Goal: Task Accomplishment & Management: Use online tool/utility

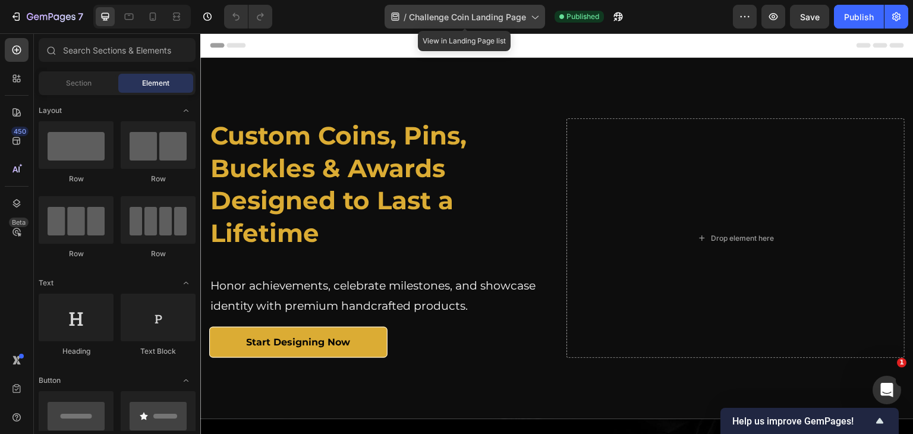
click at [416, 17] on span "Challenge Coin Landing Page" at bounding box center [467, 17] width 117 height 12
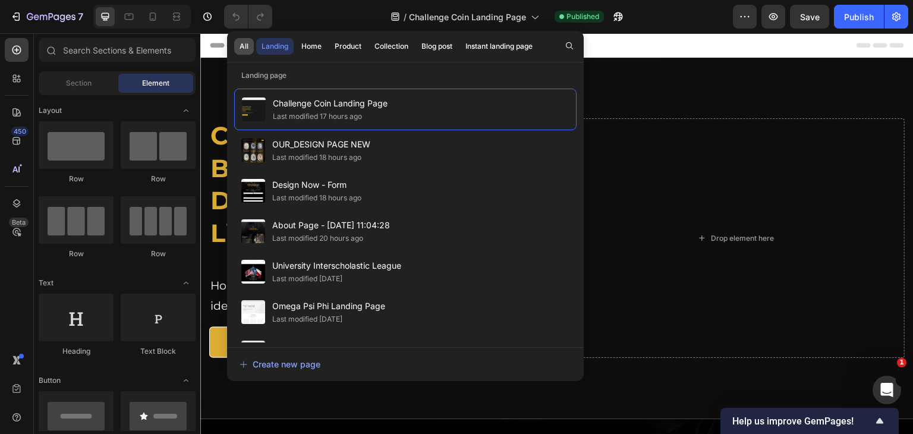
click at [240, 45] on div "All" at bounding box center [244, 46] width 9 height 11
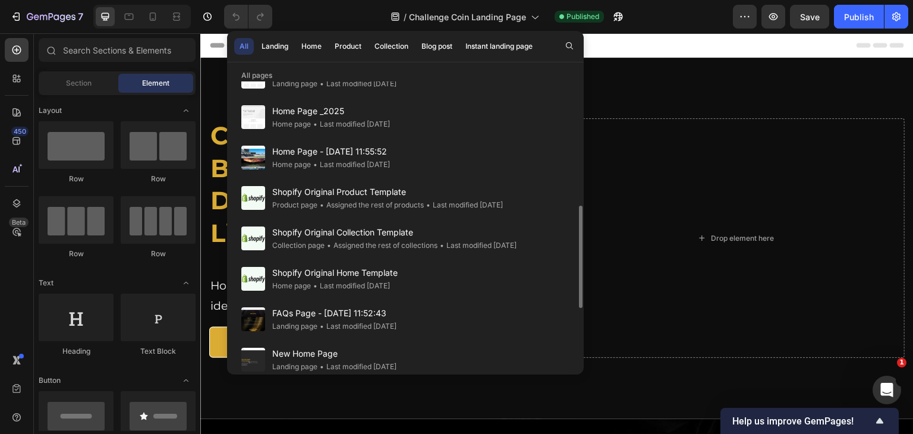
scroll to position [416, 0]
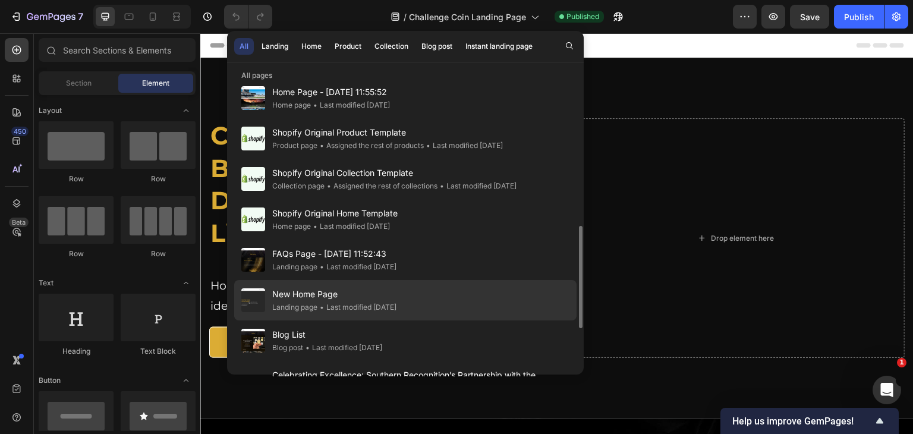
click at [307, 296] on span "New Home Page" at bounding box center [334, 294] width 124 height 14
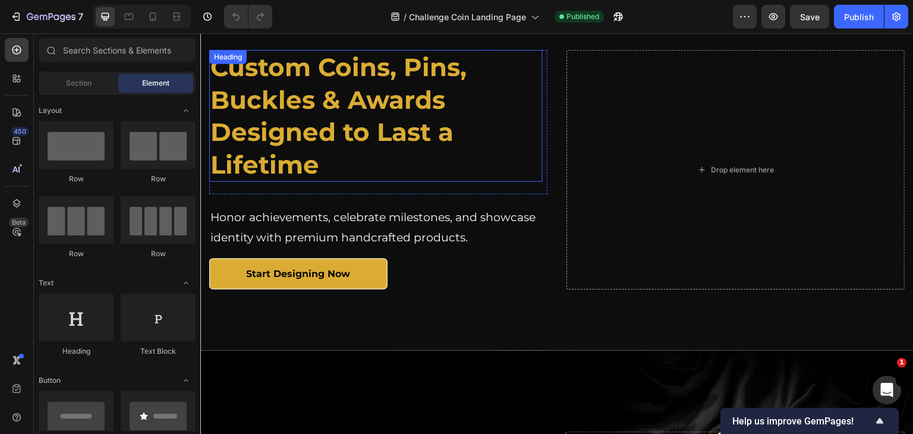
scroll to position [119, 0]
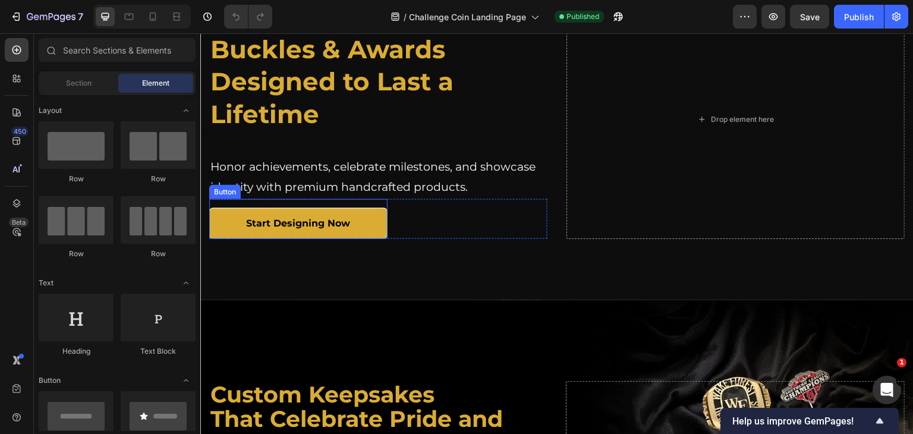
click at [360, 211] on link "Start Designing Now" at bounding box center [298, 224] width 178 height 32
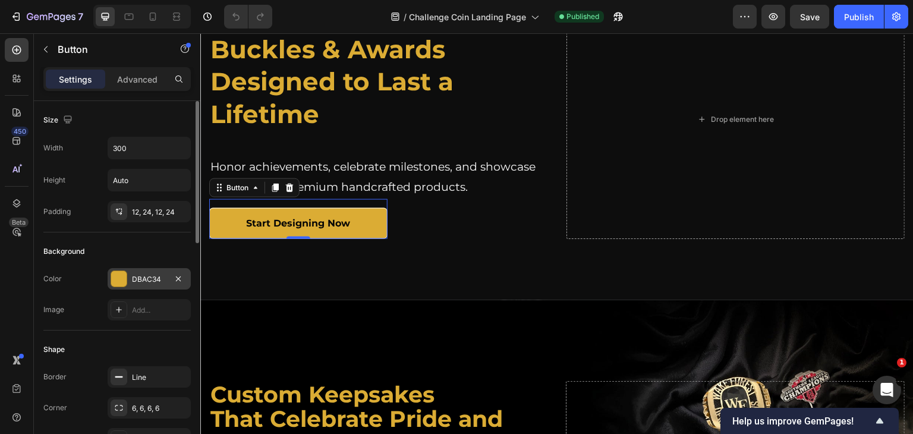
click at [120, 276] on div at bounding box center [118, 278] width 15 height 15
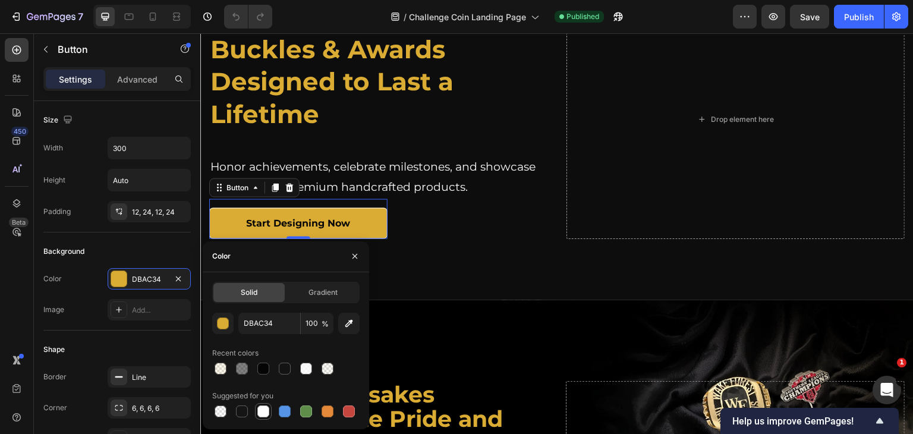
click at [265, 407] on div at bounding box center [263, 412] width 12 height 12
type input "FFFFFF"
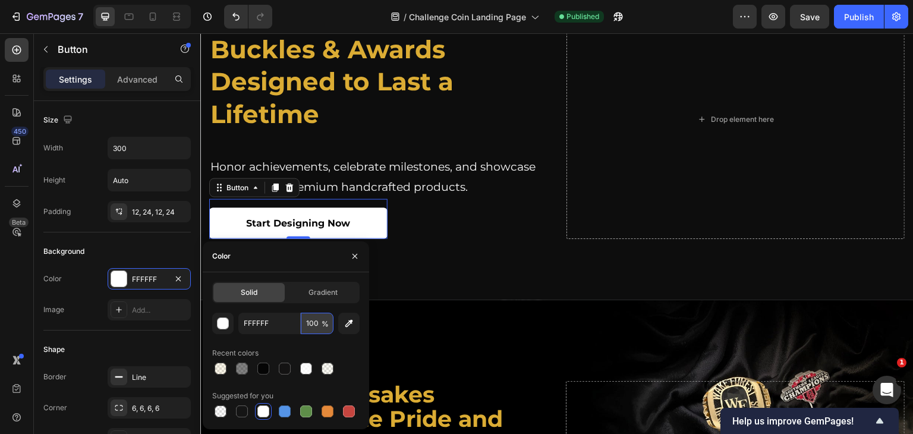
click at [316, 323] on input "100" at bounding box center [317, 323] width 33 height 21
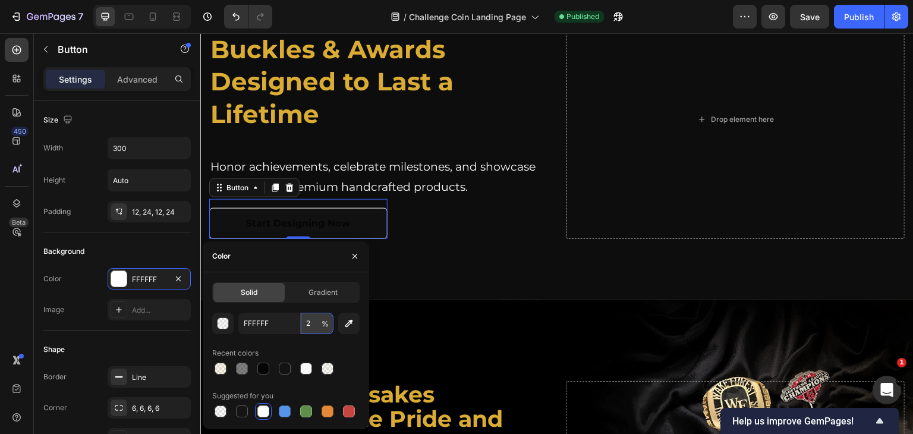
type input "20"
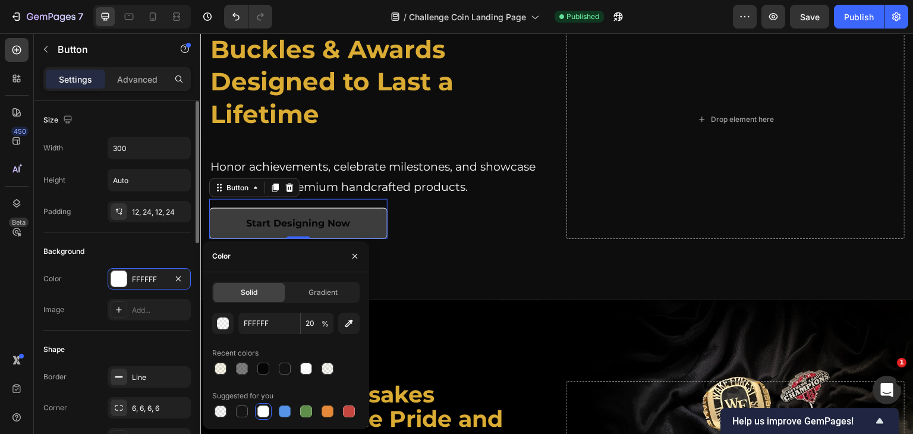
click at [166, 246] on div "Background" at bounding box center [116, 251] width 147 height 19
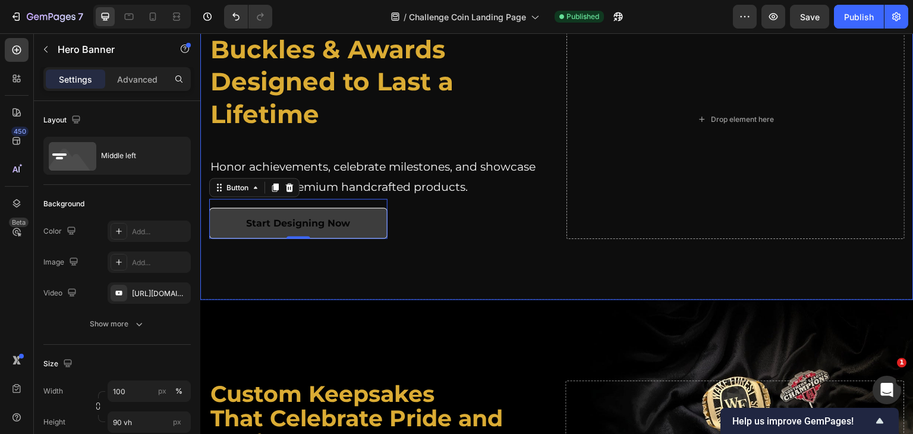
click at [279, 271] on div "Custom Coins, Pins, Buckles & Awards Designed to Last a Lifetime Heading Custom…" at bounding box center [557, 119] width 714 height 309
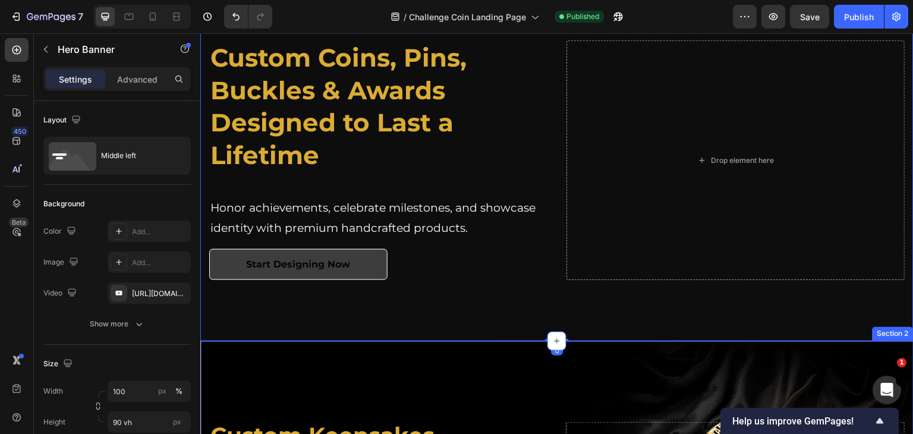
scroll to position [59, 0]
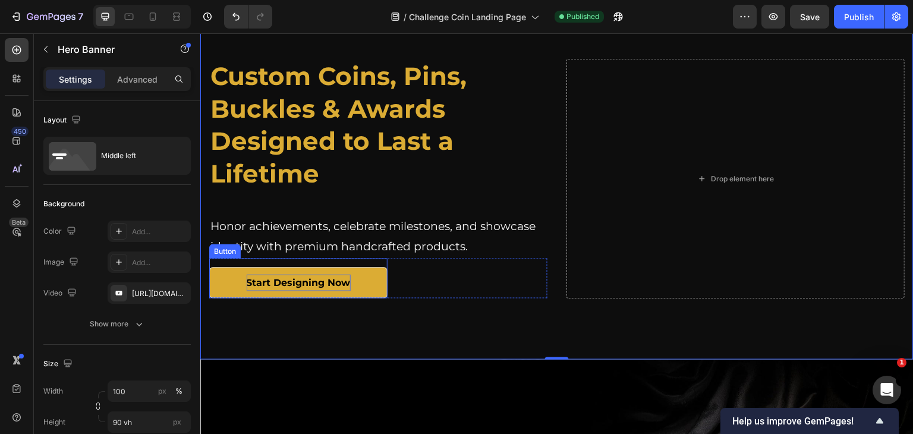
click at [319, 282] on p "Start Designing Now" at bounding box center [299, 283] width 104 height 17
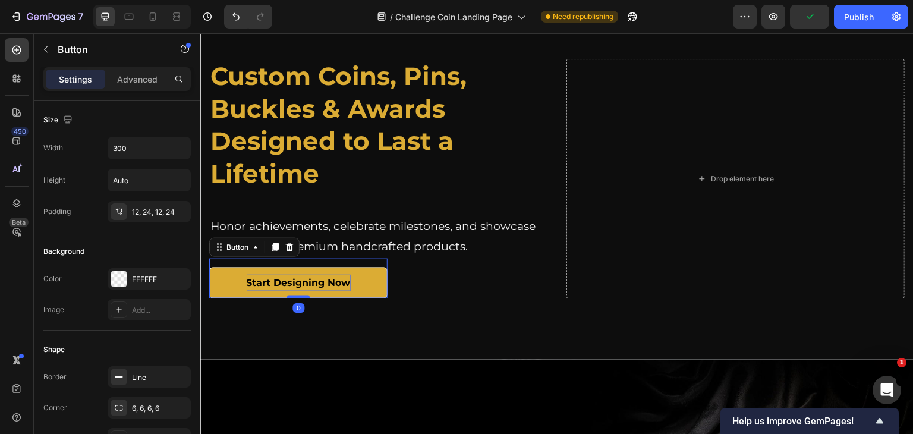
click at [275, 282] on p "Start Designing Now" at bounding box center [299, 283] width 104 height 17
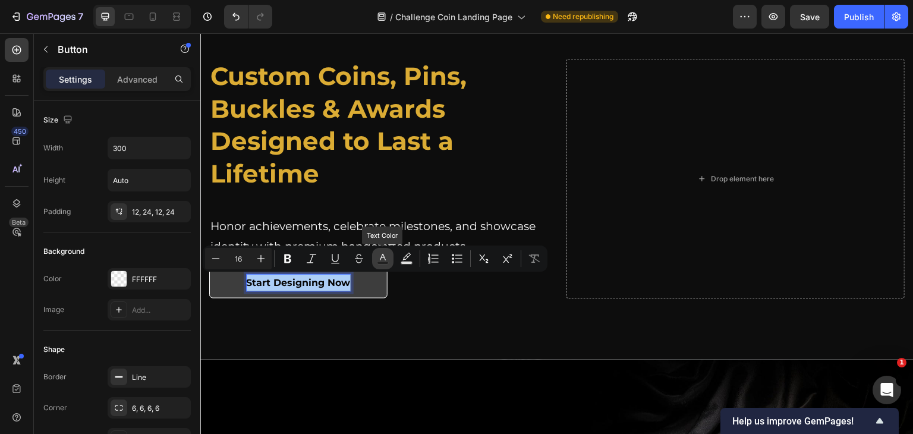
click at [377, 262] on icon "Editor contextual toolbar" at bounding box center [383, 259] width 12 height 12
type input "050505"
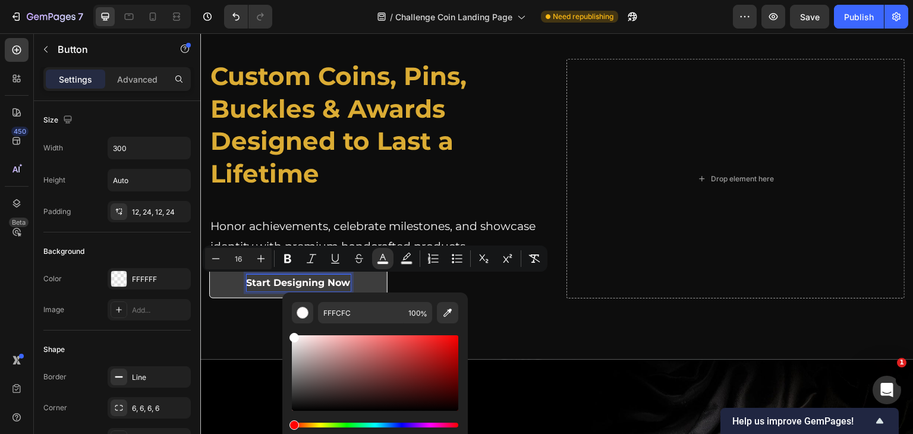
type input "FFFFFF"
drag, startPoint x: 300, startPoint y: 341, endPoint x: 282, endPoint y: 326, distance: 23.2
click at [282, 326] on div "FFFFFF 100 %" at bounding box center [375, 369] width 186 height 152
click at [155, 341] on div "Shape" at bounding box center [116, 349] width 147 height 19
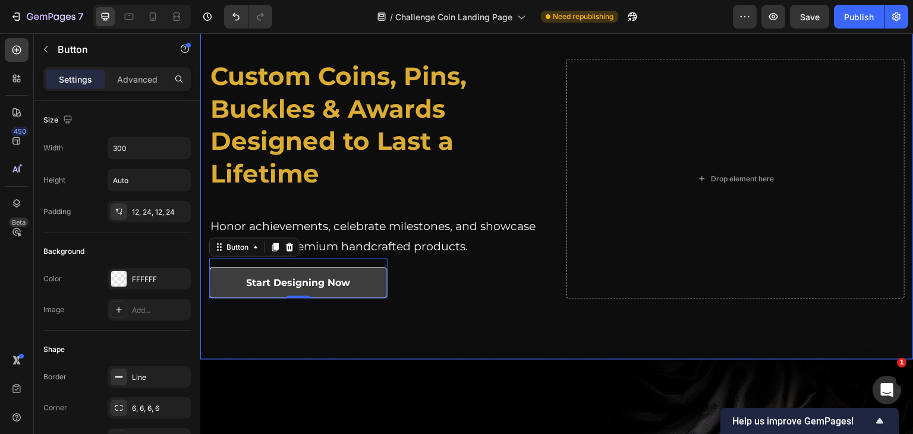
click at [384, 323] on div "Custom Coins, Pins, Buckles & Awards Designed to Last a Lifetime Heading Custom…" at bounding box center [557, 178] width 714 height 309
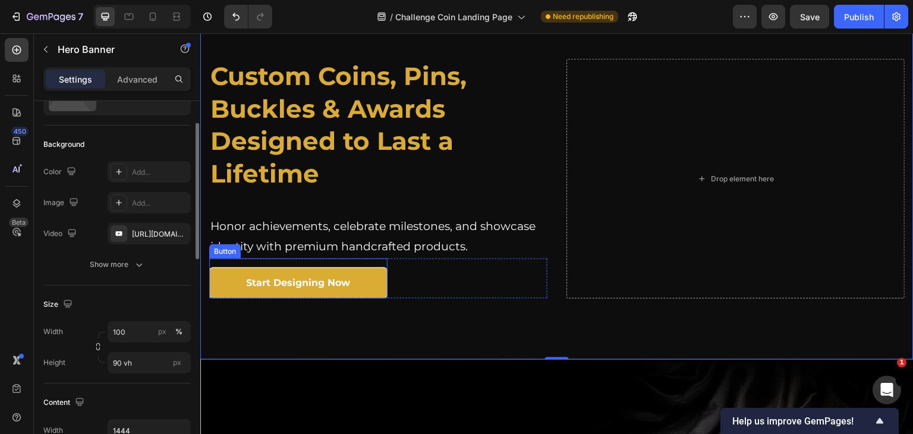
click at [219, 272] on link "Start Designing Now" at bounding box center [298, 284] width 178 height 32
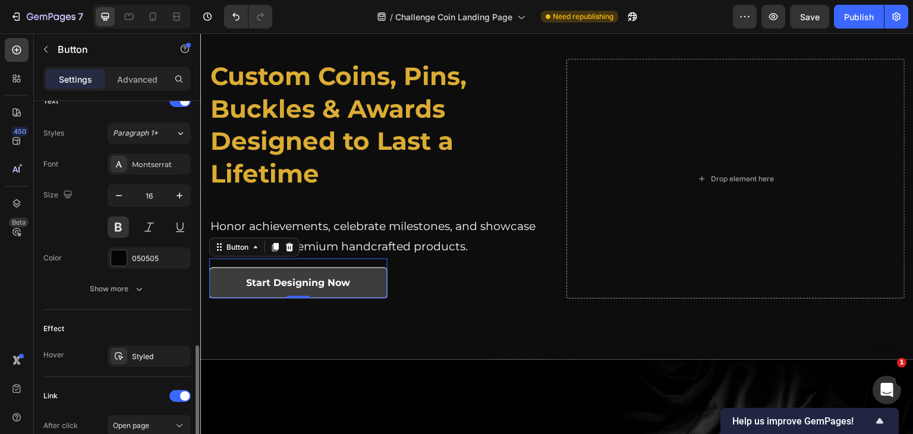
scroll to position [476, 0]
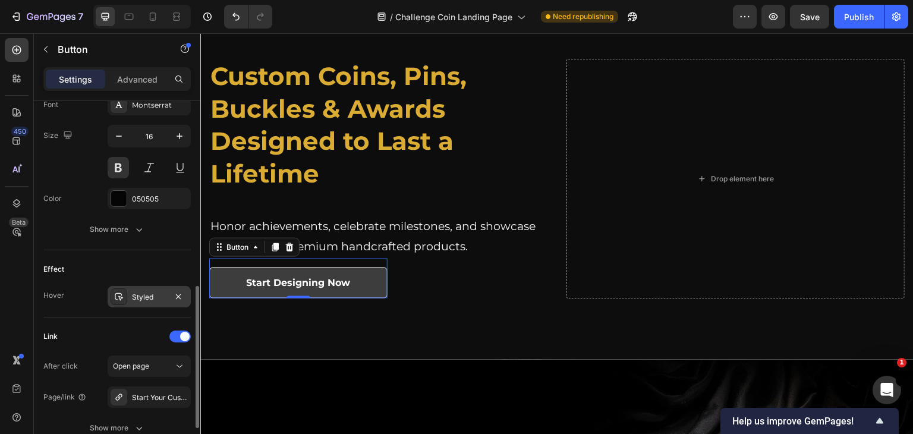
click at [118, 298] on icon at bounding box center [119, 297] width 10 height 10
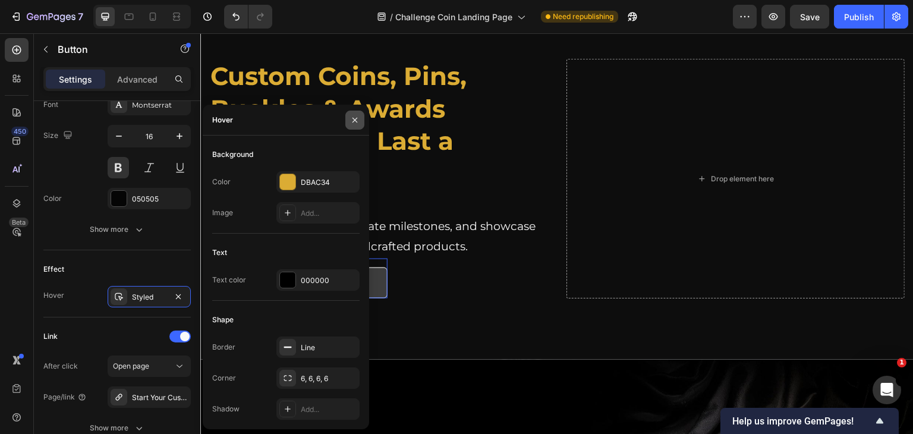
click at [347, 117] on button "button" at bounding box center [354, 120] width 19 height 19
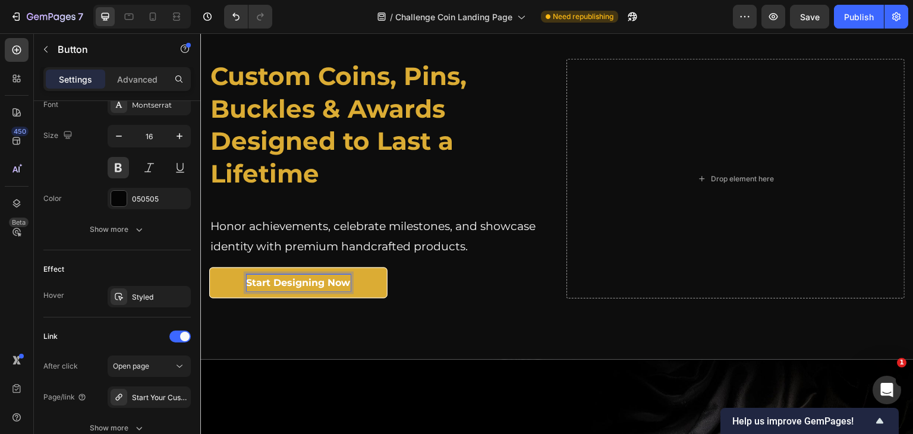
click at [267, 280] on span "Start Designing Now" at bounding box center [299, 282] width 104 height 11
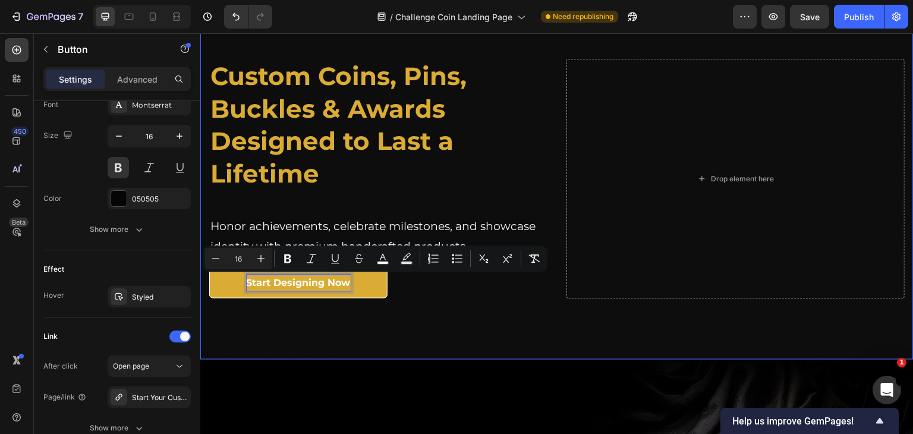
click at [464, 331] on div "Custom Coins, Pins, Buckles & Awards Designed to Last a Lifetime Heading Custom…" at bounding box center [557, 178] width 714 height 309
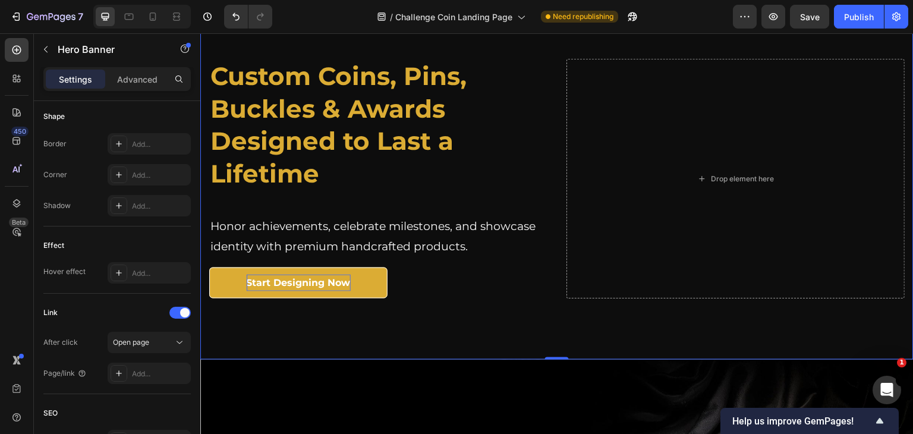
scroll to position [0, 0]
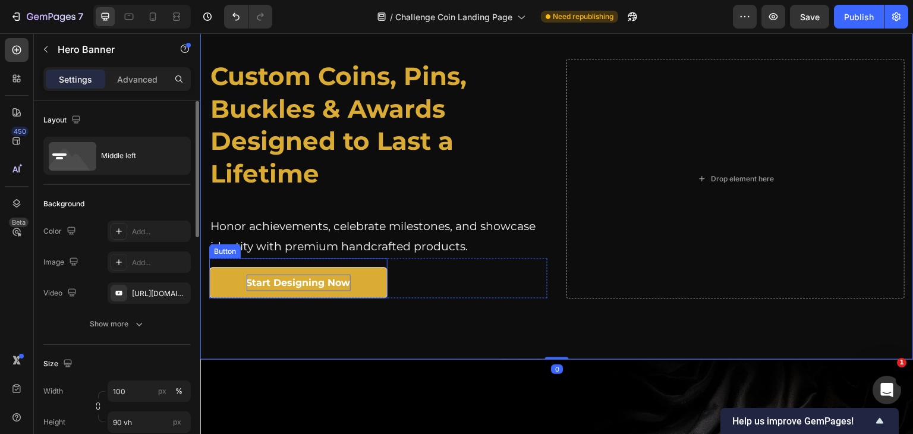
click at [331, 281] on span "Start Designing Now" at bounding box center [299, 282] width 104 height 11
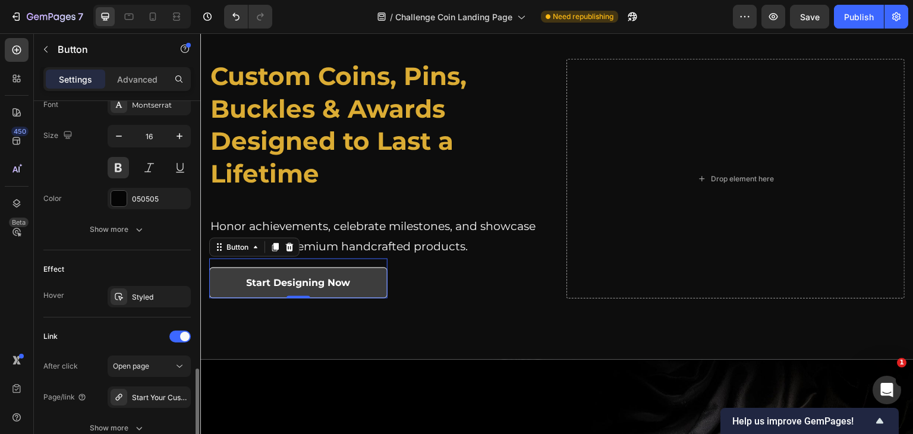
scroll to position [535, 0]
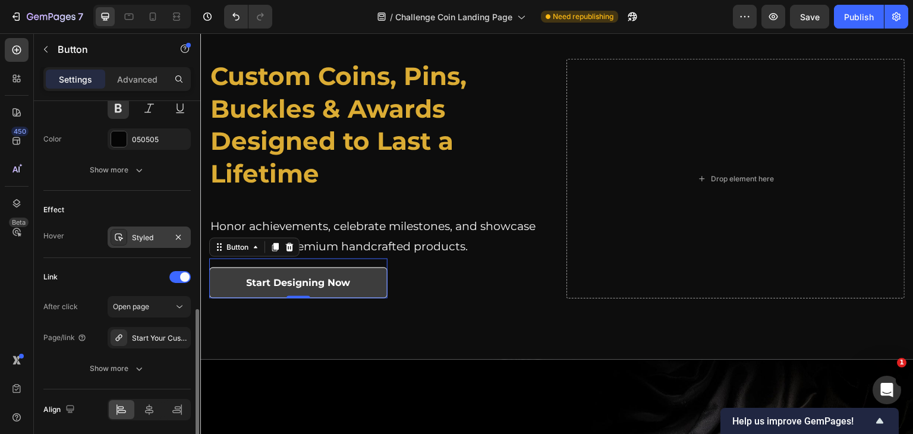
click at [149, 233] on div "Styled" at bounding box center [149, 238] width 34 height 11
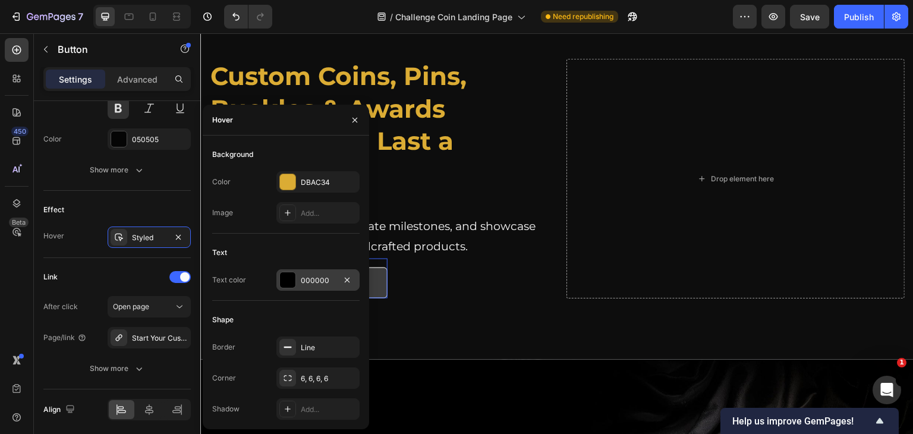
click at [286, 279] on div at bounding box center [287, 279] width 15 height 15
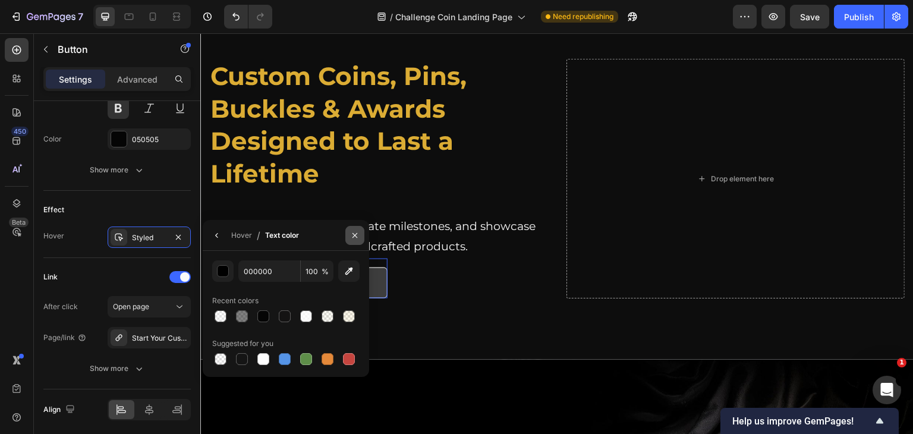
click at [353, 231] on icon "button" at bounding box center [355, 236] width 10 height 10
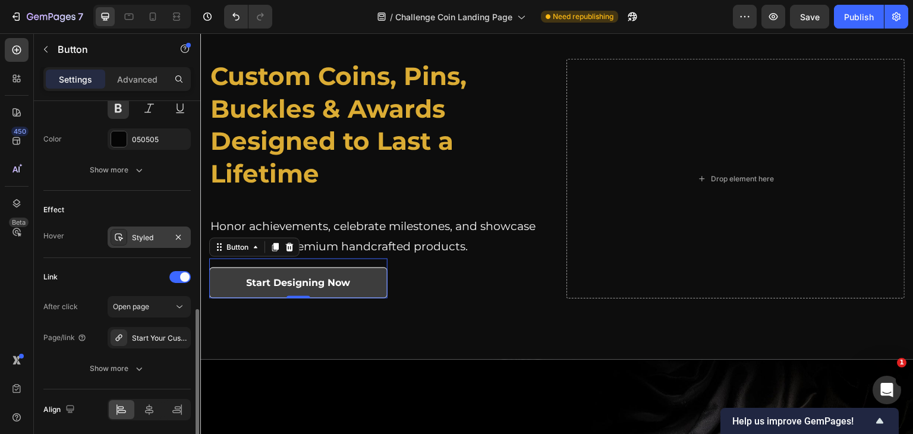
click at [162, 233] on div "Styled" at bounding box center [149, 238] width 34 height 11
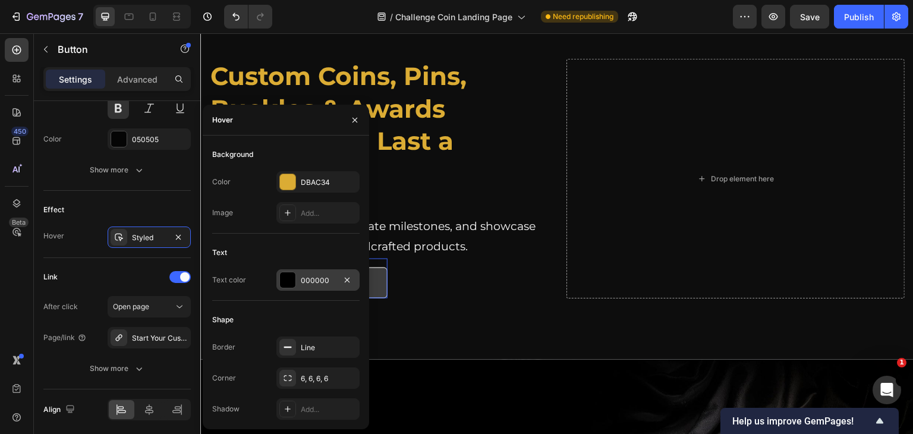
click at [288, 279] on div at bounding box center [287, 279] width 15 height 15
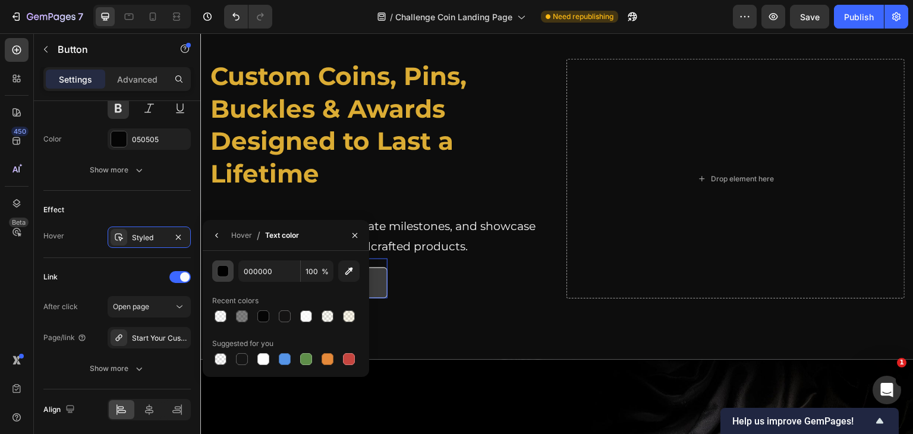
click at [226, 272] on div "button" at bounding box center [224, 272] width 12 height 12
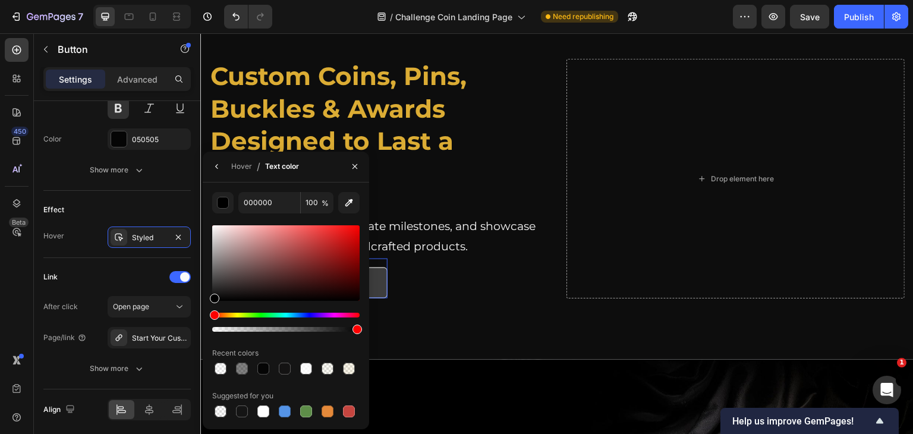
drag, startPoint x: 214, startPoint y: 296, endPoint x: 203, endPoint y: 307, distance: 16.0
click at [203, 307] on div "000000 100 % Recent colors Suggested for you" at bounding box center [286, 306] width 166 height 228
click at [349, 165] on button "button" at bounding box center [354, 166] width 19 height 19
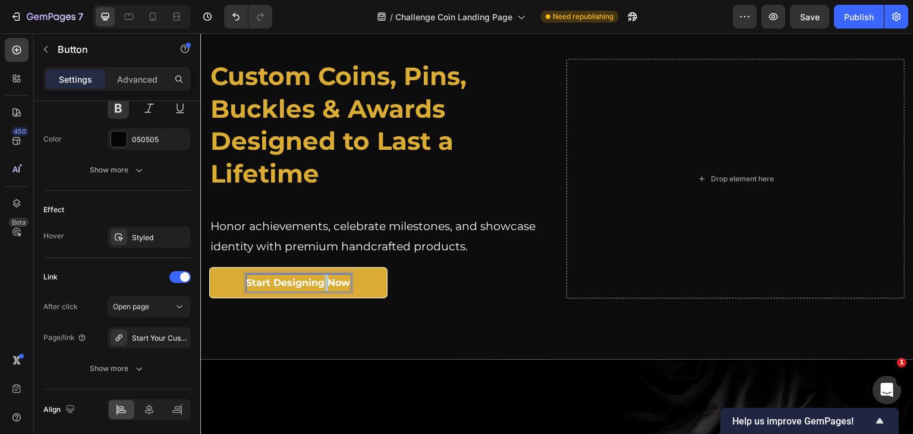
click at [322, 282] on span "Start Designing Now" at bounding box center [299, 282] width 104 height 11
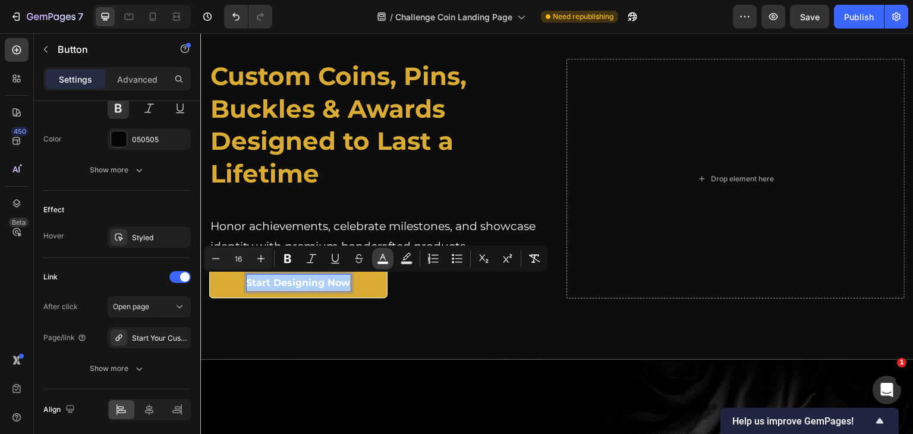
click at [379, 258] on icon "Editor contextual toolbar" at bounding box center [383, 259] width 12 height 12
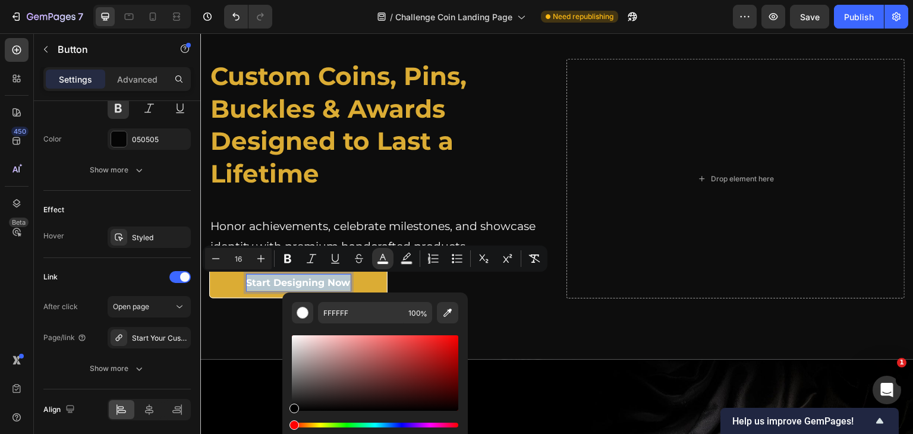
type input "000000"
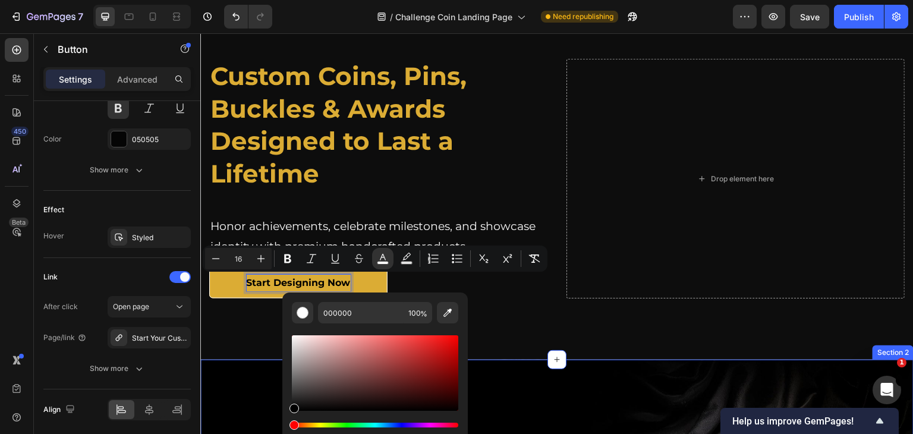
drag, startPoint x: 499, startPoint y: 412, endPoint x: 274, endPoint y: 416, distance: 224.8
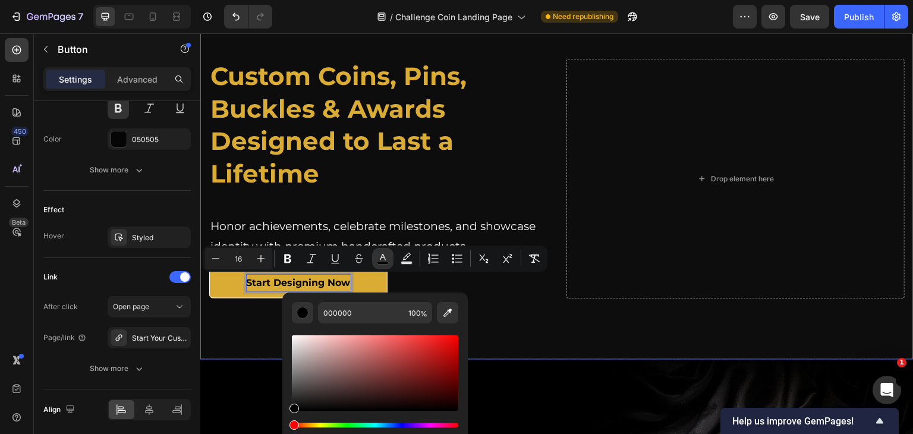
click at [493, 322] on div "Custom Coins, Pins, Buckles & Awards Designed to Last a Lifetime Heading Custom…" at bounding box center [557, 178] width 714 height 309
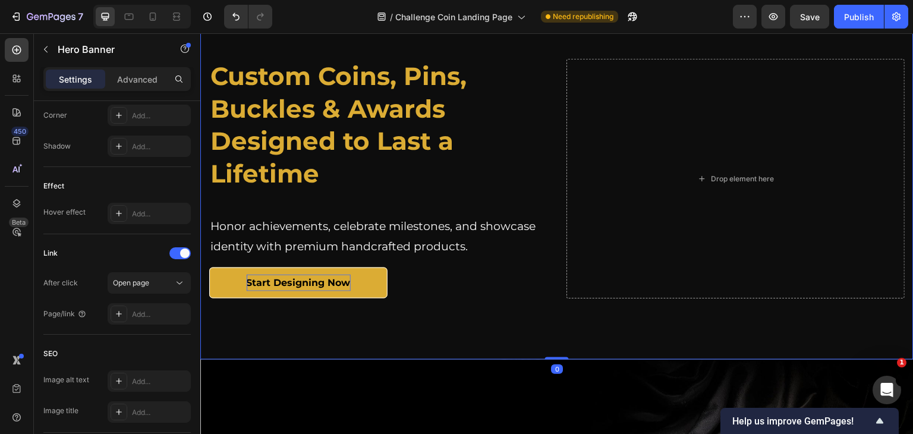
scroll to position [0, 0]
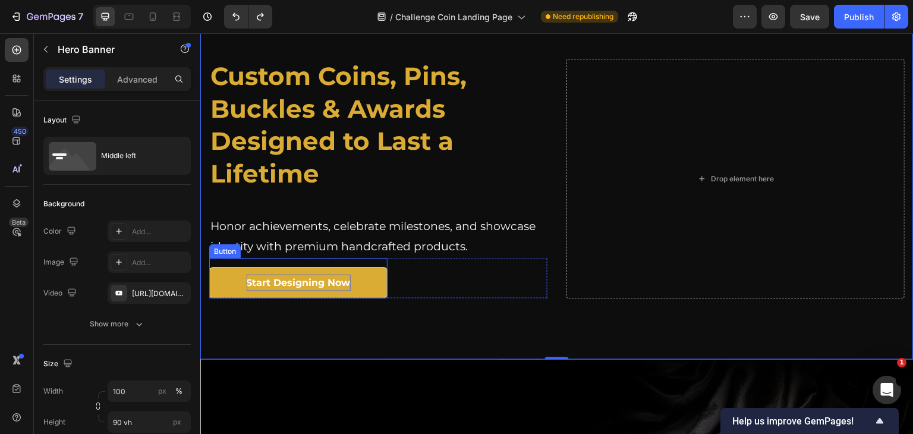
click at [371, 274] on link "Start Designing Now" at bounding box center [298, 284] width 178 height 32
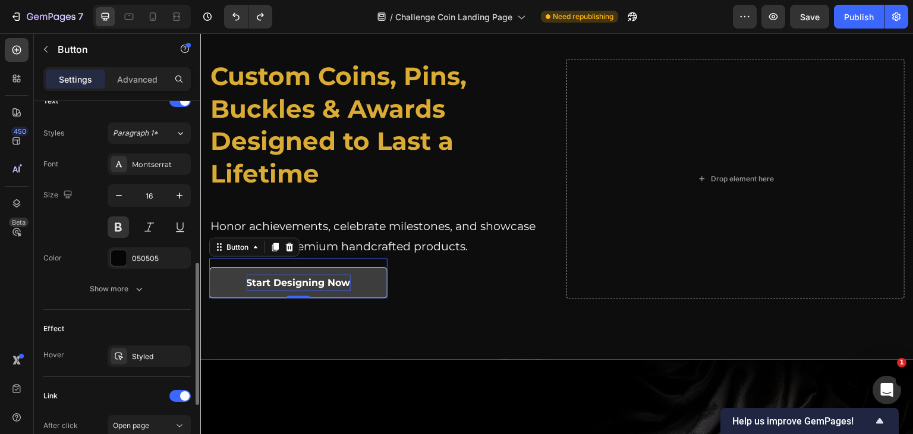
scroll to position [577, 0]
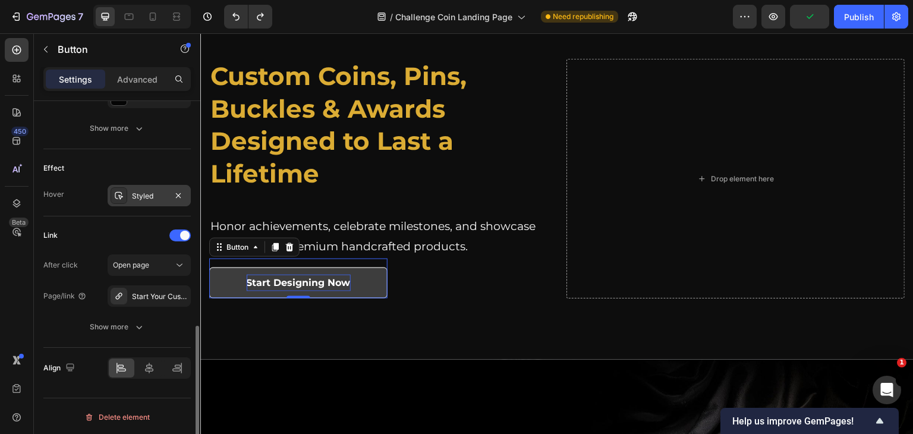
click at [143, 196] on div "Styled" at bounding box center [149, 196] width 34 height 11
click at [145, 234] on div "Link" at bounding box center [116, 235] width 147 height 19
click at [857, 24] on button "Publish" at bounding box center [859, 17] width 50 height 24
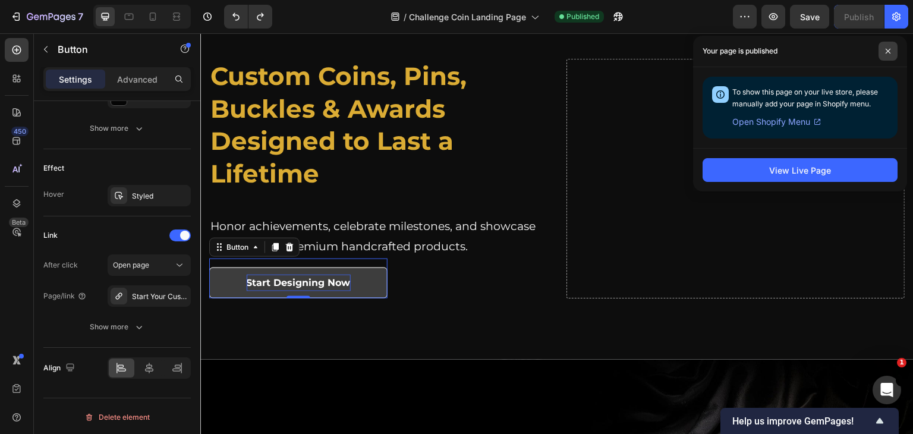
click at [886, 51] on icon at bounding box center [888, 51] width 6 height 6
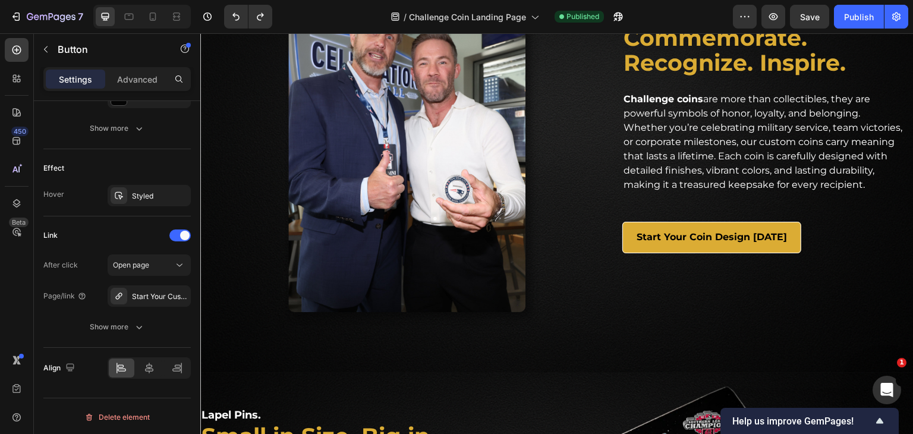
scroll to position [892, 0]
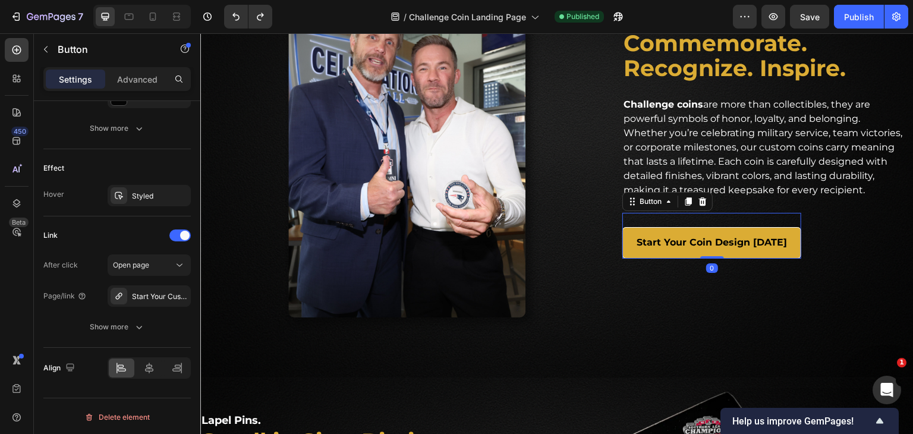
click at [630, 249] on link "Start Your Coin Design [DATE]" at bounding box center [712, 243] width 179 height 32
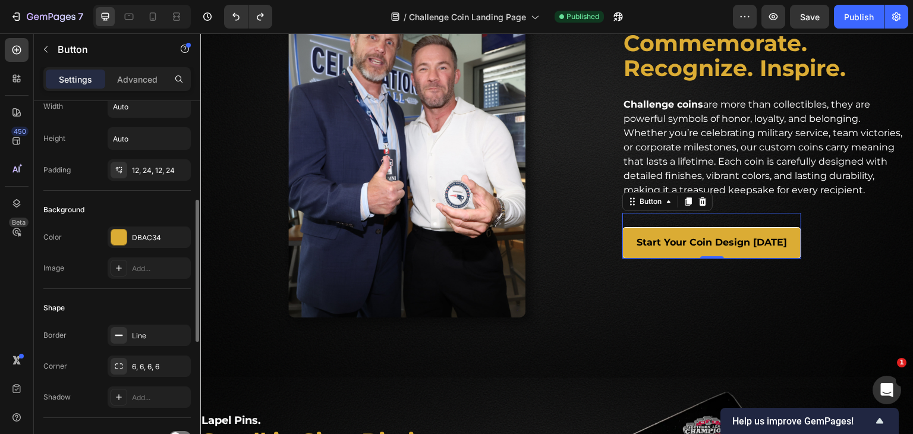
scroll to position [0, 0]
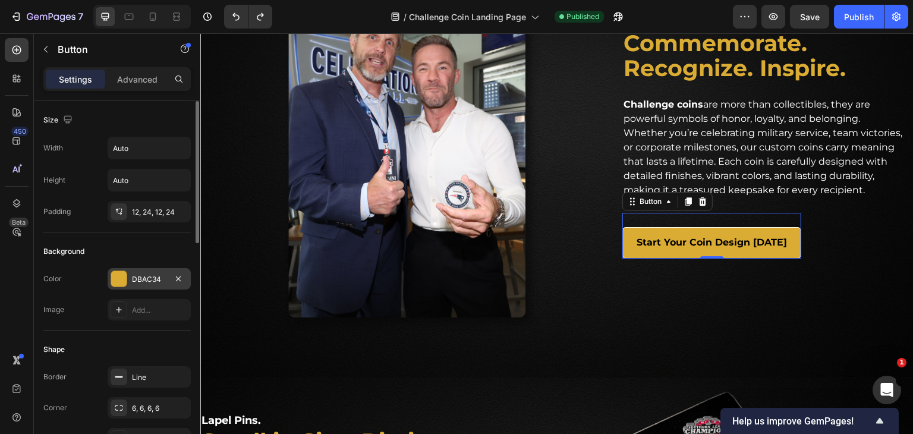
click at [115, 278] on div at bounding box center [118, 278] width 15 height 15
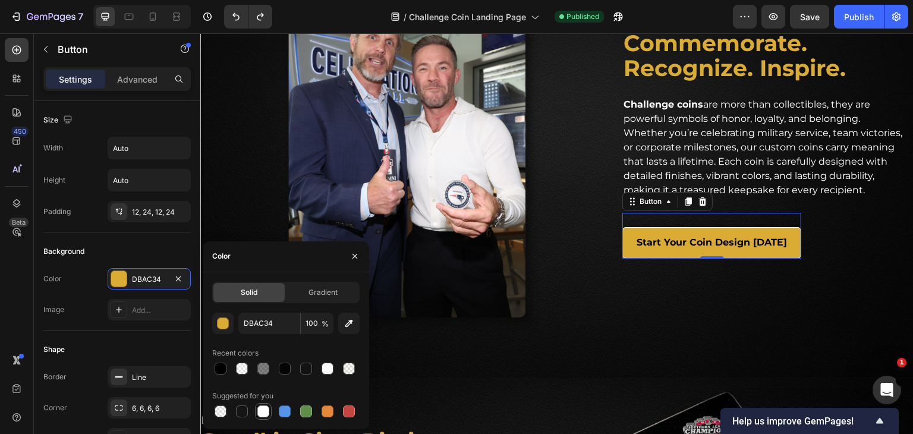
click at [257, 409] on div at bounding box center [263, 412] width 12 height 12
type input "FFFFFF"
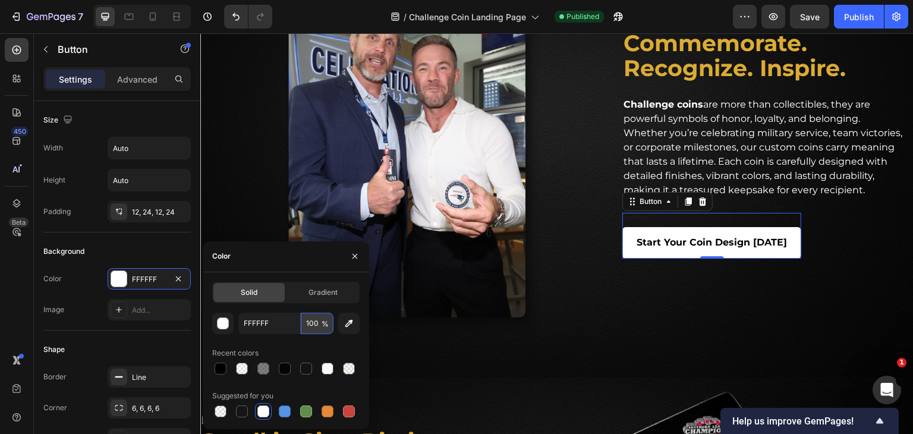
click at [307, 318] on input "100" at bounding box center [317, 323] width 33 height 21
type input "20"
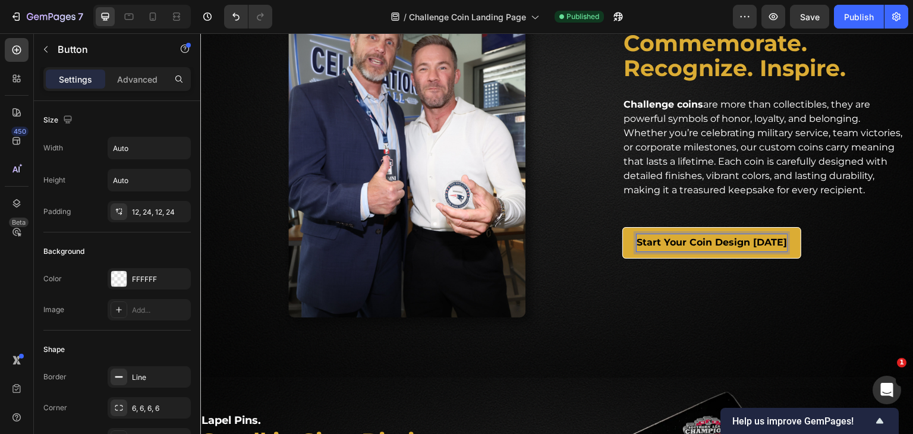
click at [684, 252] on p "Start Your Coin Design [DATE]" at bounding box center [712, 242] width 150 height 17
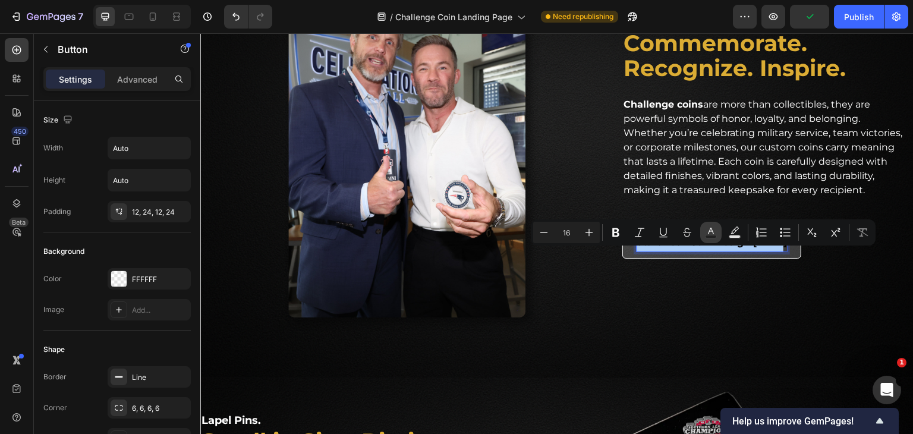
click at [712, 235] on rect "Editor contextual toolbar" at bounding box center [711, 236] width 11 height 3
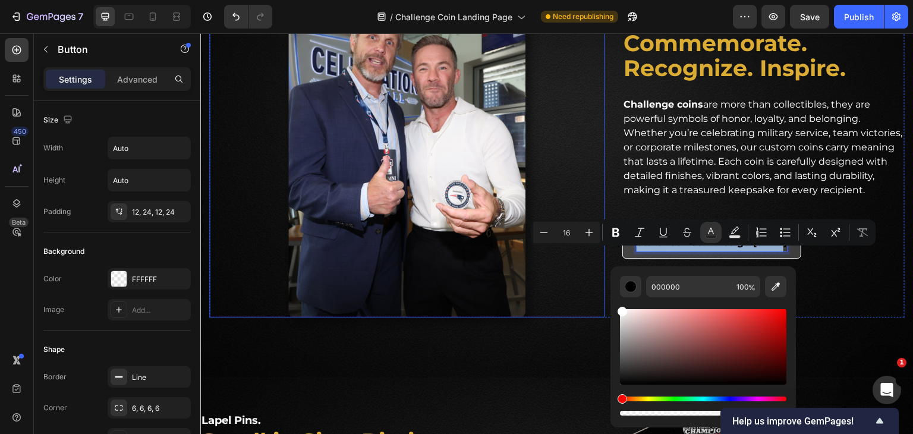
type input "FFFFFF"
drag, startPoint x: 847, startPoint y: 363, endPoint x: 593, endPoint y: 291, distance: 263.5
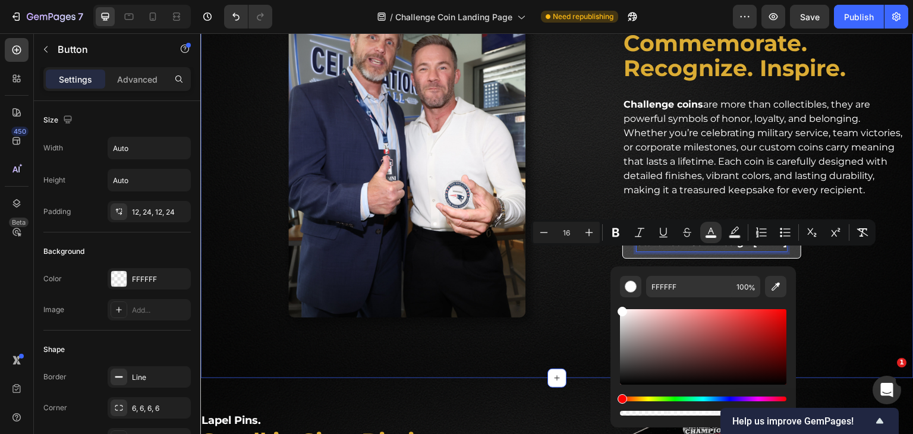
click at [571, 351] on div "Image Challenge Coins. Heading Commemorate. Recognize. Inspire. Heading Challen…" at bounding box center [557, 158] width 714 height 439
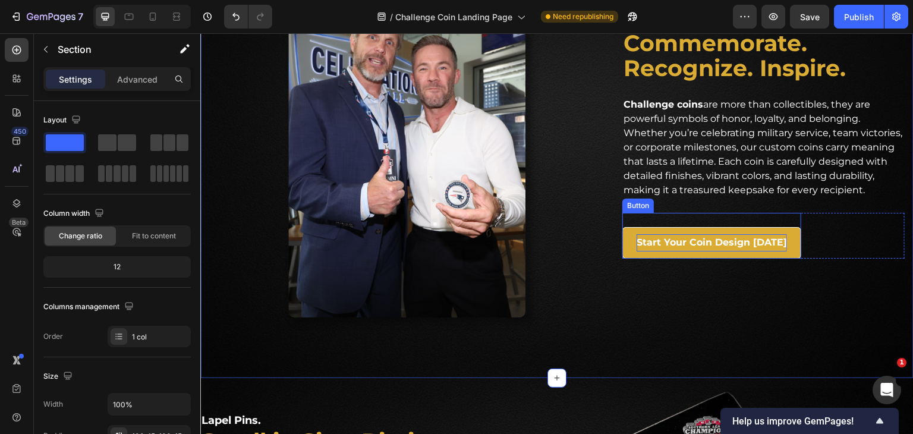
click at [681, 248] on span "Start Your Coin Design [DATE]" at bounding box center [712, 242] width 150 height 11
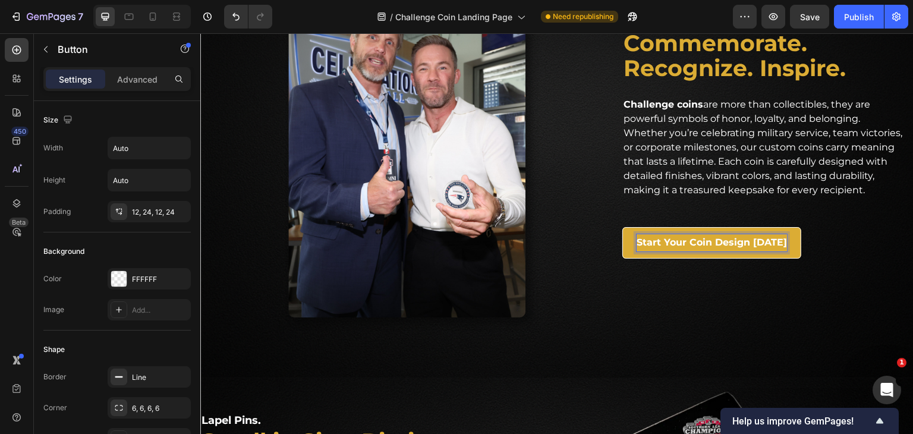
click at [623, 246] on link "Start Your Coin Design [DATE]" at bounding box center [712, 243] width 179 height 32
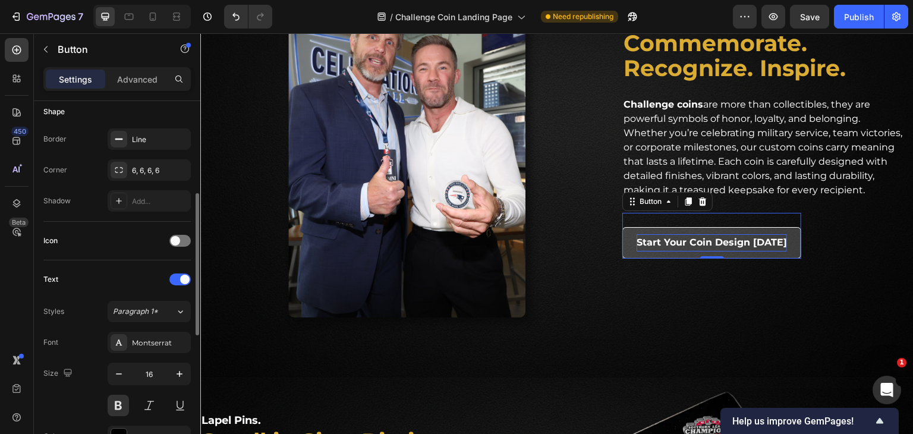
scroll to position [416, 0]
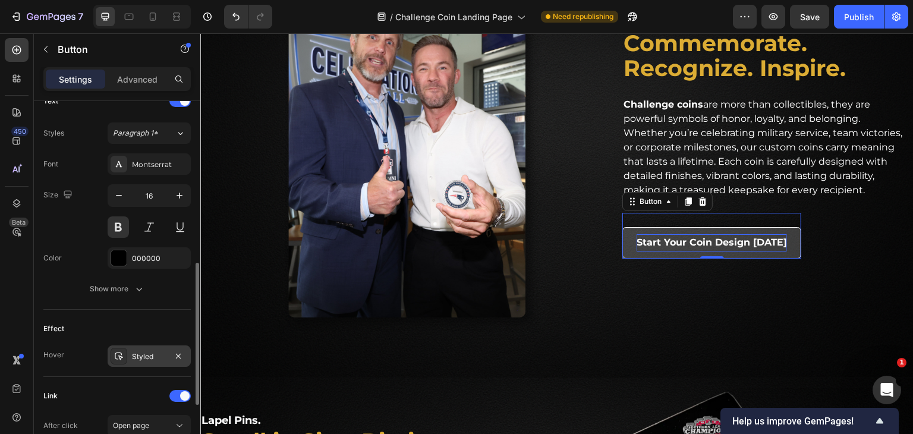
click at [119, 353] on icon at bounding box center [119, 356] width 10 height 10
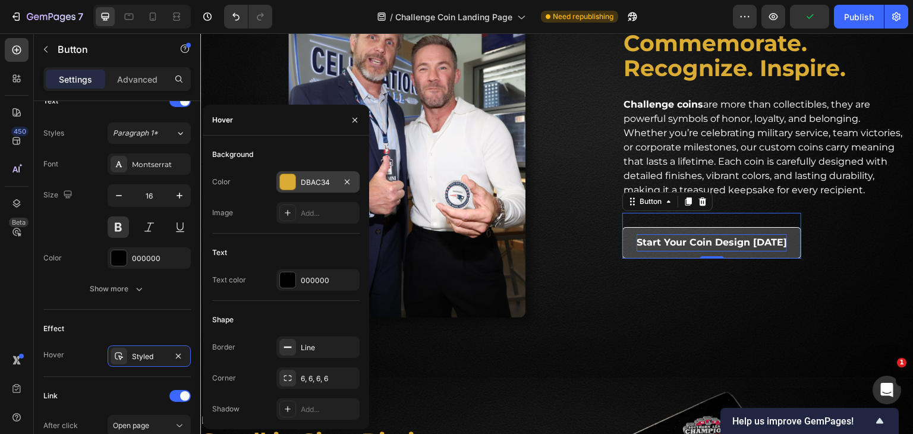
click at [291, 184] on div at bounding box center [287, 181] width 15 height 15
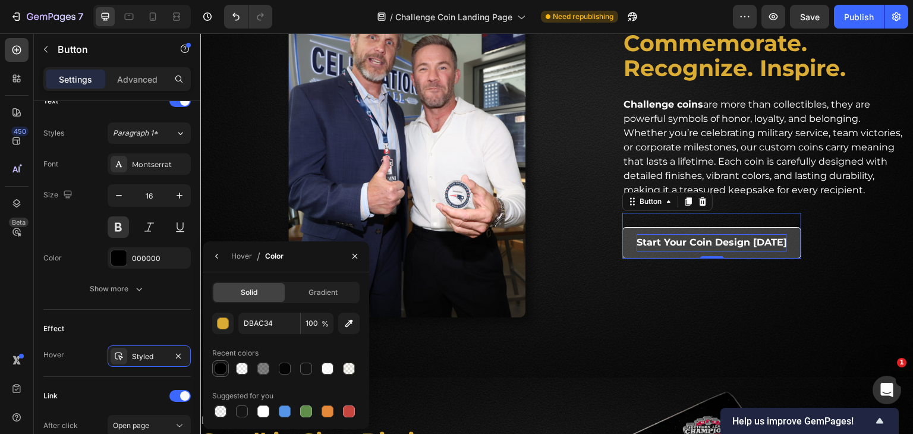
click at [221, 370] on div at bounding box center [221, 369] width 12 height 12
type input "DBAC34"
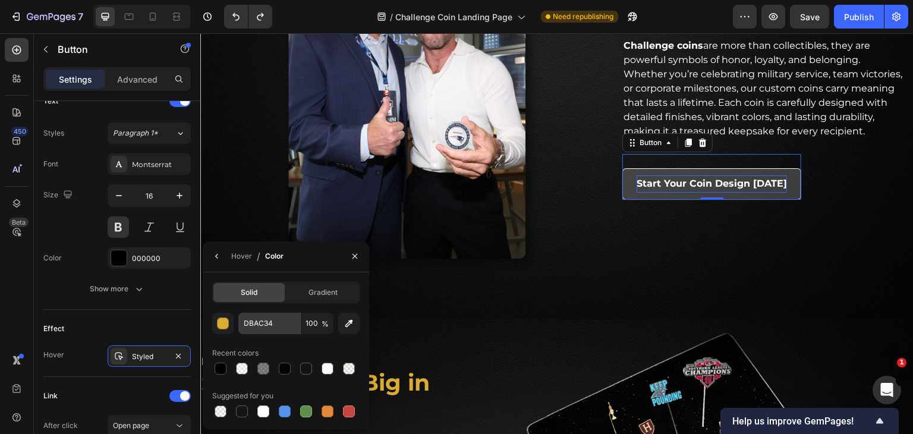
scroll to position [951, 0]
click at [150, 351] on div "Styled" at bounding box center [149, 356] width 34 height 11
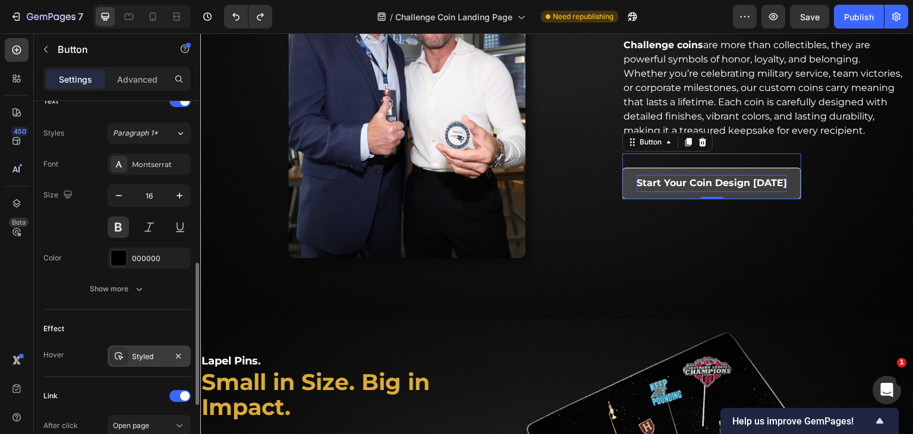
click at [150, 351] on div "Styled" at bounding box center [149, 356] width 34 height 11
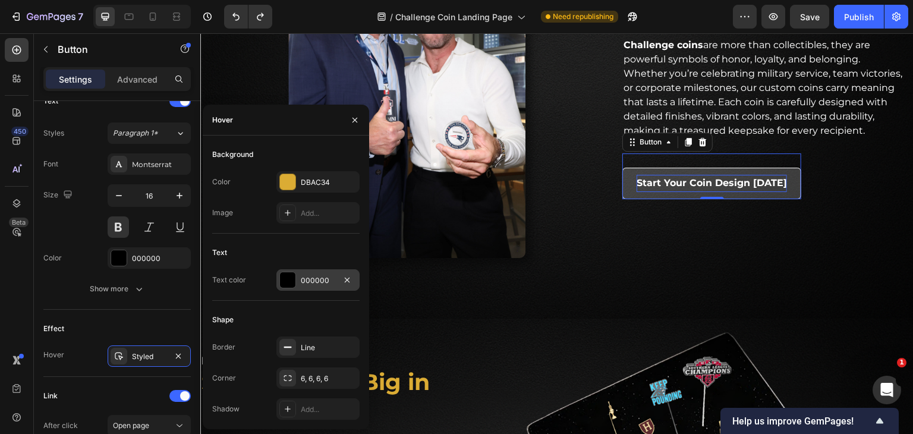
click at [279, 277] on div at bounding box center [287, 280] width 17 height 17
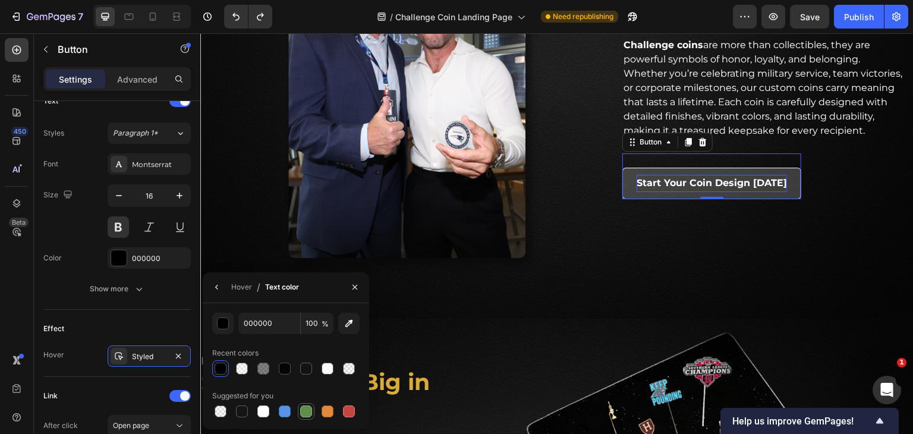
click at [306, 407] on div at bounding box center [306, 412] width 12 height 12
click at [215, 365] on div at bounding box center [221, 369] width 12 height 12
type input "000000"
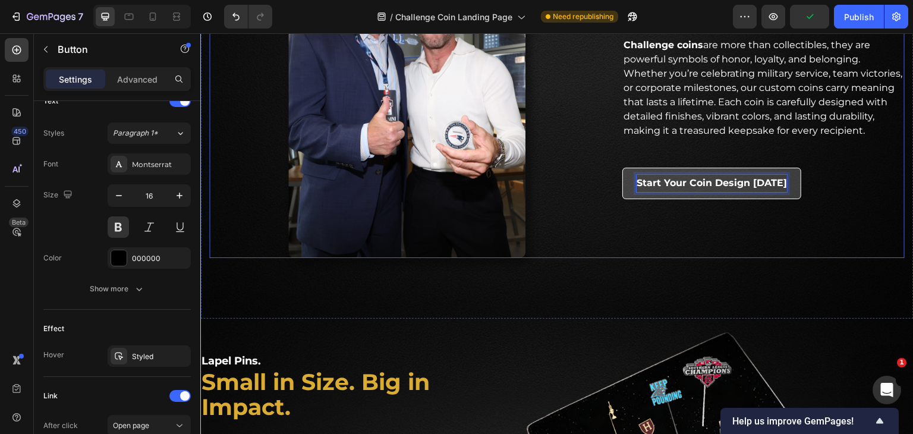
click at [640, 239] on div "Challenge Coins. Heading Commemorate. Recognize. Inspire. Heading Challenge coi…" at bounding box center [764, 100] width 282 height 316
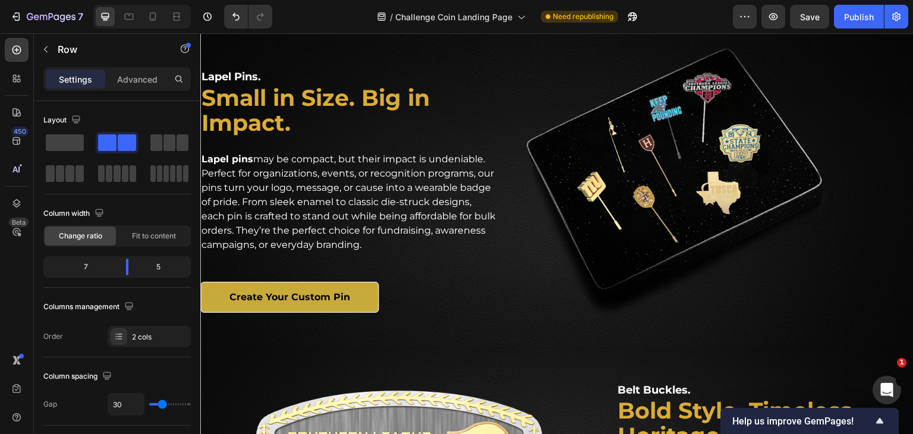
scroll to position [1308, 0]
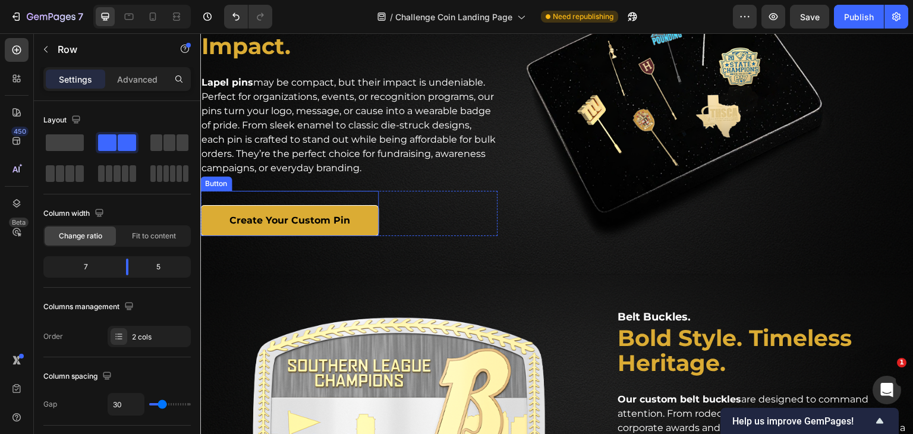
click at [366, 225] on link "Create Your Custom Pin" at bounding box center [289, 221] width 178 height 32
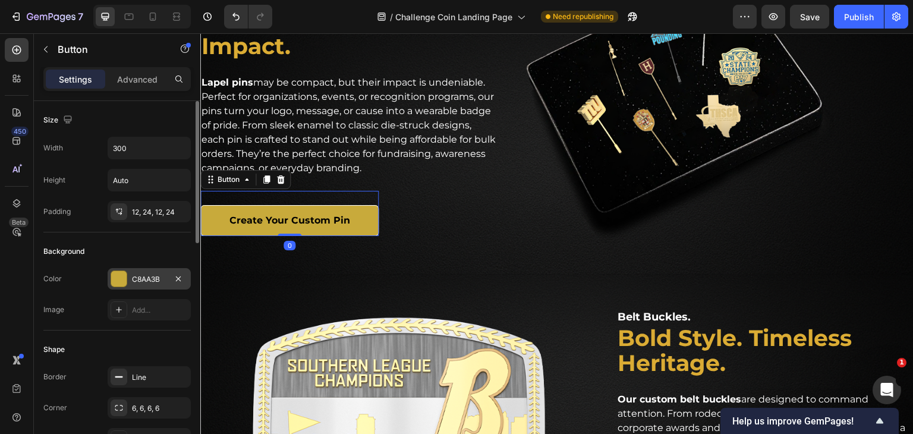
click at [120, 279] on div at bounding box center [118, 278] width 15 height 15
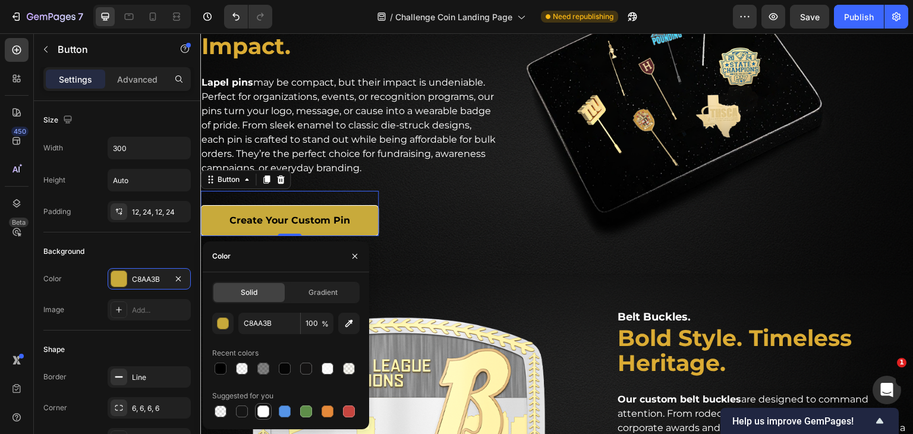
click at [259, 410] on div at bounding box center [263, 412] width 12 height 12
type input "FFFFFF"
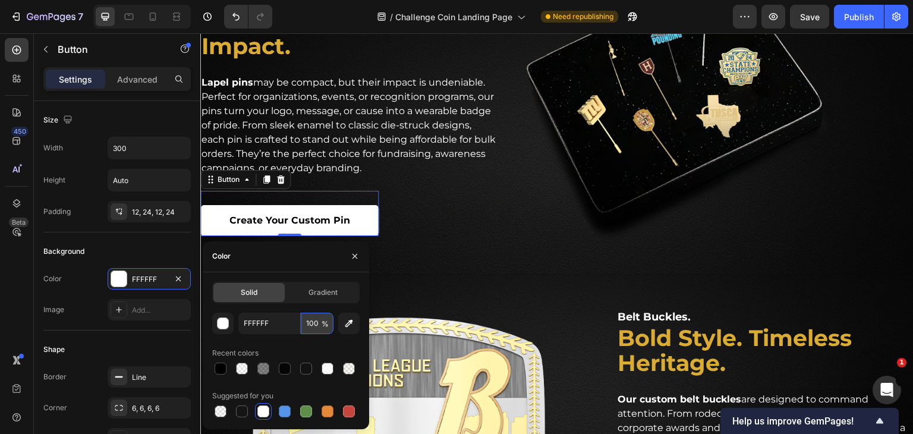
click at [318, 329] on input "100" at bounding box center [317, 323] width 33 height 21
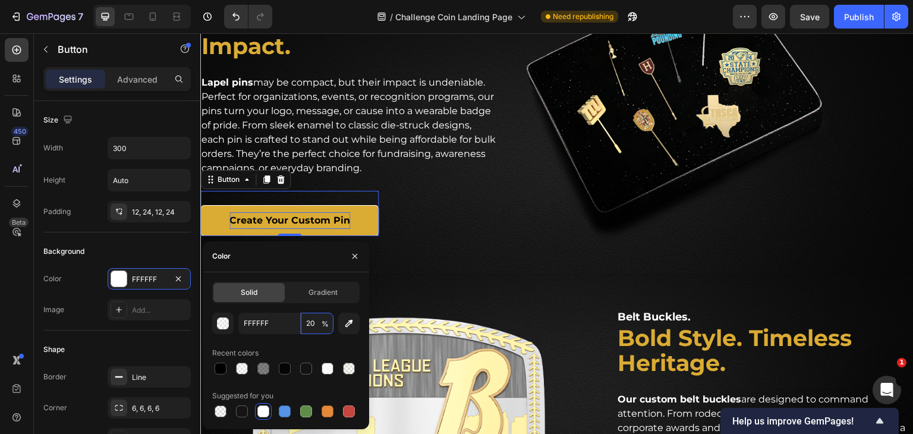
type input "20"
click at [297, 216] on p "Create Your Custom Pin" at bounding box center [290, 220] width 121 height 17
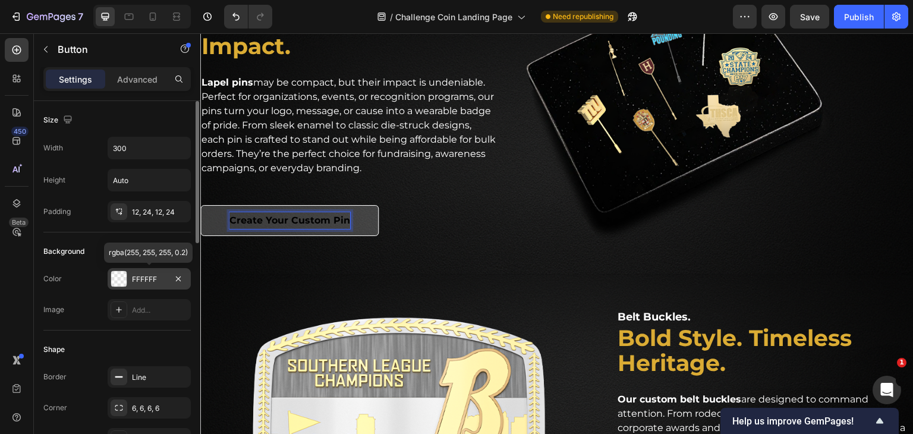
click at [143, 278] on div "FFFFFF" at bounding box center [149, 279] width 34 height 11
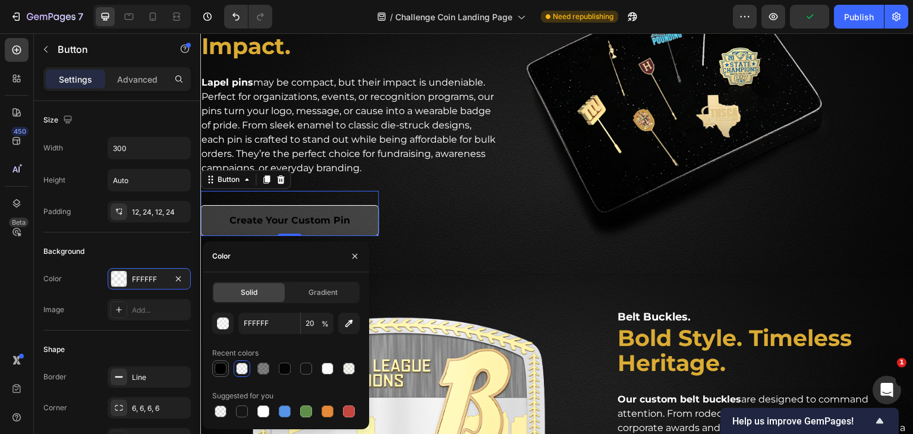
click at [218, 369] on div at bounding box center [221, 369] width 12 height 12
type input "000000"
type input "100"
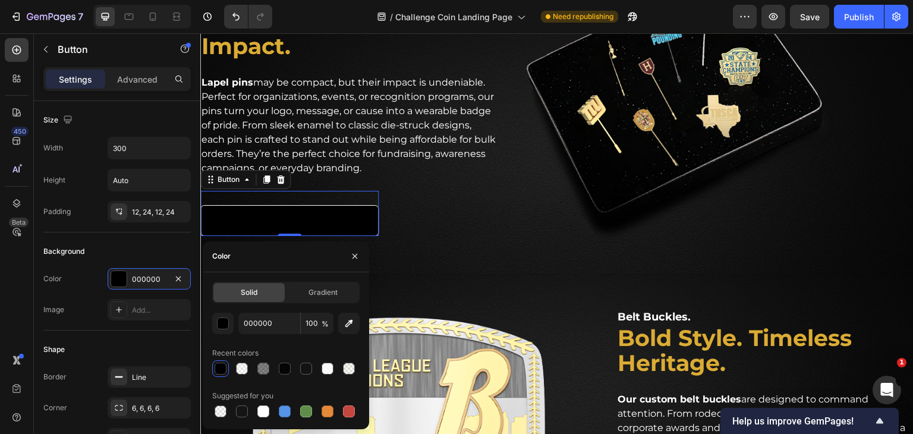
type input "FFFFFF"
type input "20"
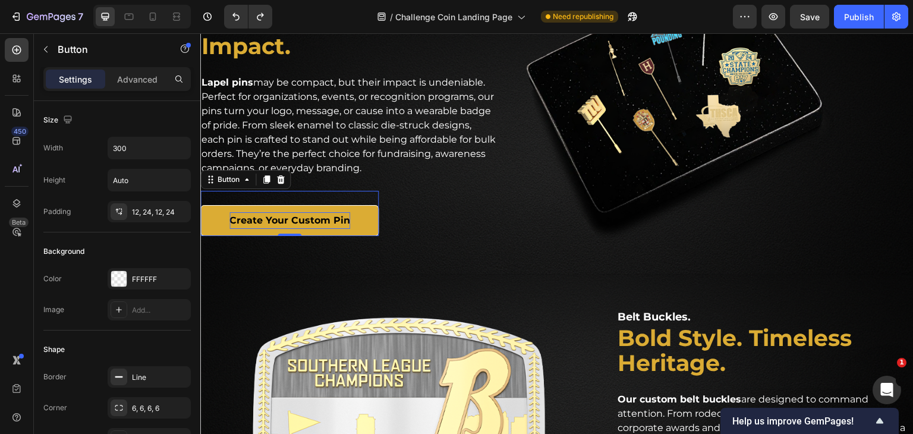
click at [211, 218] on link "Create Your Custom Pin" at bounding box center [289, 221] width 178 height 32
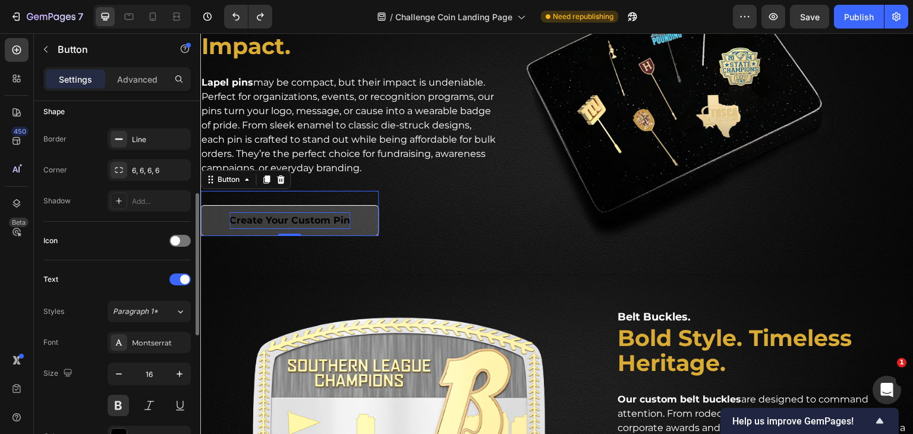
scroll to position [297, 0]
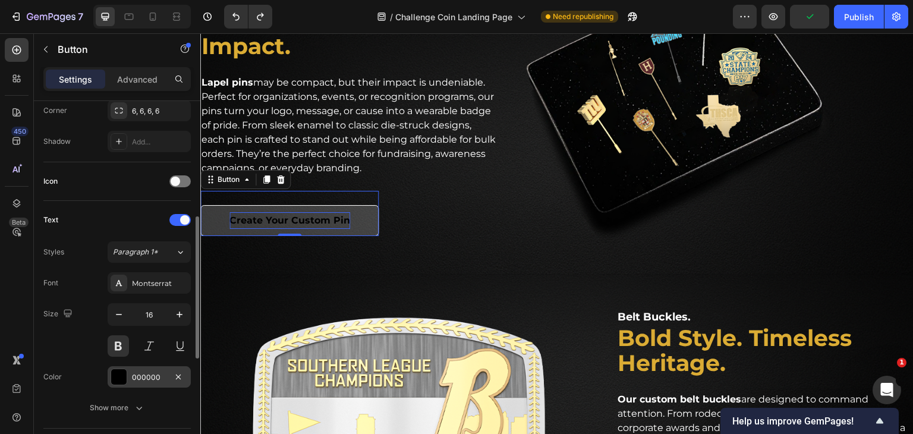
click at [119, 376] on div at bounding box center [118, 376] width 15 height 15
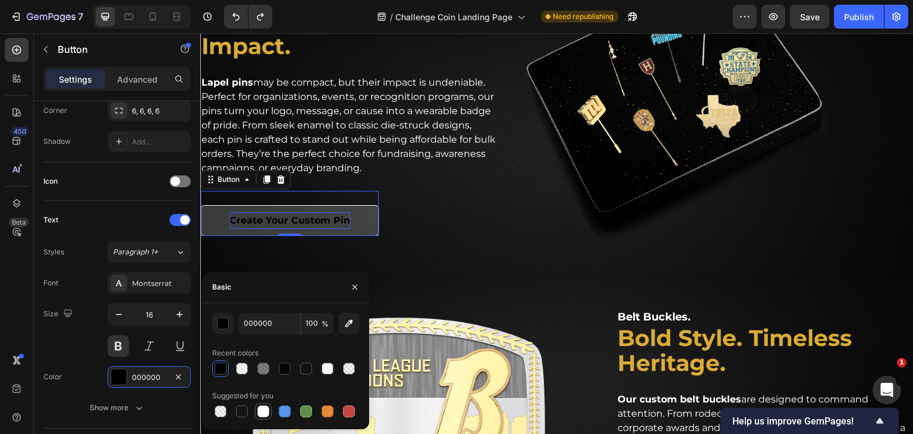
click at [266, 410] on div at bounding box center [263, 412] width 12 height 12
type input "FFFFFF"
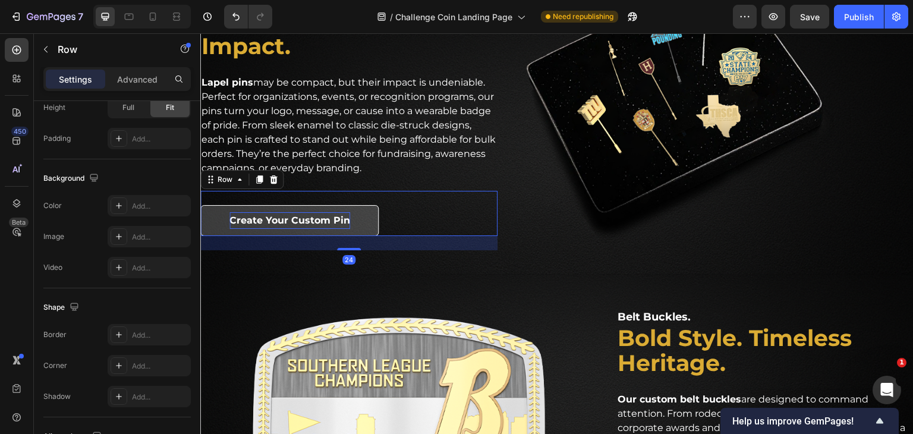
click at [442, 218] on div "Create Your Custom Pin Button Row 24" at bounding box center [348, 214] width 297 height 46
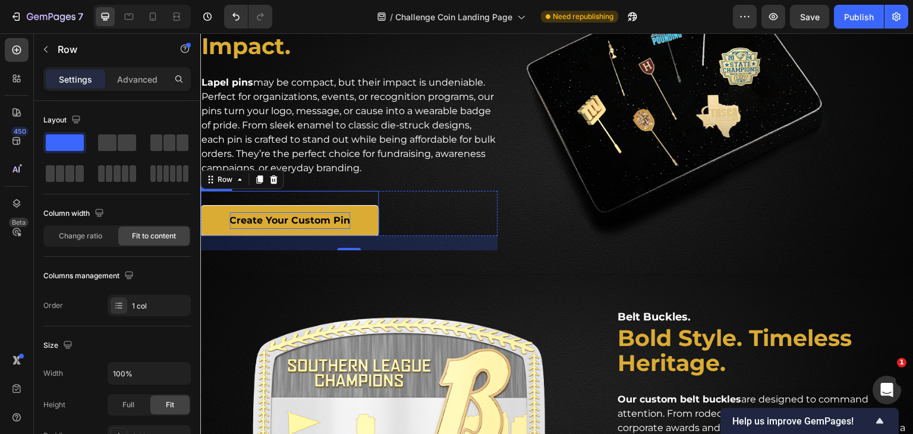
click at [210, 215] on link "Create Your Custom Pin" at bounding box center [289, 221] width 178 height 32
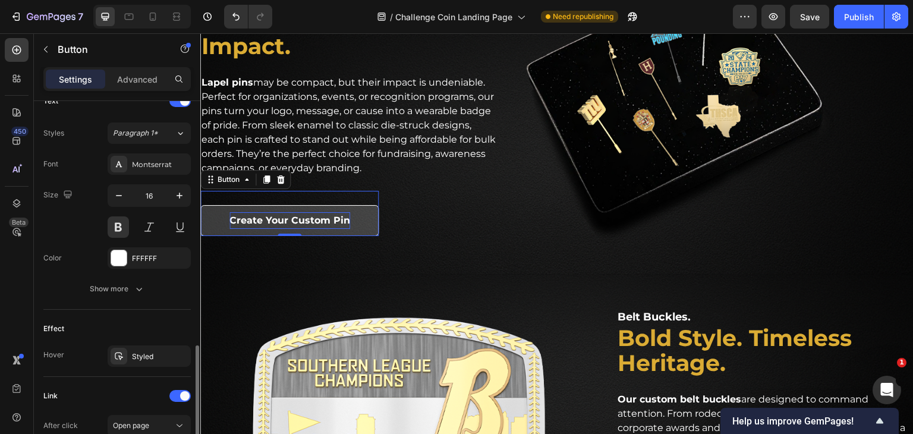
scroll to position [476, 0]
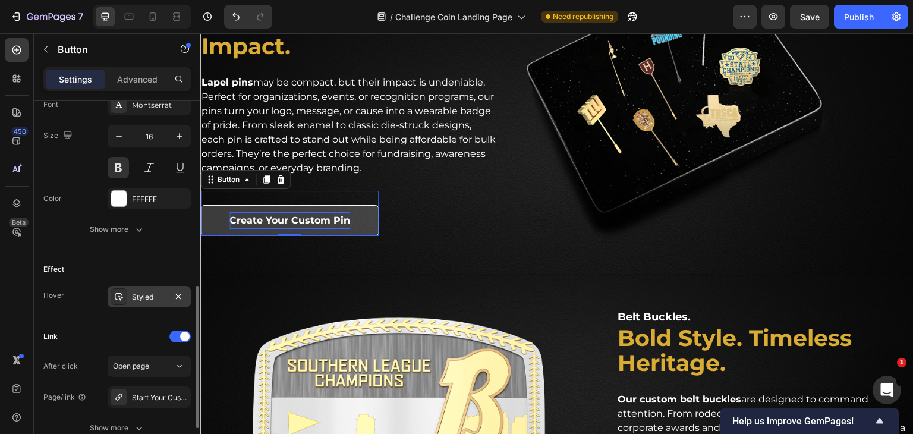
click at [156, 293] on div "Styled" at bounding box center [149, 297] width 34 height 11
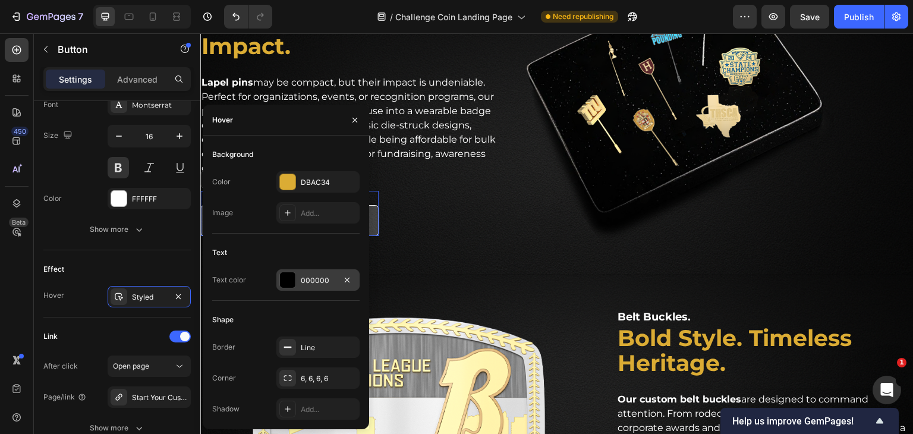
click at [288, 276] on div at bounding box center [287, 279] width 15 height 15
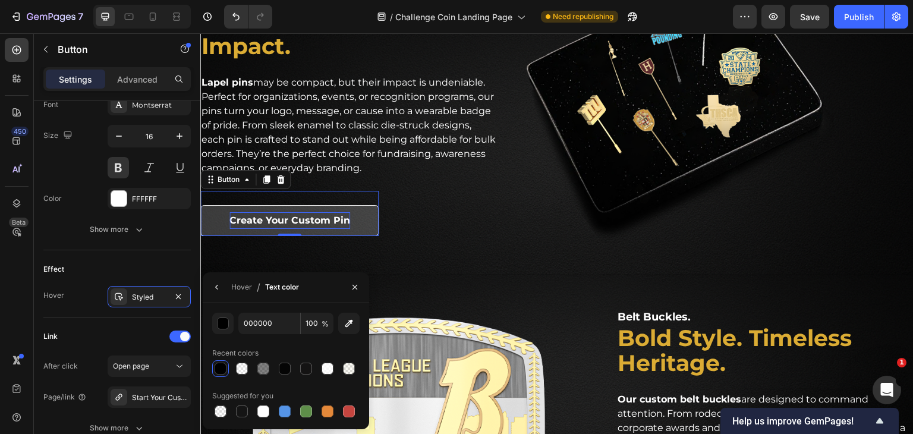
click at [223, 369] on div at bounding box center [221, 369] width 12 height 12
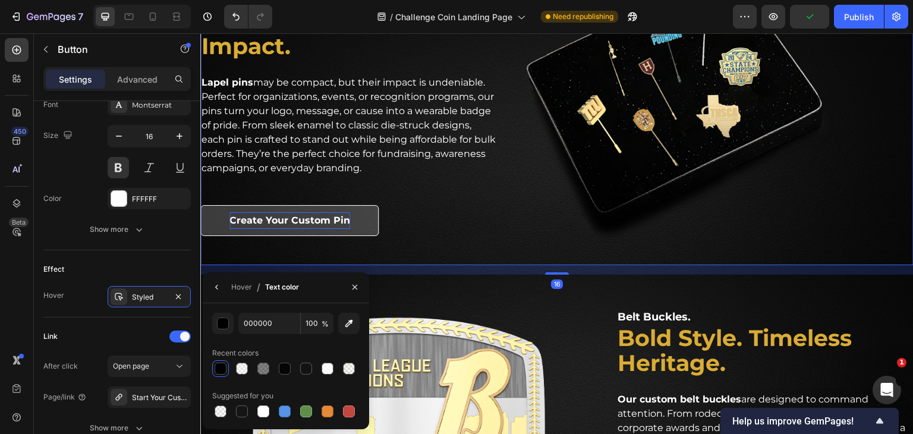
click at [435, 249] on div "Lapel Pins. Heading Small in Size. Big in Impact. Heading Lapel pins may be com…" at bounding box center [348, 111] width 297 height 307
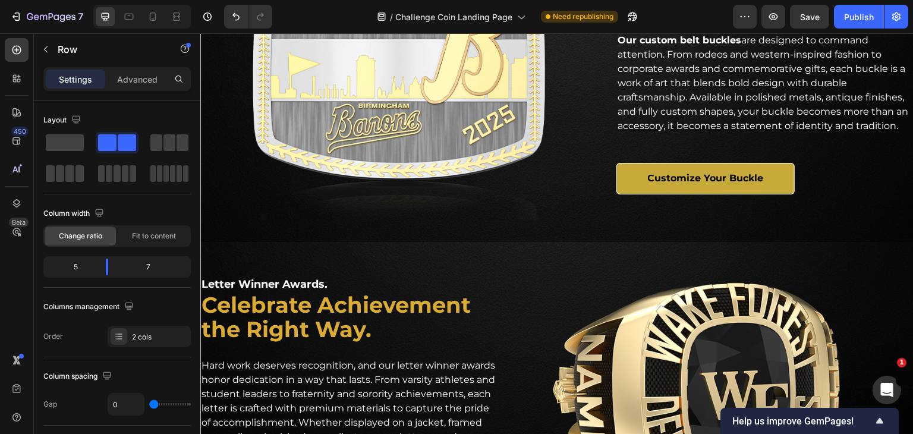
scroll to position [1665, 0]
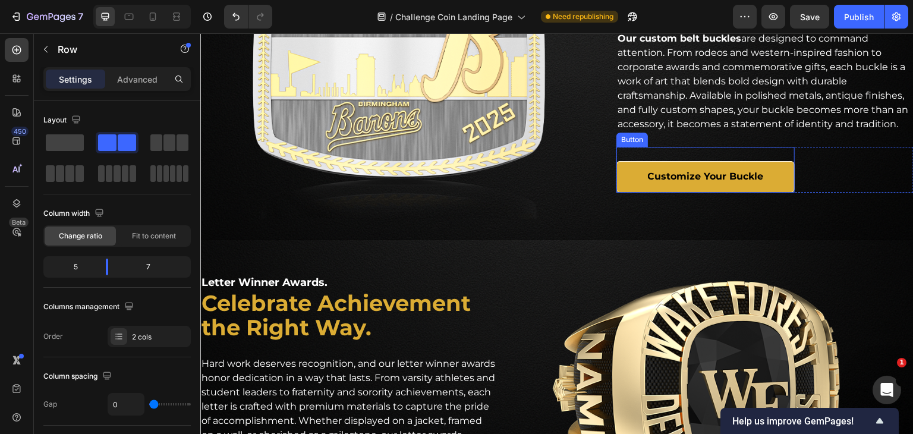
click at [620, 187] on link "Customize Your Buckle" at bounding box center [706, 177] width 178 height 32
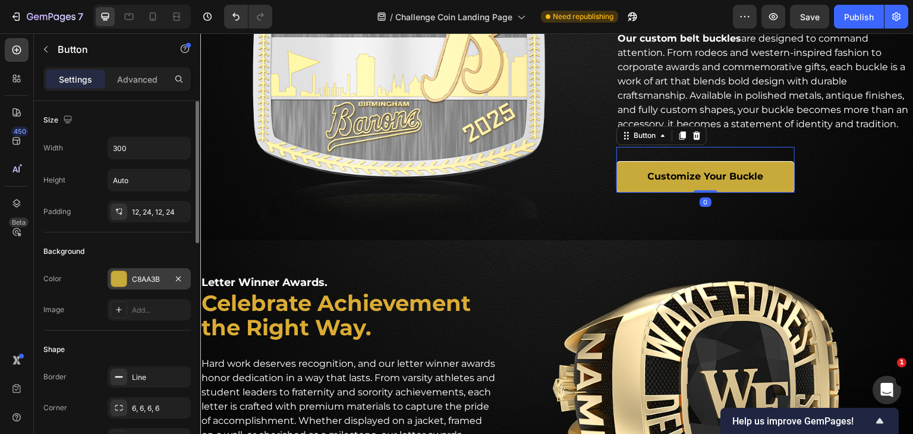
click at [119, 278] on div at bounding box center [118, 278] width 15 height 15
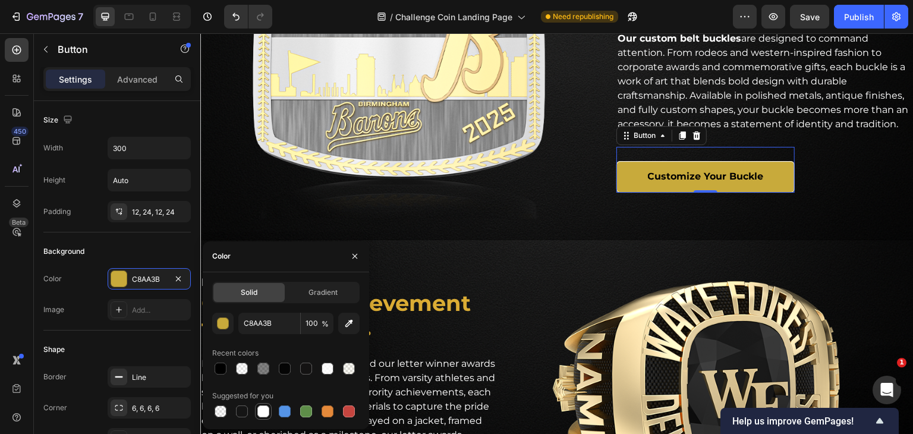
click at [259, 411] on div at bounding box center [263, 412] width 12 height 12
type input "FFFFFF"
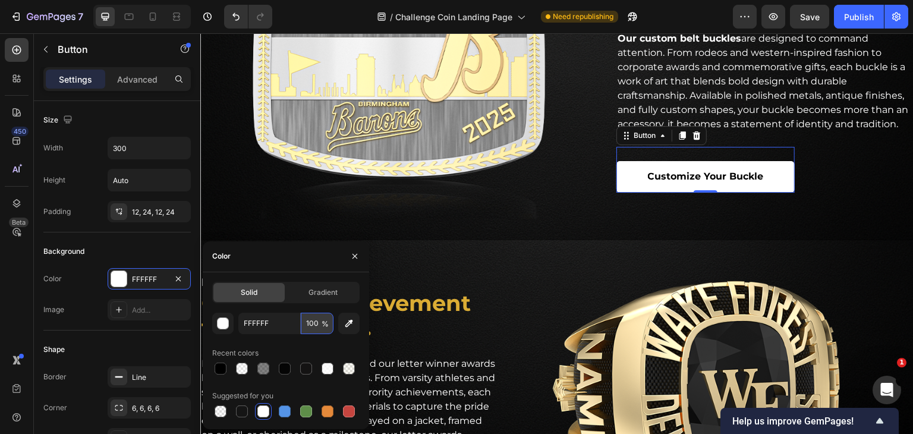
click at [316, 324] on input "100" at bounding box center [317, 323] width 33 height 21
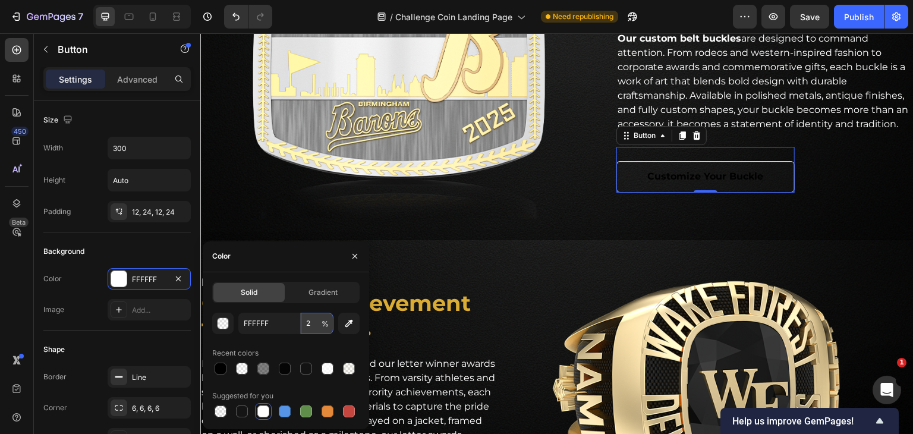
type input "20"
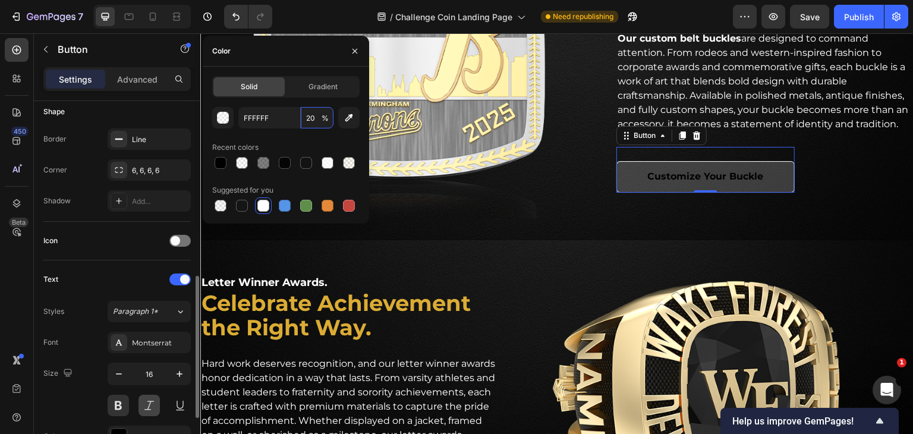
scroll to position [357, 0]
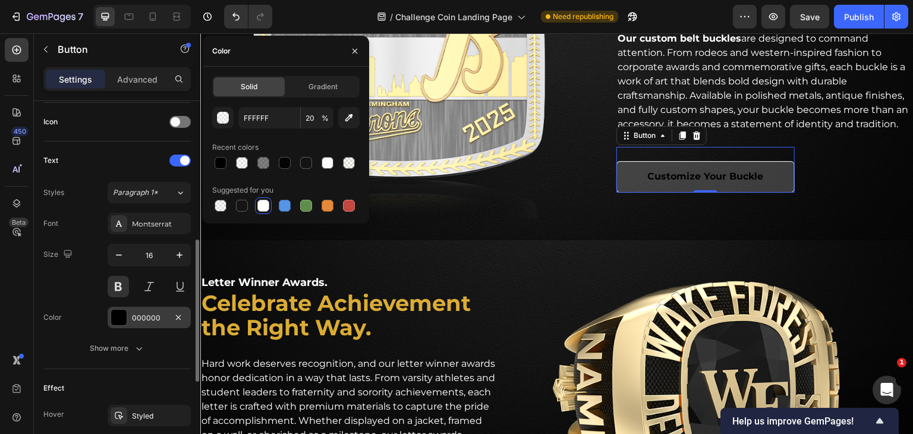
click at [120, 310] on div at bounding box center [118, 317] width 15 height 15
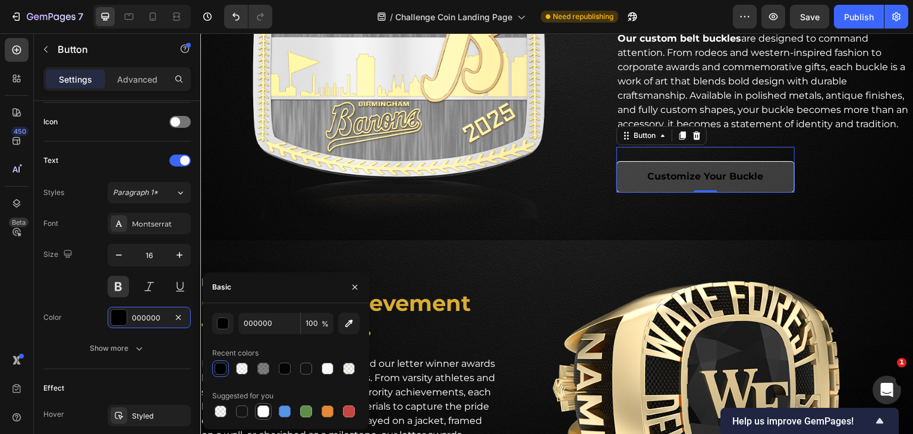
click at [257, 410] on div at bounding box center [263, 412] width 12 height 12
type input "FFFFFF"
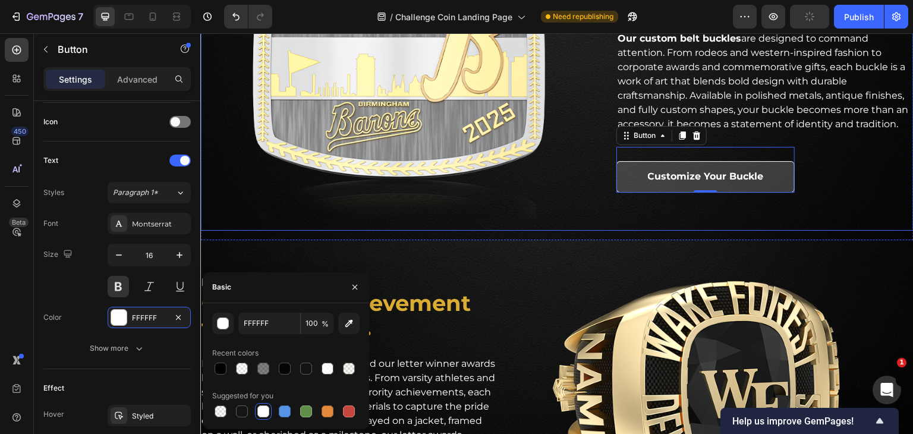
click at [661, 213] on div "Belt Buckles. Heading Bold Style. Timeless Heritage. Heading Our custom belt bu…" at bounding box center [765, 72] width 297 height 317
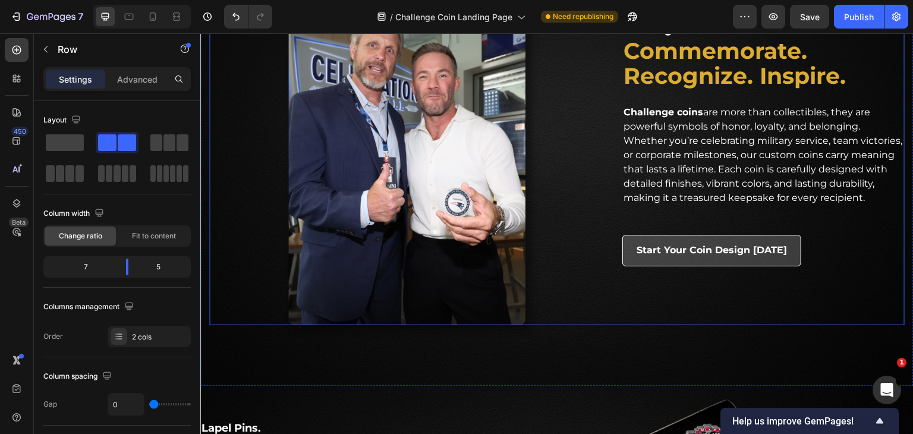
scroll to position [892, 0]
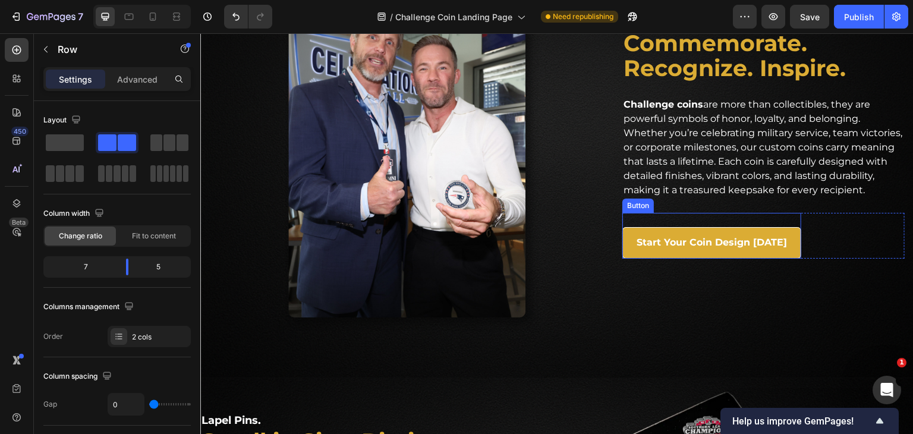
click at [661, 243] on link "Start Your Coin Design [DATE]" at bounding box center [712, 243] width 179 height 32
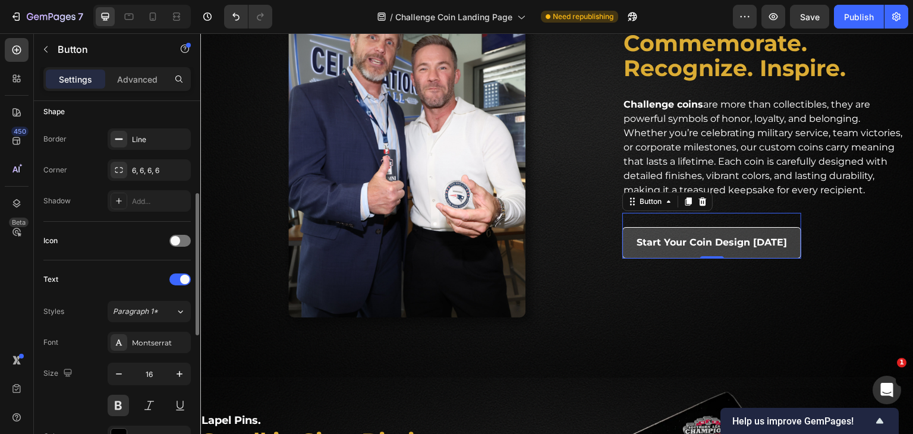
scroll to position [297, 0]
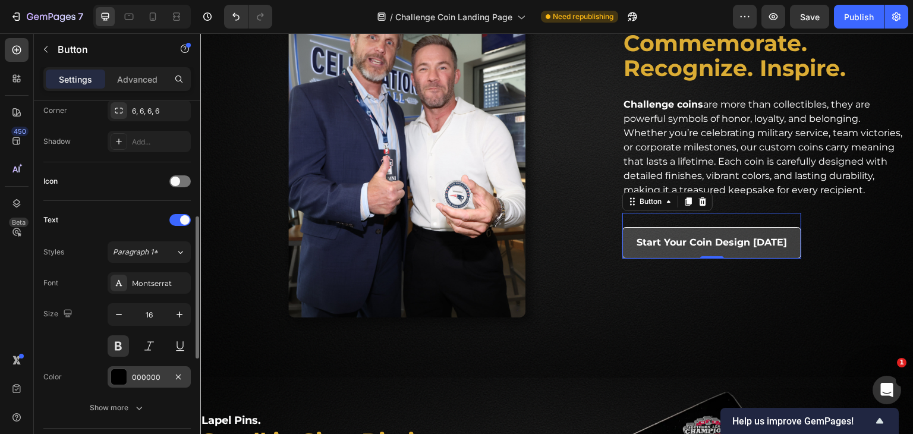
click at [115, 370] on div at bounding box center [118, 376] width 15 height 15
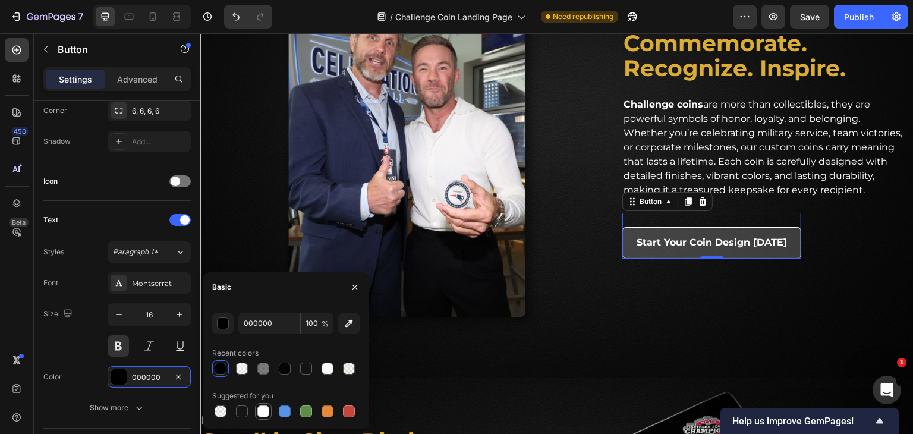
click at [266, 415] on div at bounding box center [263, 412] width 12 height 12
type input "FFFFFF"
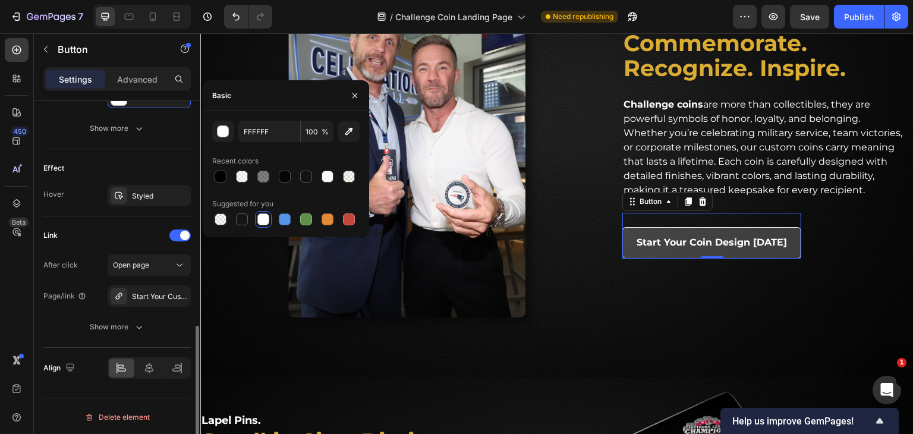
scroll to position [458, 0]
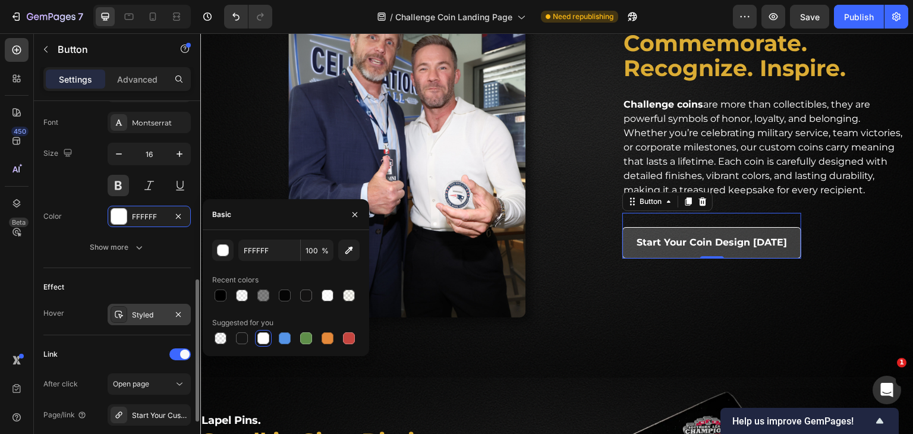
click at [136, 311] on div "Styled" at bounding box center [149, 315] width 34 height 11
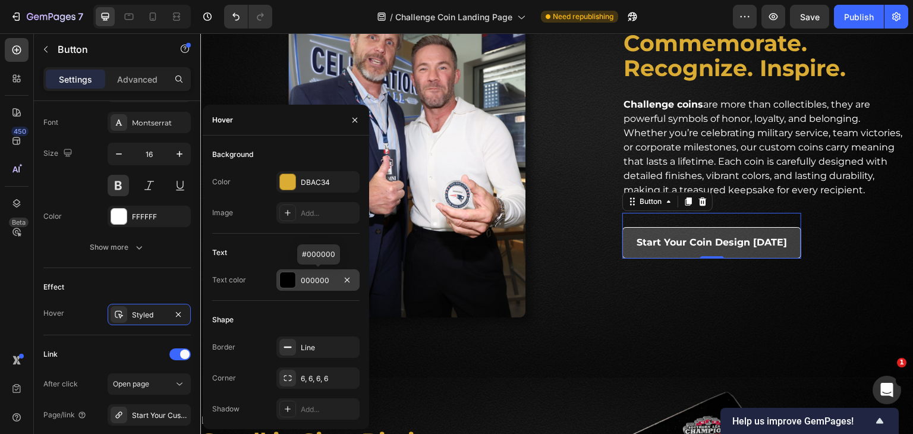
click at [281, 279] on div at bounding box center [287, 279] width 15 height 15
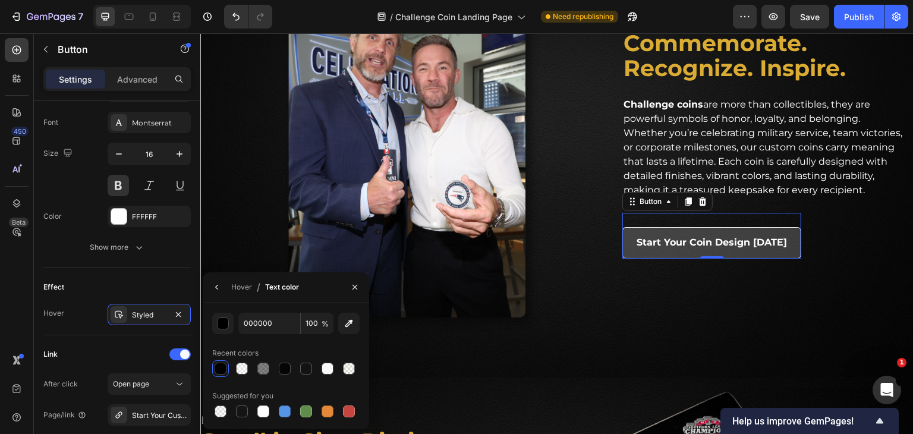
click at [219, 363] on div at bounding box center [221, 369] width 12 height 12
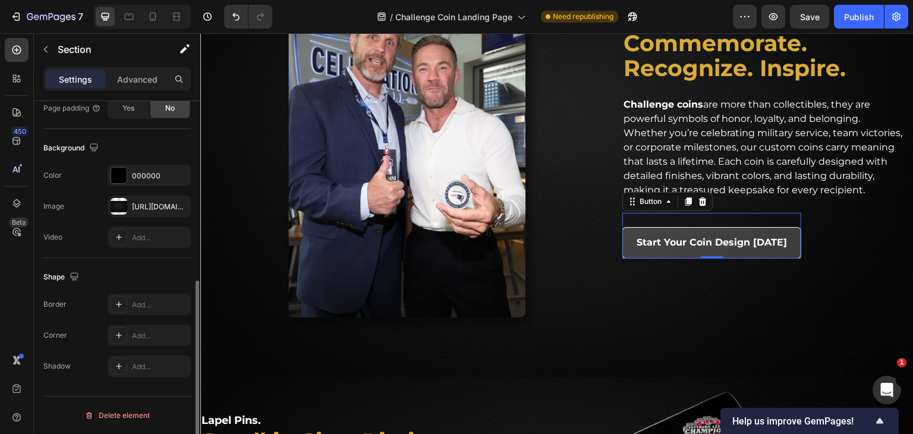
click at [462, 356] on div "Image Challenge Coins. Heading Commemorate. Recognize. Inspire. Heading Challen…" at bounding box center [557, 158] width 714 height 439
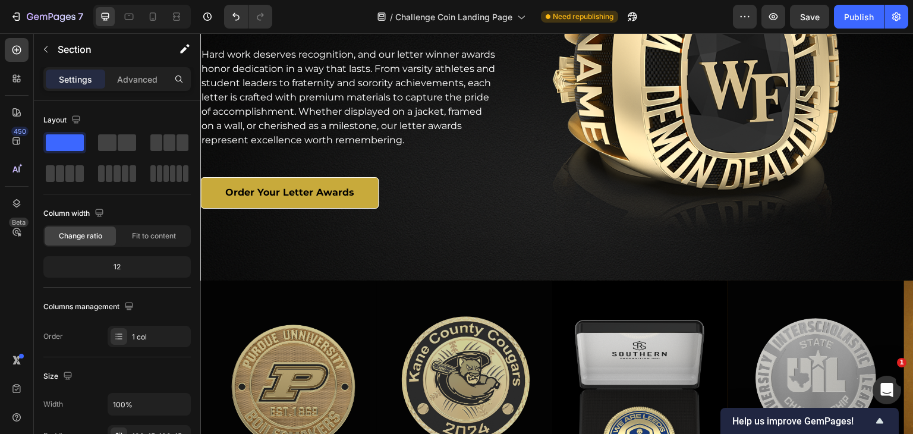
scroll to position [2022, 0]
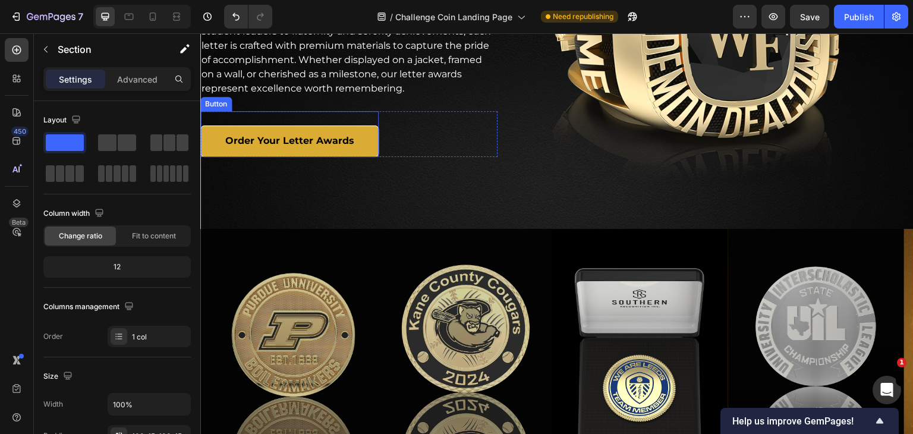
click at [360, 147] on link "Order Your Letter Awards" at bounding box center [289, 141] width 178 height 32
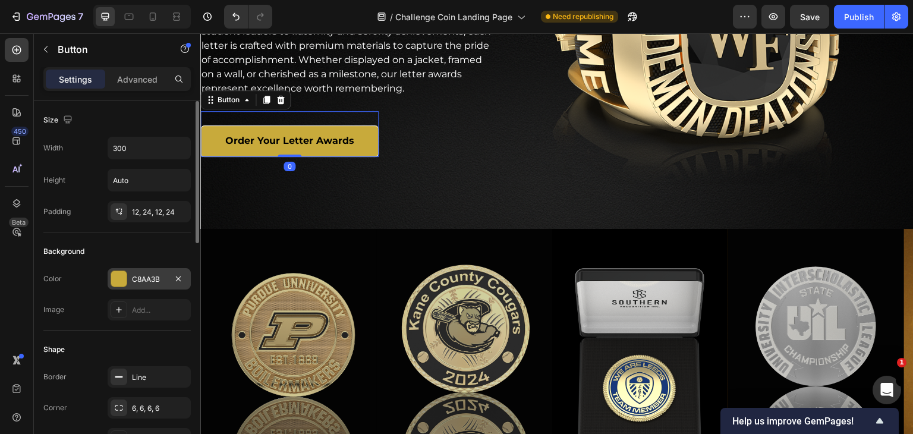
click at [114, 281] on div at bounding box center [118, 278] width 15 height 15
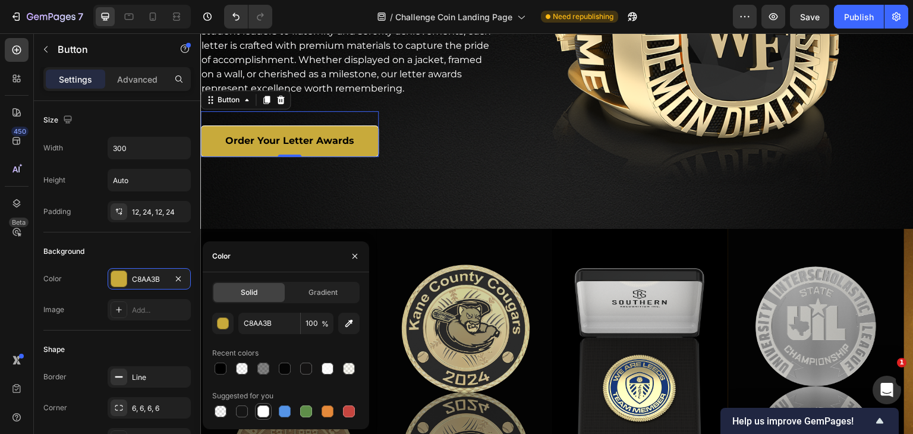
click at [262, 409] on div at bounding box center [263, 412] width 12 height 12
type input "FFFFFF"
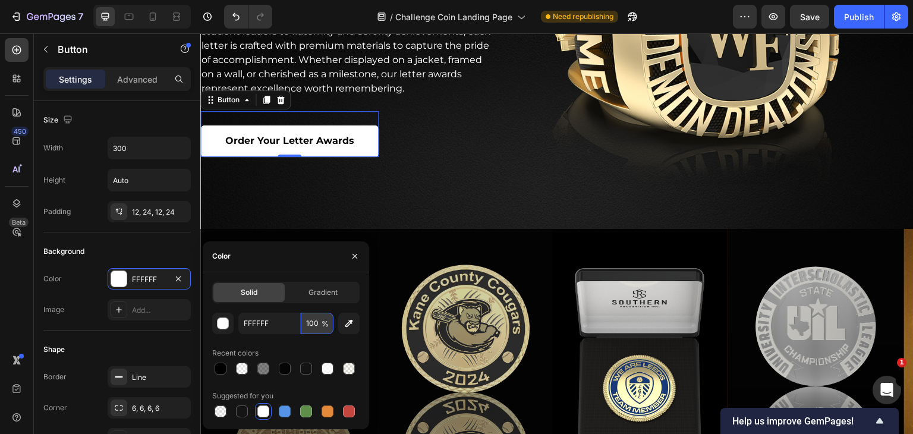
click at [314, 326] on input "100" at bounding box center [317, 323] width 33 height 21
type input "20"
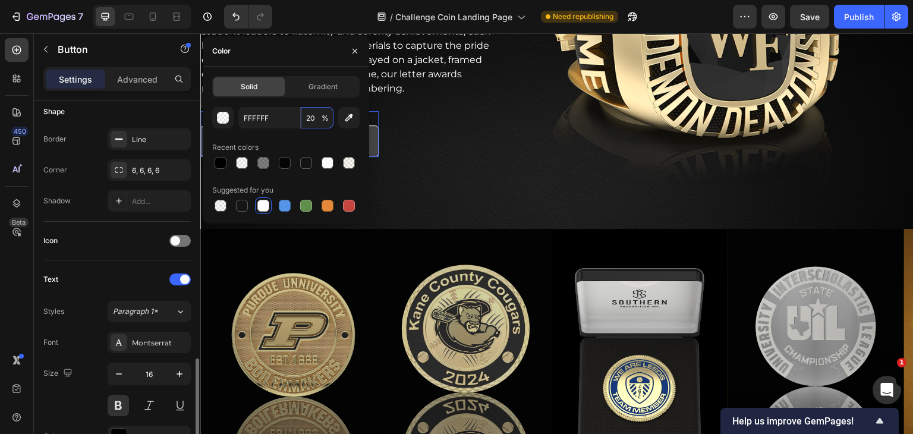
scroll to position [416, 0]
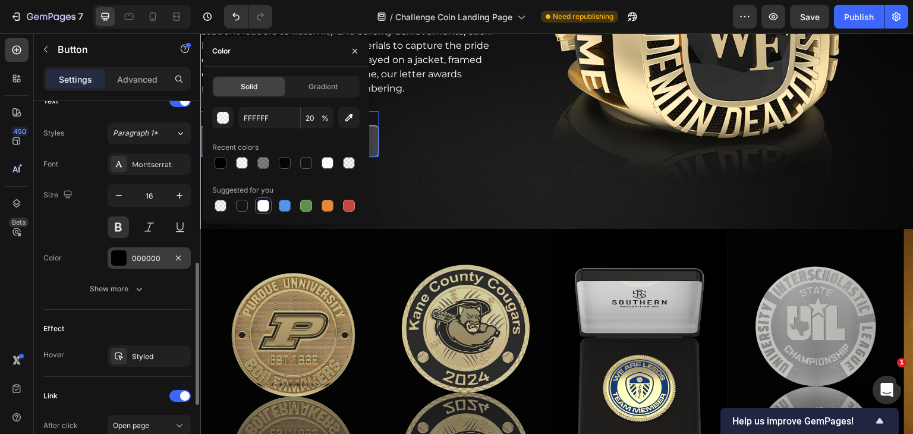
click at [118, 252] on div at bounding box center [118, 257] width 15 height 15
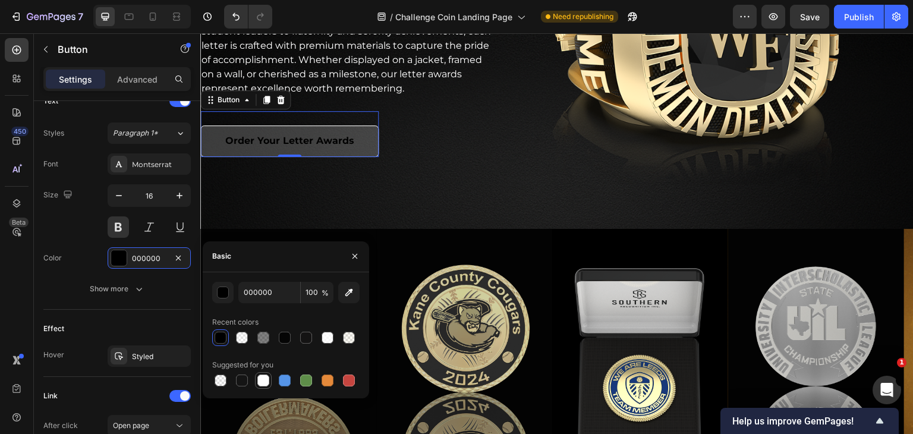
click at [257, 379] on div at bounding box center [263, 380] width 14 height 14
type input "FFFFFF"
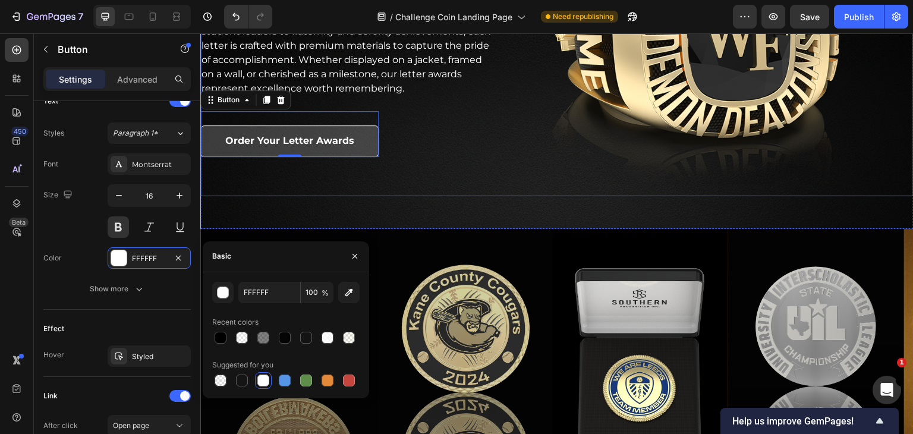
click at [442, 173] on div "Letter Winner Awards. Heading Celebrate Achievement the Right Way. Heading Hard…" at bounding box center [348, 38] width 297 height 317
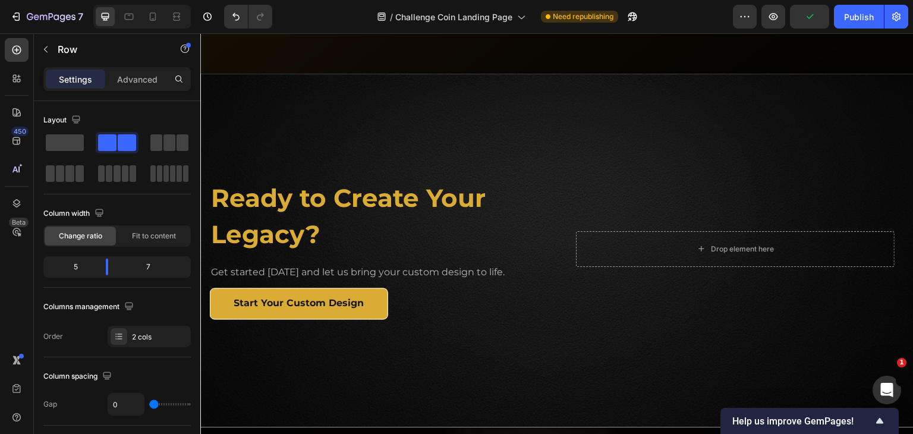
scroll to position [2973, 0]
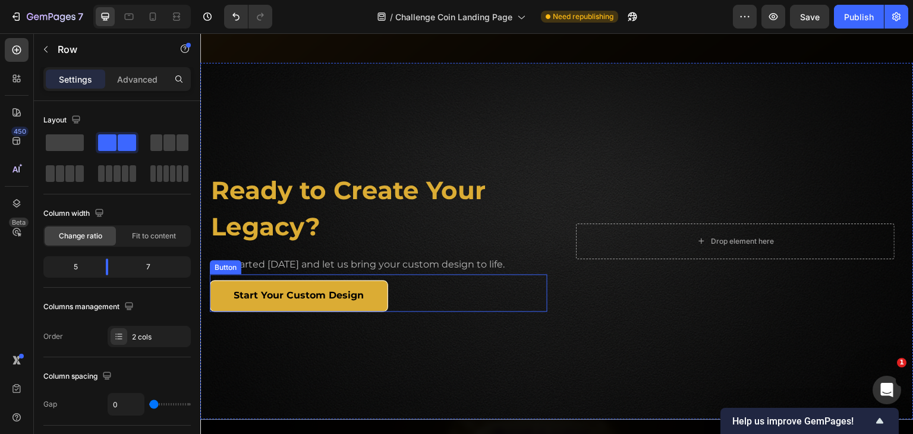
click at [375, 312] on button "Start Your Custom Design" at bounding box center [299, 297] width 178 height 32
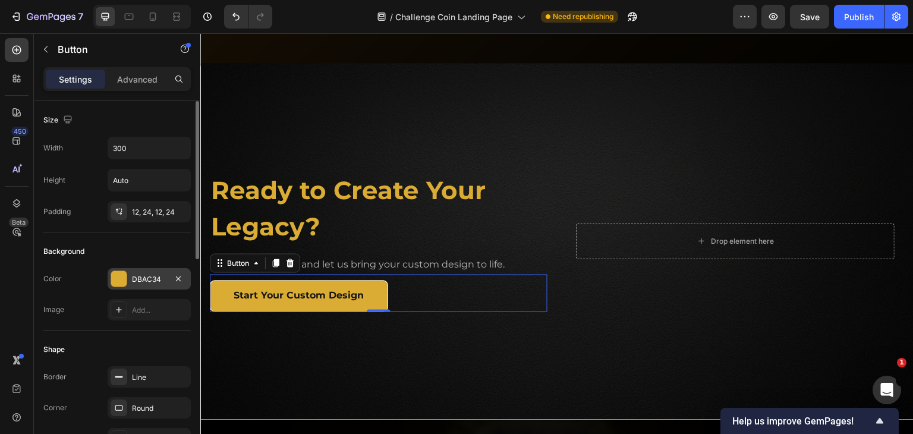
click at [119, 275] on div at bounding box center [118, 278] width 15 height 15
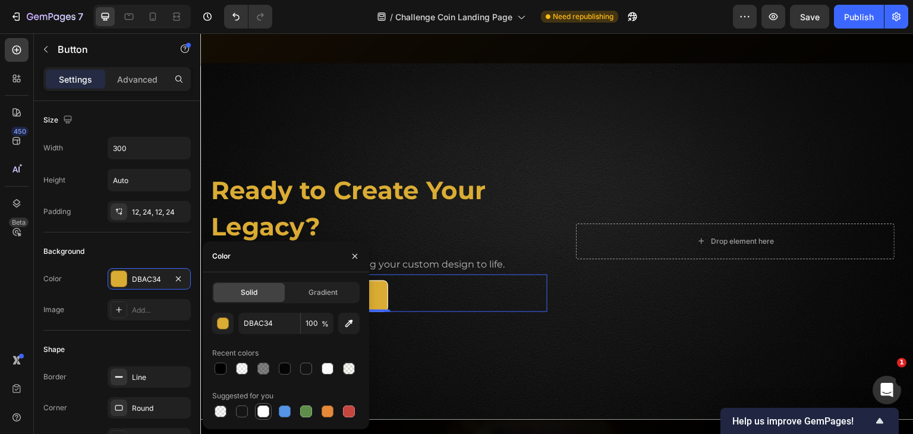
click at [260, 414] on div at bounding box center [263, 412] width 12 height 12
type input "FFFFFF"
click at [309, 322] on input "100" at bounding box center [317, 323] width 33 height 21
type input "20"
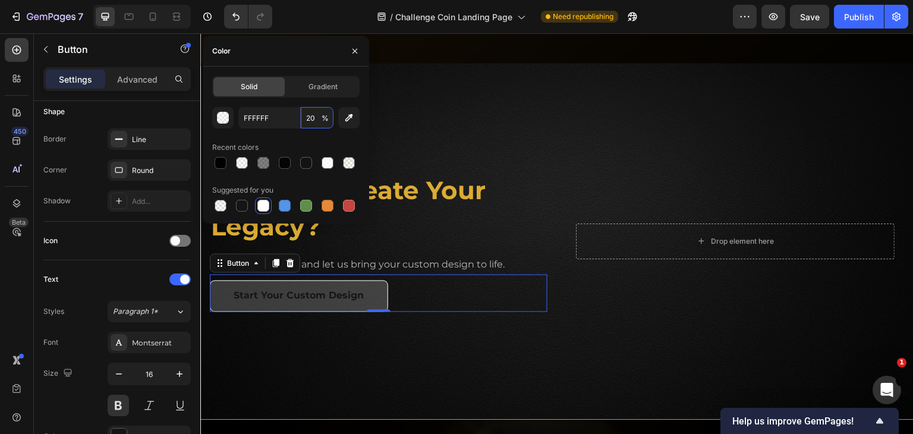
scroll to position [484, 0]
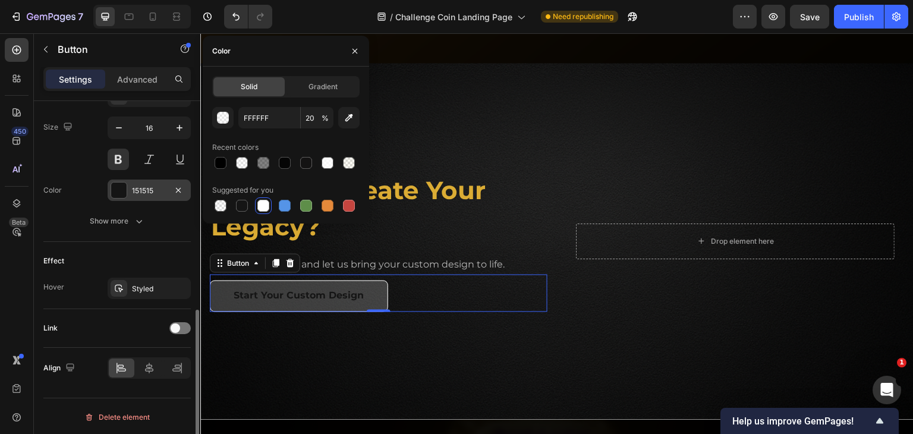
click at [117, 183] on div at bounding box center [118, 190] width 15 height 15
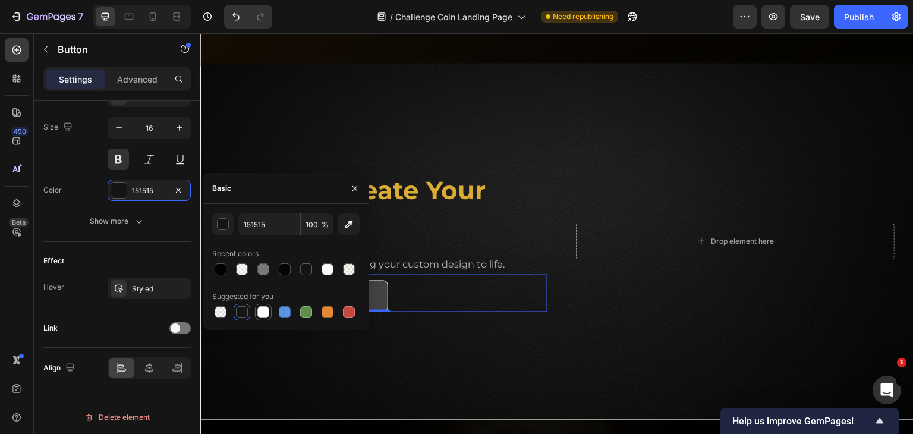
click at [262, 312] on div at bounding box center [263, 312] width 12 height 12
type input "FFFFFF"
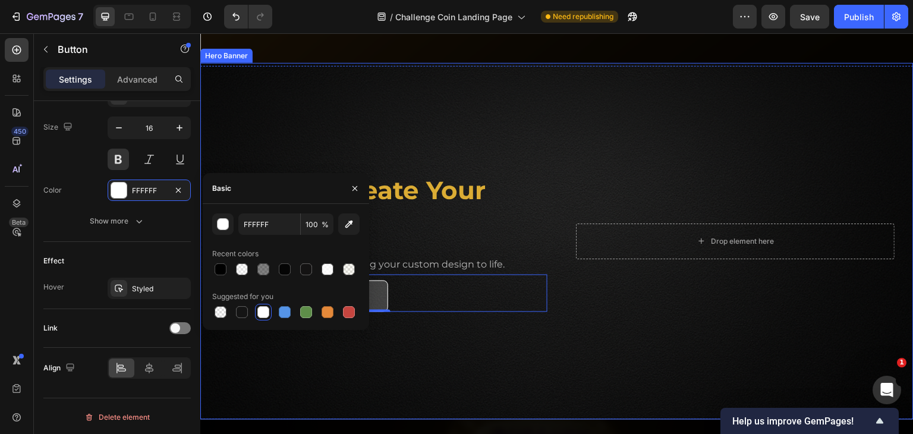
click at [340, 380] on div "Background Image" at bounding box center [557, 241] width 714 height 357
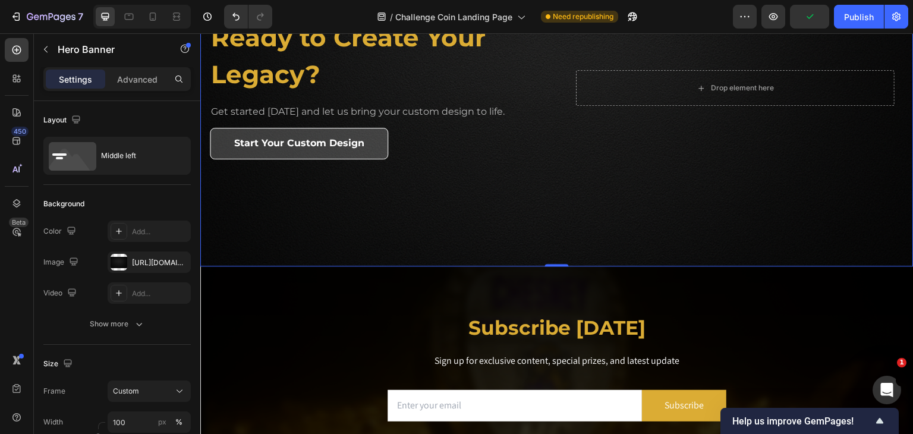
scroll to position [3092, 0]
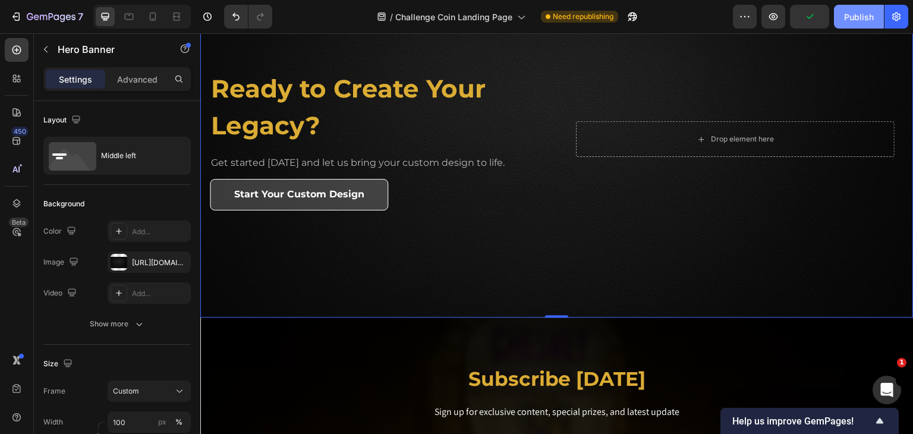
click at [862, 23] on button "Publish" at bounding box center [859, 17] width 50 height 24
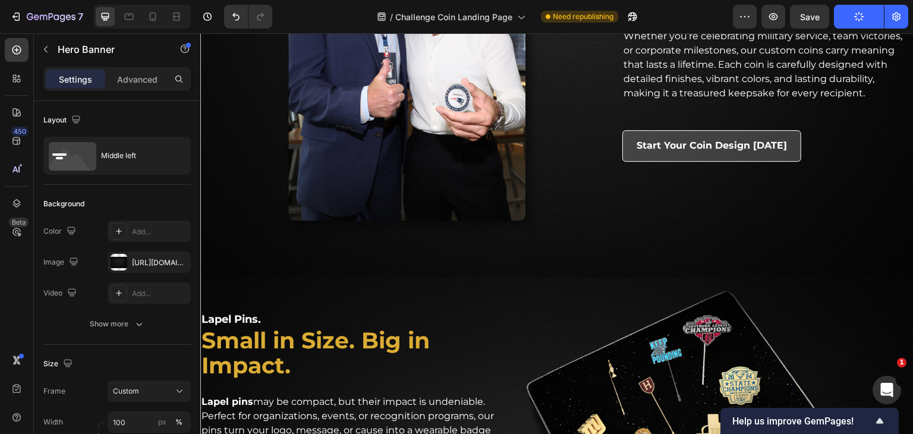
scroll to position [892, 0]
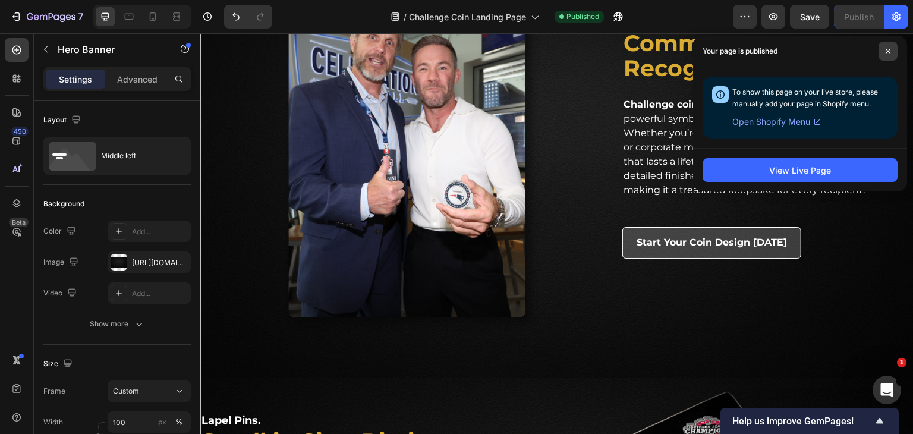
click at [889, 52] on icon at bounding box center [888, 51] width 5 height 5
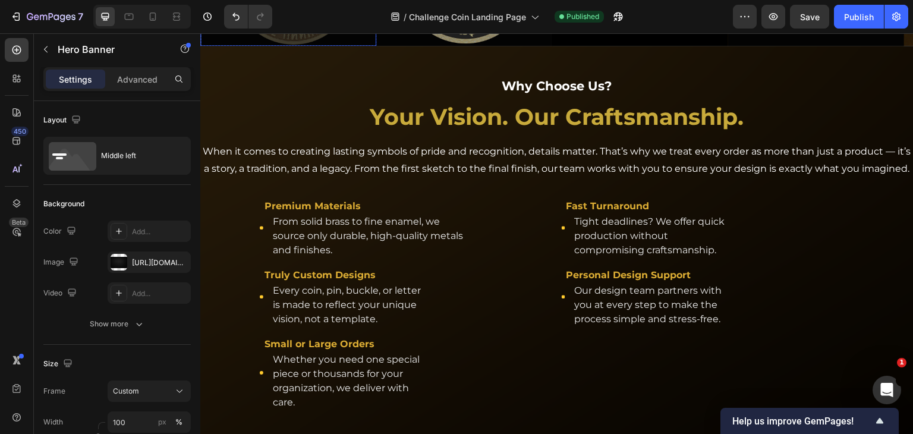
scroll to position [2438, 0]
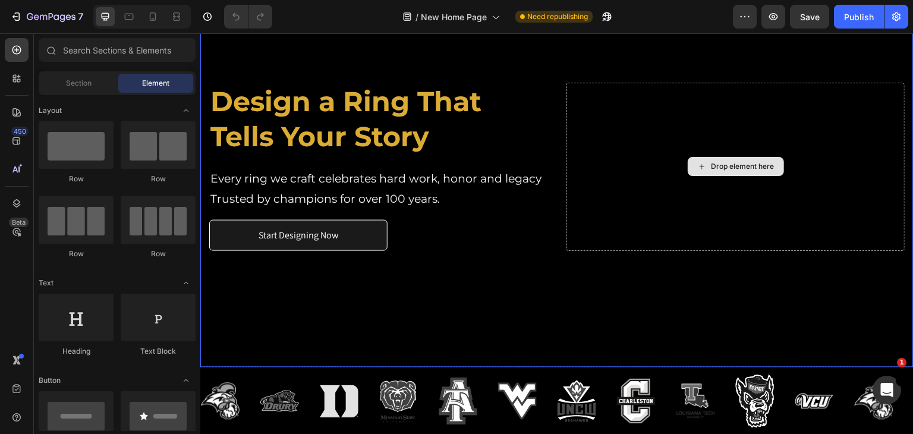
scroll to position [119, 0]
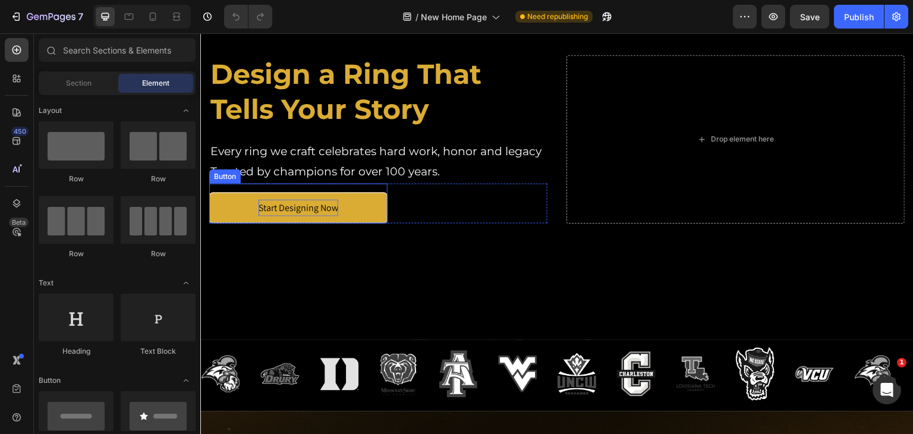
click at [299, 217] on p "Start Designing Now" at bounding box center [299, 208] width 80 height 17
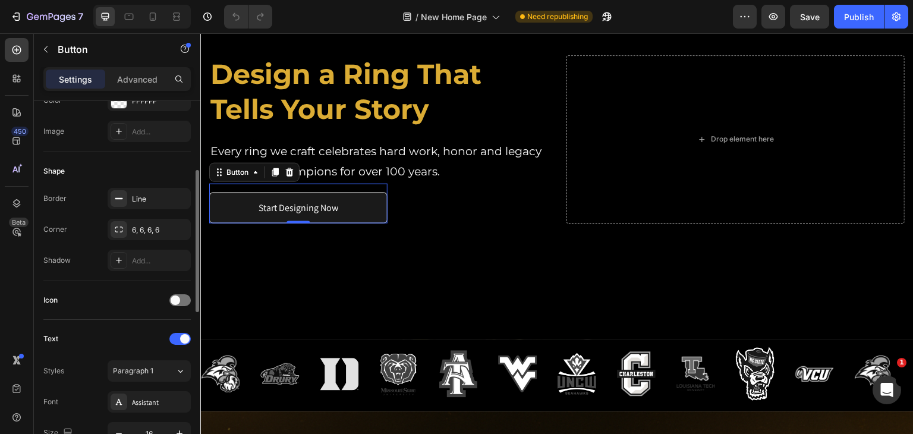
scroll to position [0, 0]
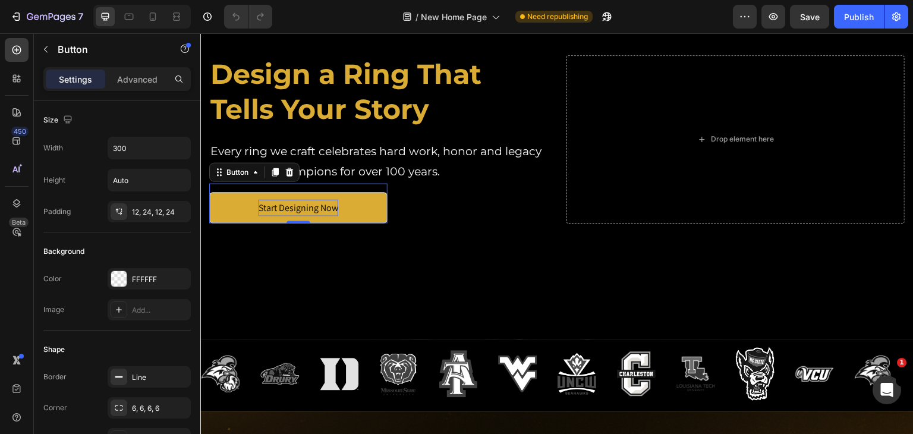
click at [271, 213] on p "Start Designing Now" at bounding box center [299, 208] width 80 height 17
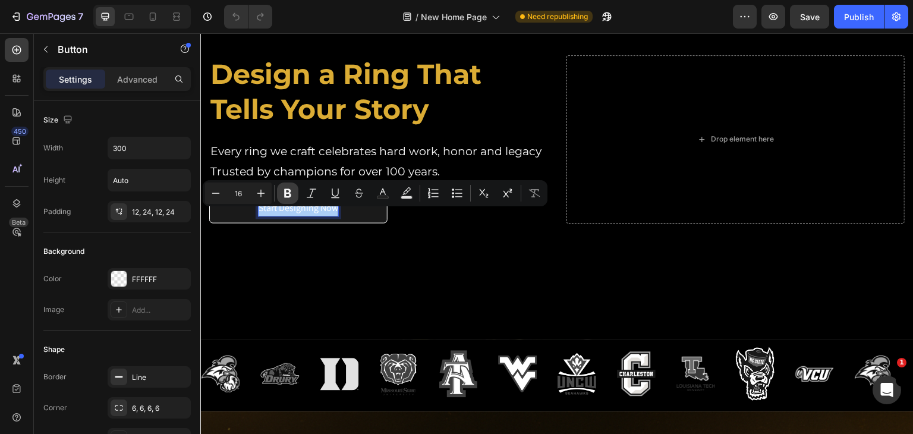
click at [288, 195] on icon "Editor contextual toolbar" at bounding box center [288, 193] width 12 height 12
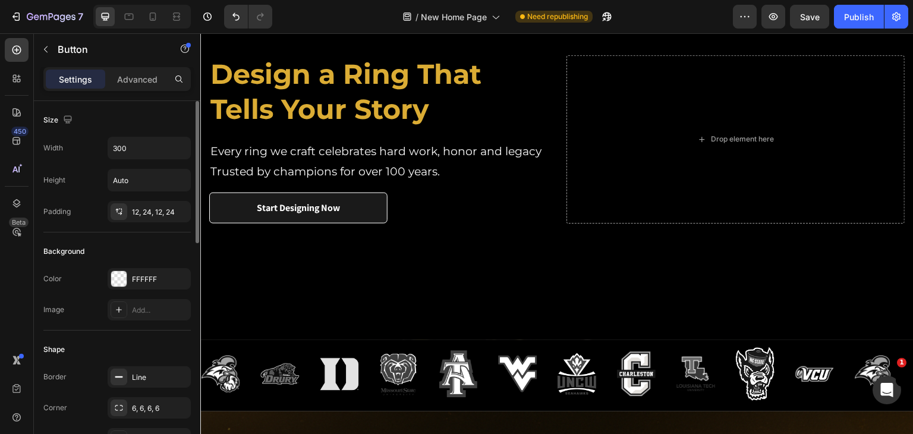
click at [169, 117] on div "Size" at bounding box center [116, 120] width 147 height 19
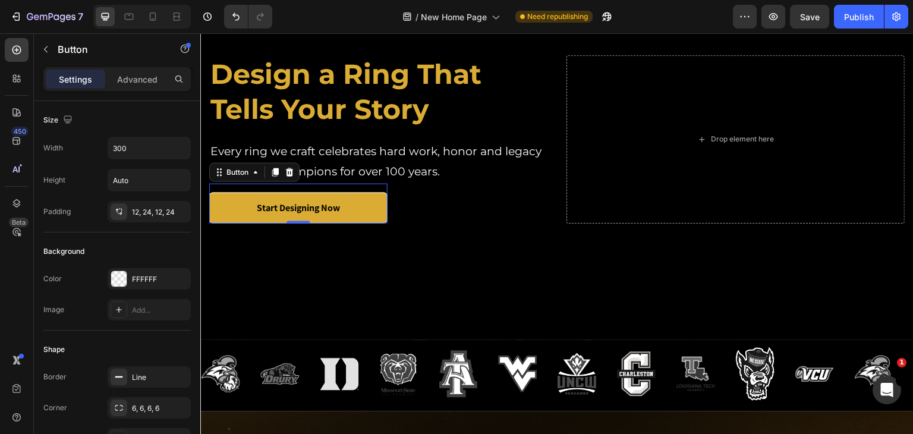
click at [226, 217] on link "Start Designing Now" at bounding box center [298, 209] width 178 height 32
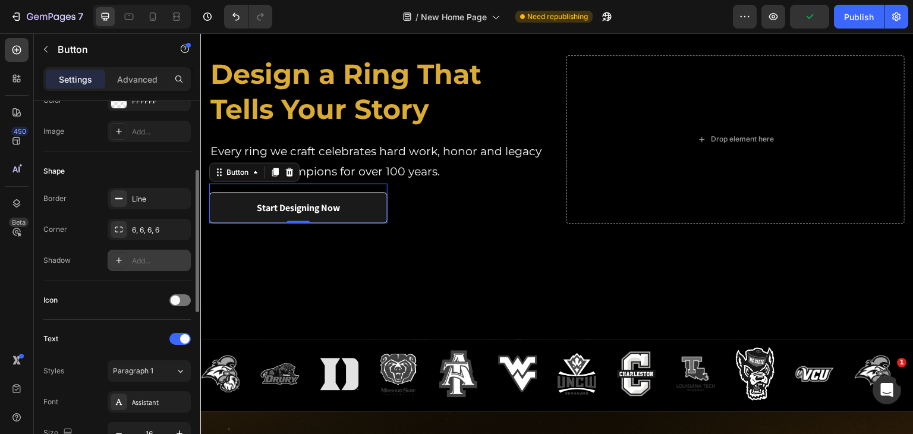
scroll to position [238, 0]
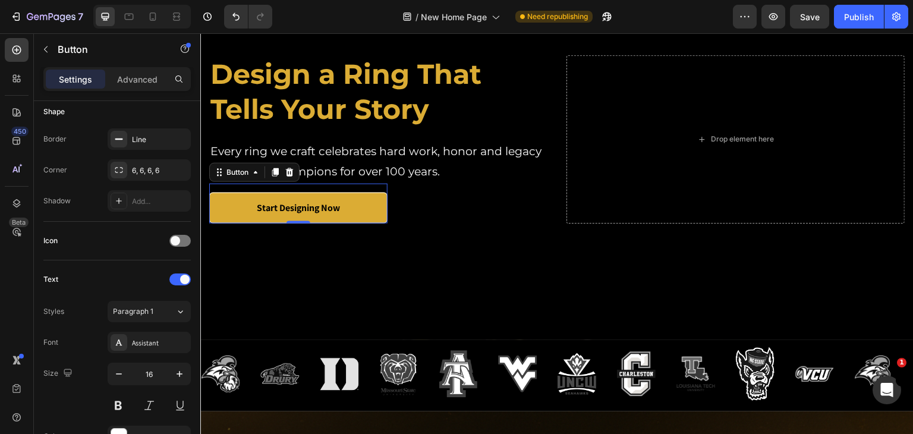
click at [234, 208] on link "Start Designing Now" at bounding box center [298, 209] width 178 height 32
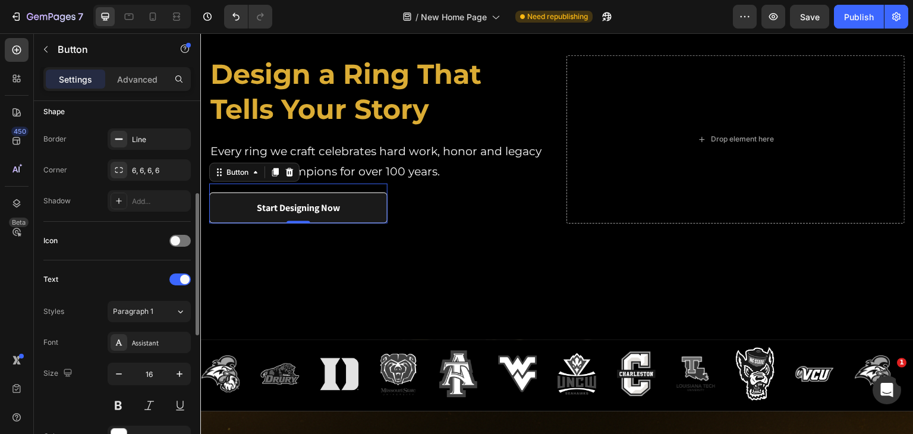
scroll to position [357, 0]
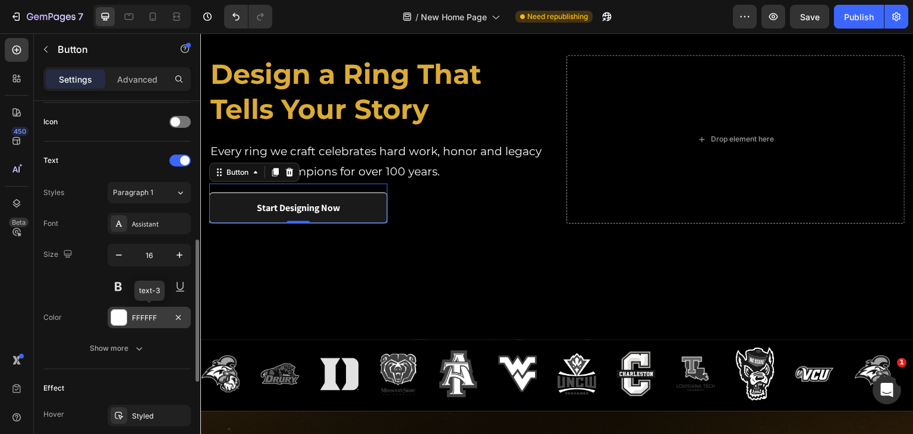
click at [121, 315] on div at bounding box center [118, 317] width 15 height 15
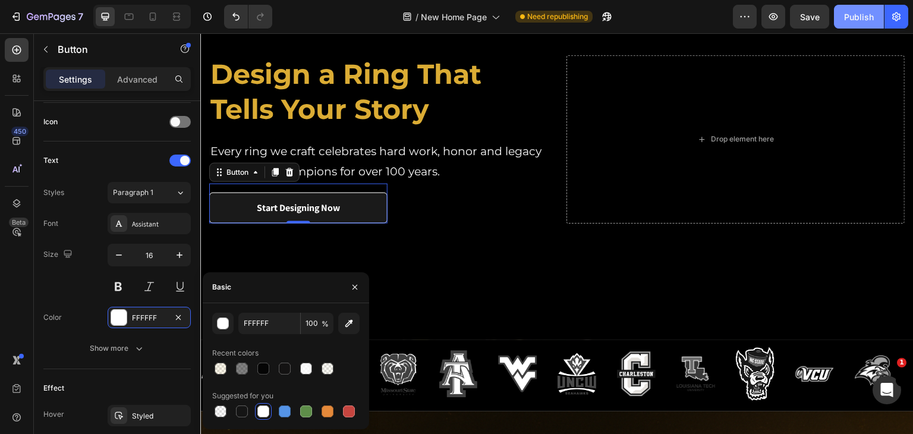
click at [844, 15] on button "Publish" at bounding box center [859, 17] width 50 height 24
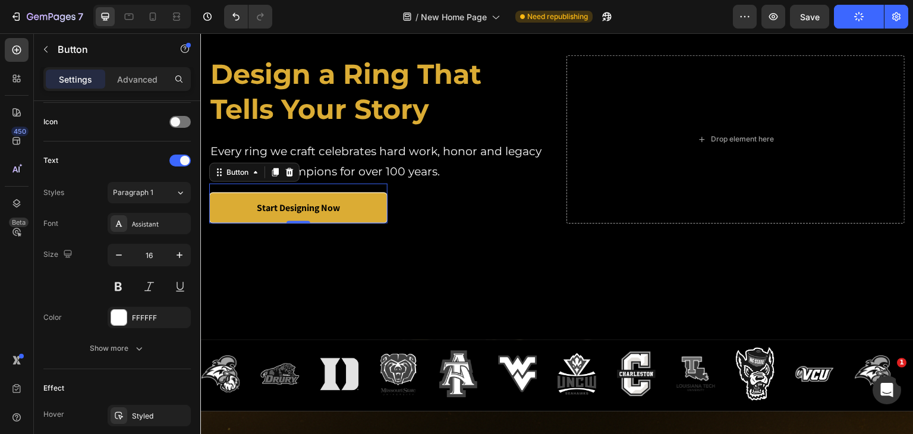
click at [361, 216] on link "Start Designing Now" at bounding box center [298, 209] width 178 height 32
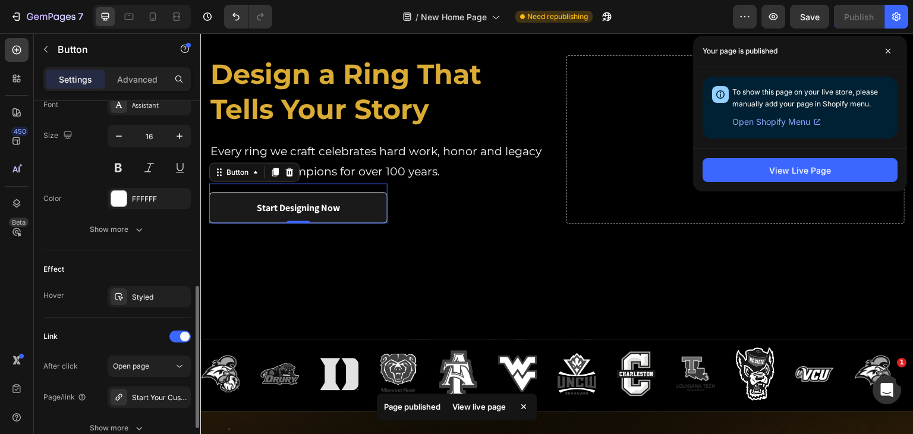
scroll to position [577, 0]
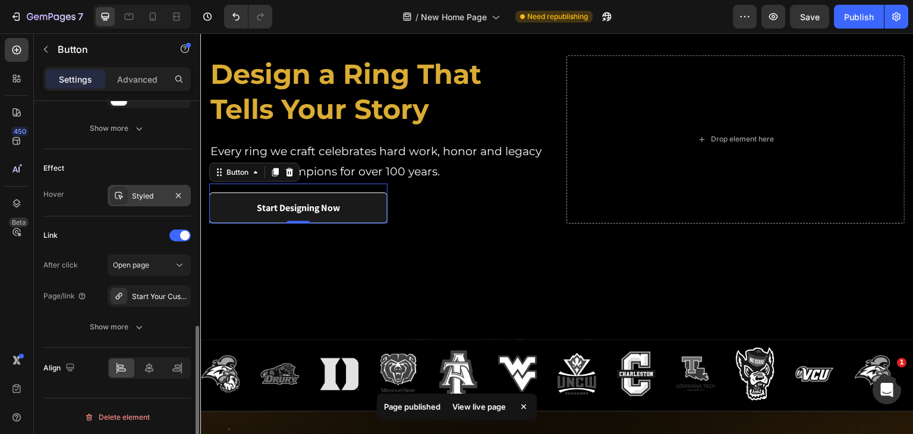
click at [150, 197] on div "Styled" at bounding box center [149, 196] width 34 height 11
click at [139, 227] on div "Link" at bounding box center [116, 235] width 147 height 19
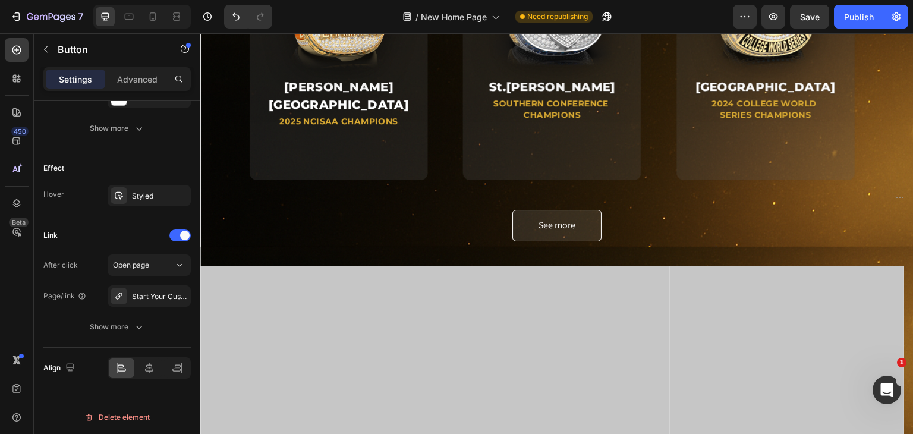
scroll to position [714, 0]
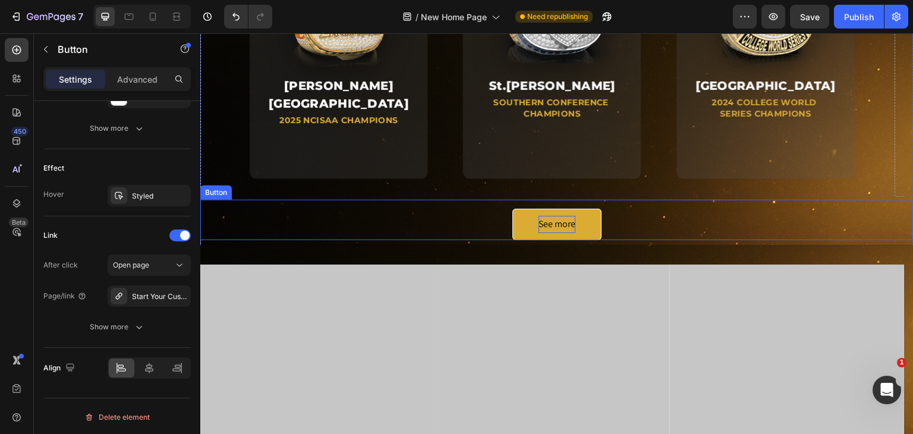
click at [545, 222] on p "See more" at bounding box center [557, 224] width 37 height 17
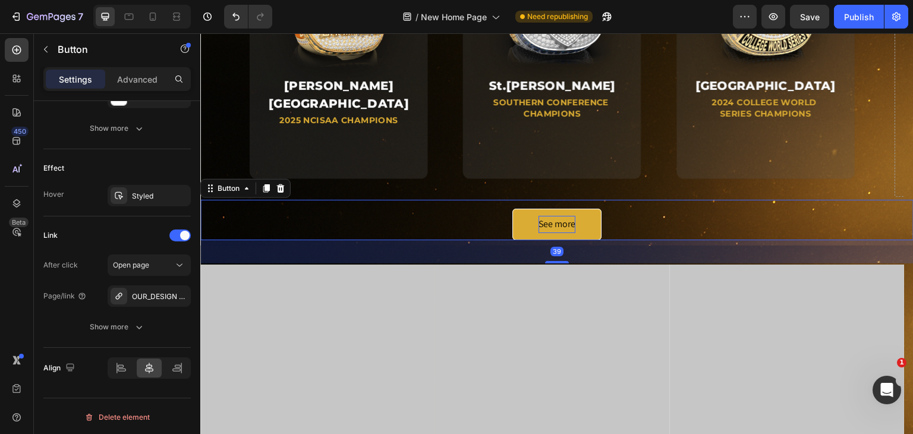
click at [545, 222] on p "See more" at bounding box center [557, 224] width 37 height 17
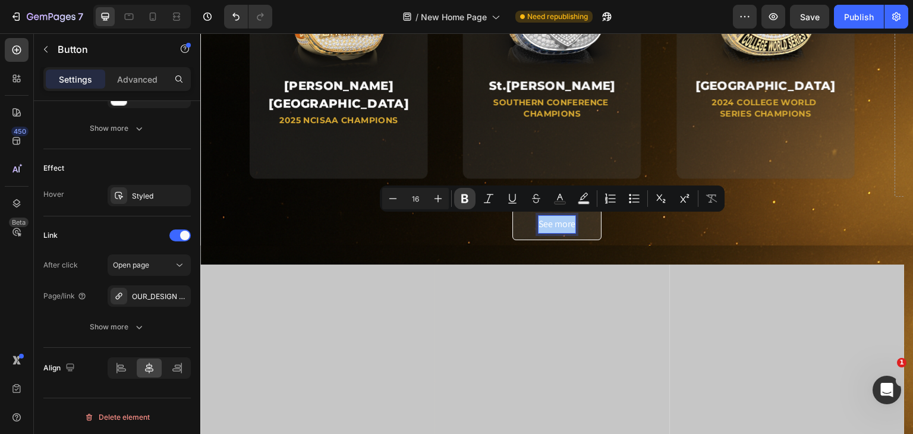
click at [467, 197] on icon "Editor contextual toolbar" at bounding box center [464, 198] width 7 height 9
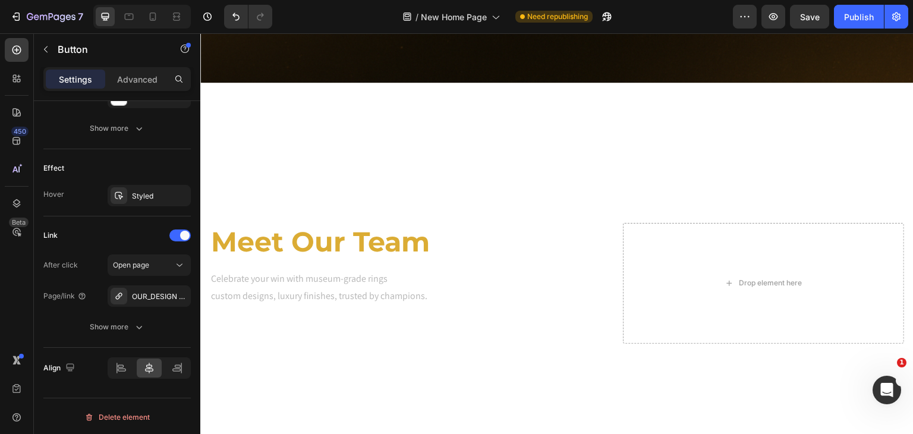
scroll to position [1903, 0]
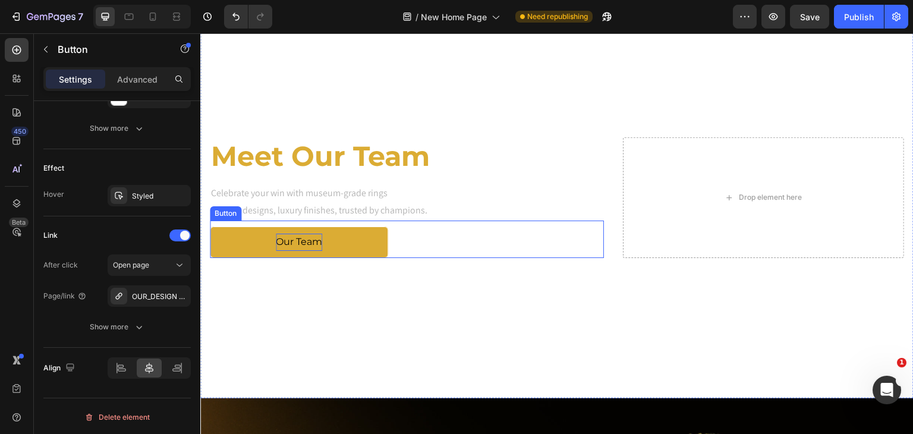
click at [297, 234] on p "Our Team" at bounding box center [299, 242] width 46 height 17
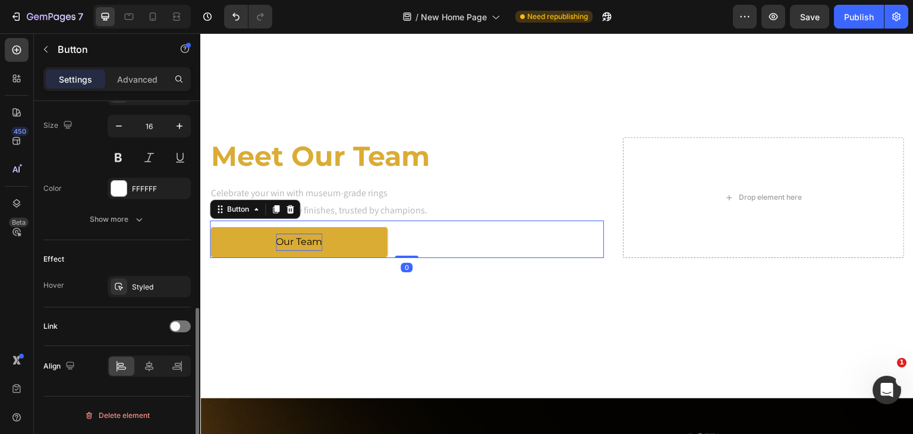
scroll to position [484, 0]
click at [297, 234] on p "Our Team" at bounding box center [299, 242] width 46 height 17
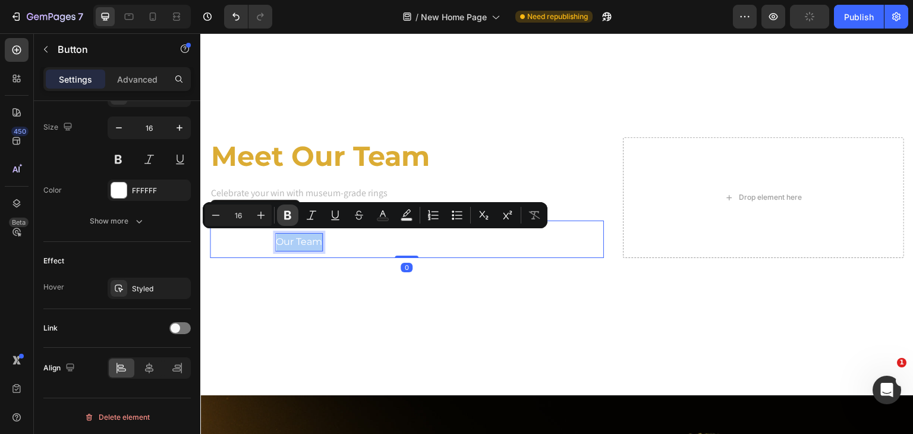
click at [290, 220] on icon "Editor contextual toolbar" at bounding box center [288, 215] width 12 height 12
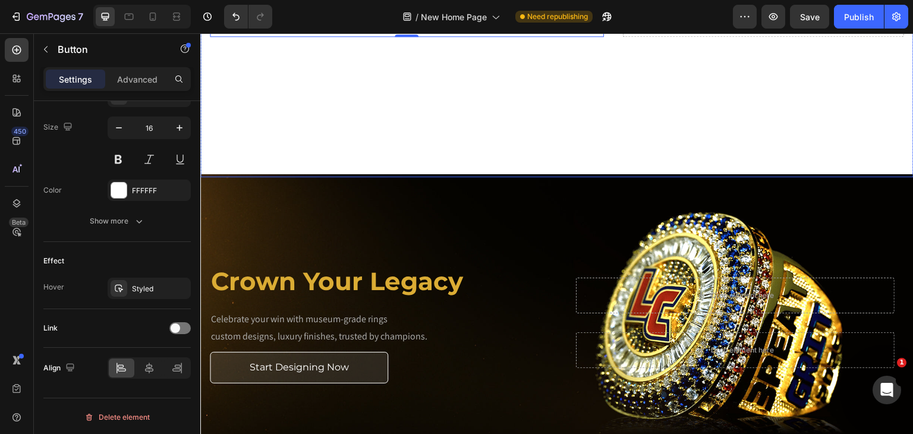
scroll to position [2141, 0]
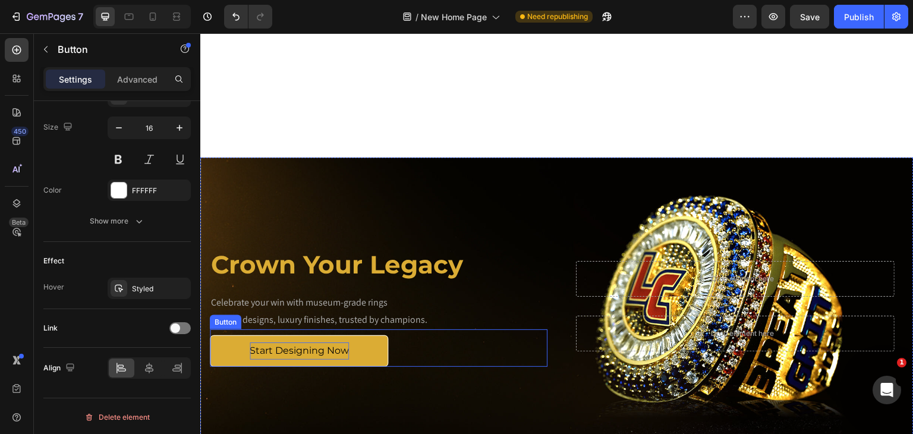
click at [309, 343] on p "Start Designing Now" at bounding box center [299, 351] width 99 height 17
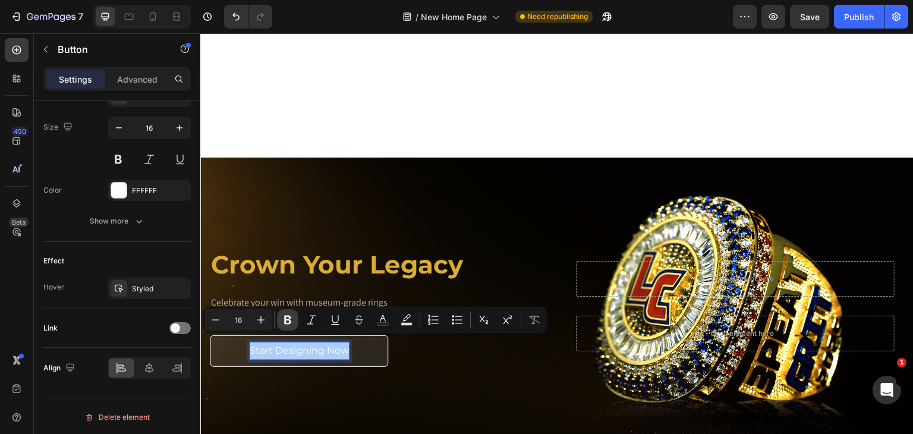
click at [288, 324] on icon "Editor contextual toolbar" at bounding box center [288, 320] width 12 height 12
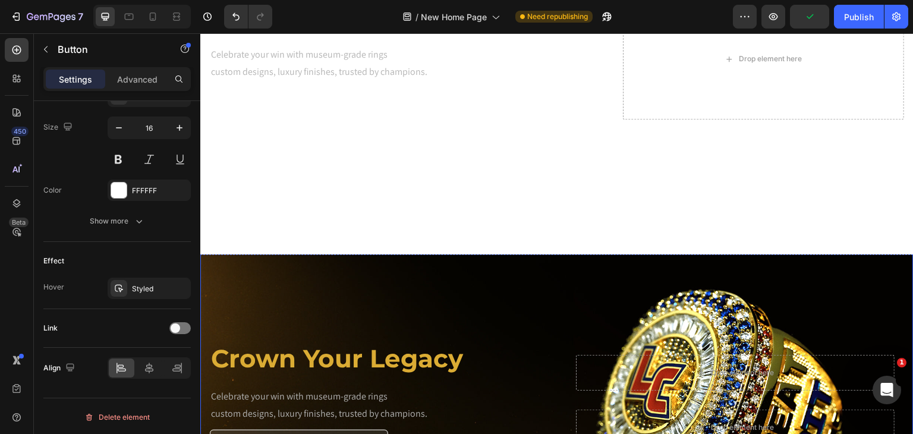
scroll to position [2022, 0]
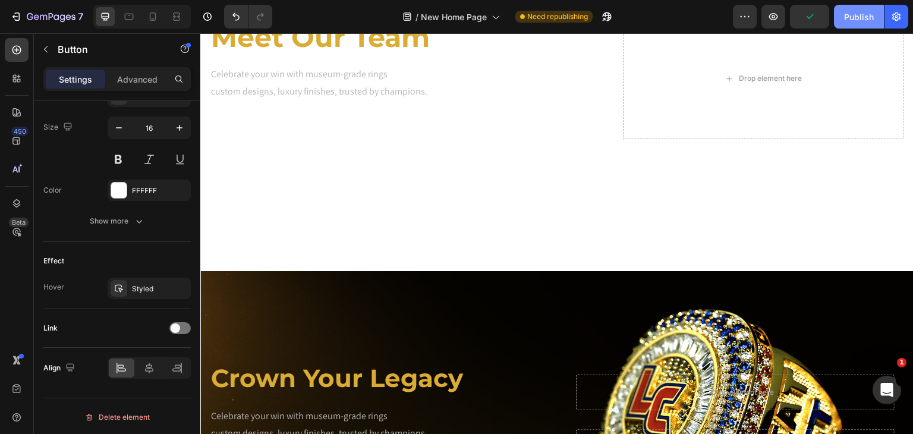
click at [847, 14] on div "Publish" at bounding box center [859, 17] width 30 height 12
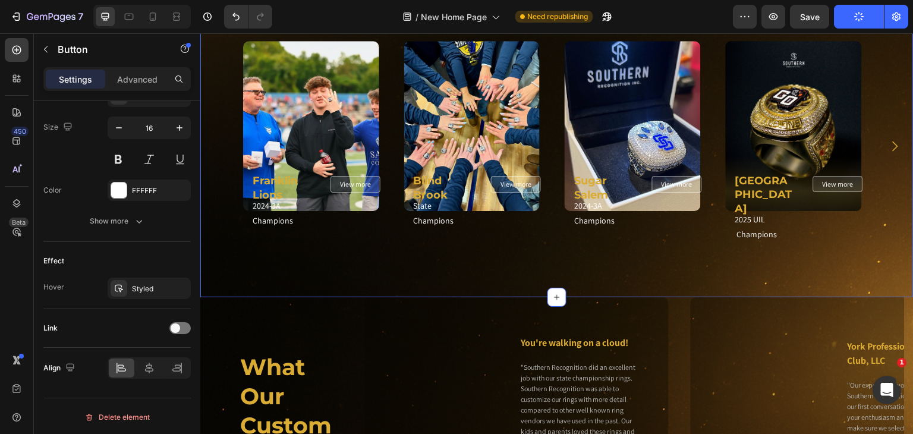
scroll to position [1130, 0]
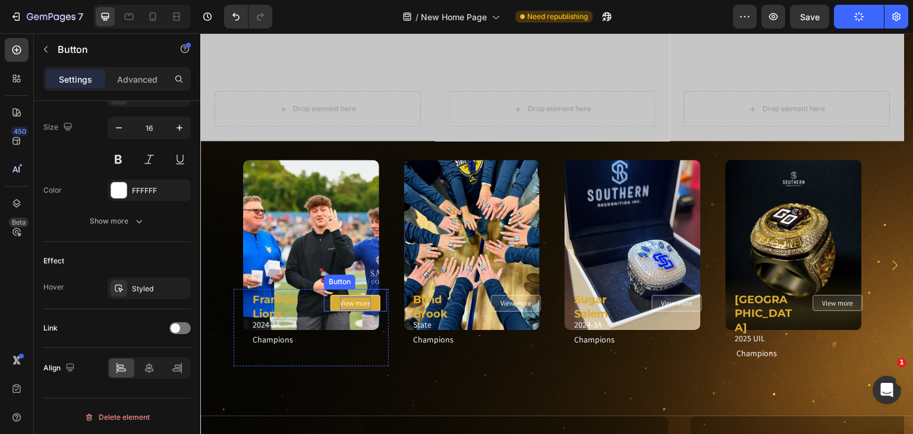
click at [351, 304] on p "View more" at bounding box center [355, 303] width 31 height 13
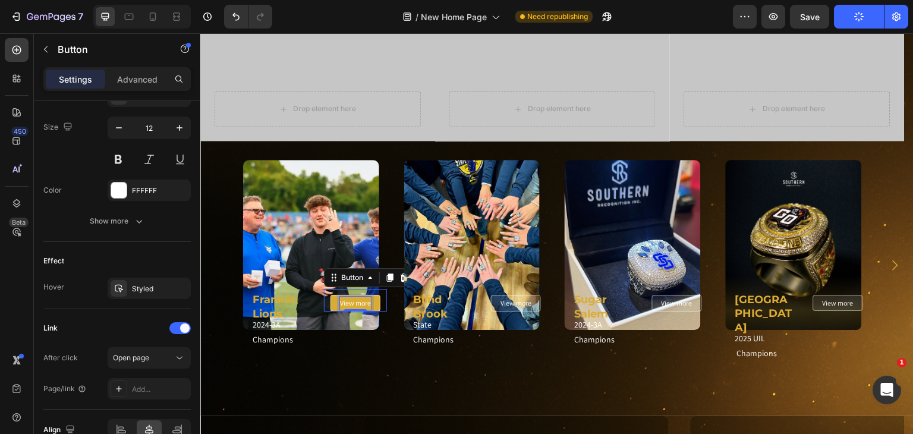
click at [351, 304] on p "View more" at bounding box center [355, 303] width 31 height 13
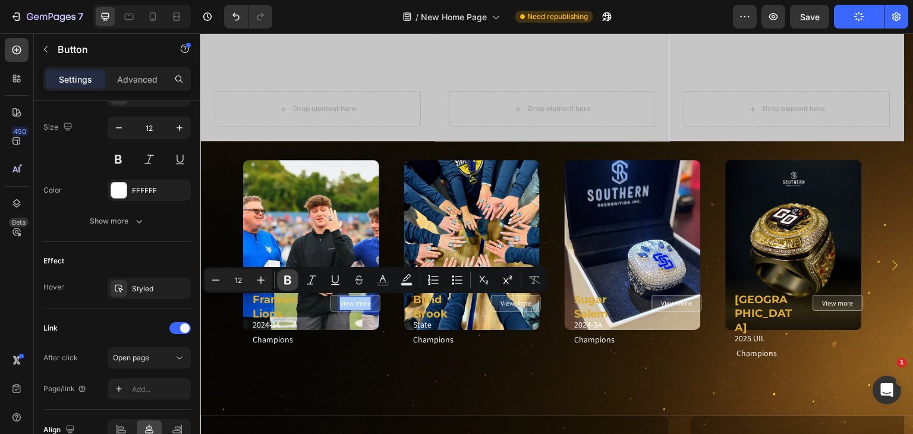
click at [285, 278] on icon "Editor contextual toolbar" at bounding box center [287, 280] width 7 height 9
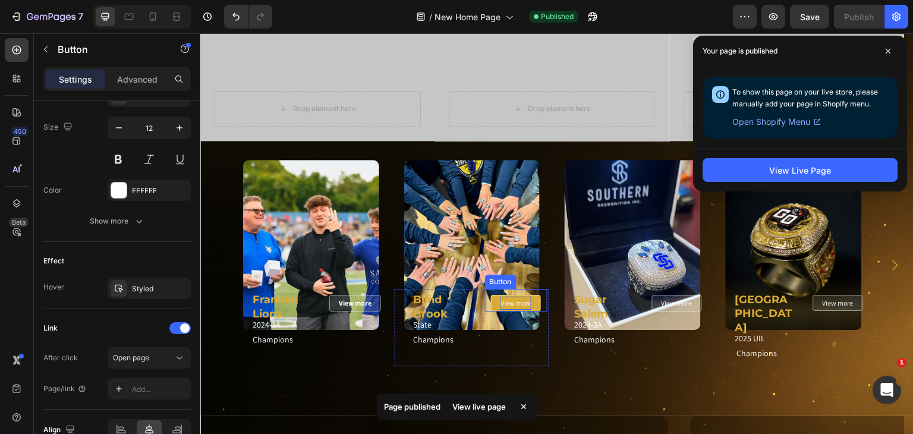
click at [506, 303] on p "View more" at bounding box center [516, 303] width 31 height 13
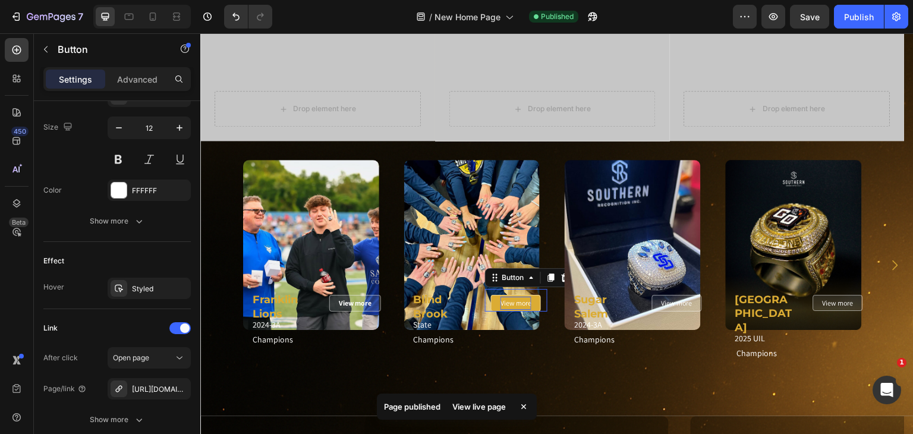
click at [506, 303] on p "View more" at bounding box center [516, 303] width 31 height 13
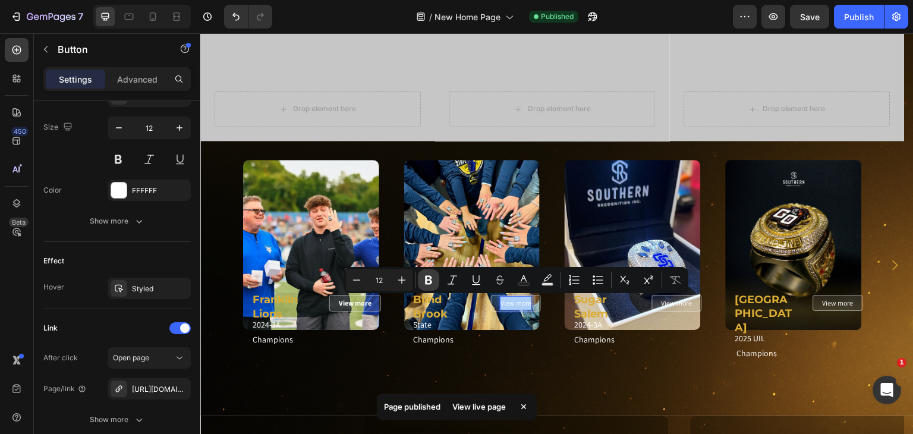
click at [425, 279] on icon "Editor contextual toolbar" at bounding box center [429, 280] width 12 height 12
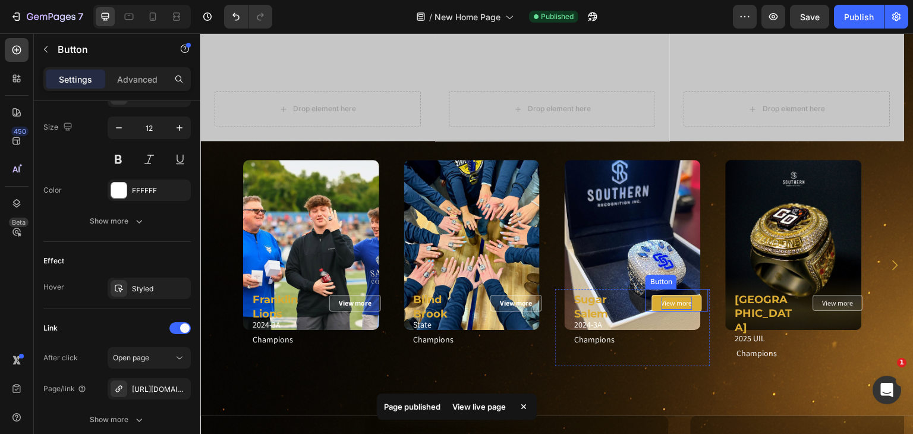
click at [668, 299] on p "View more" at bounding box center [677, 303] width 31 height 13
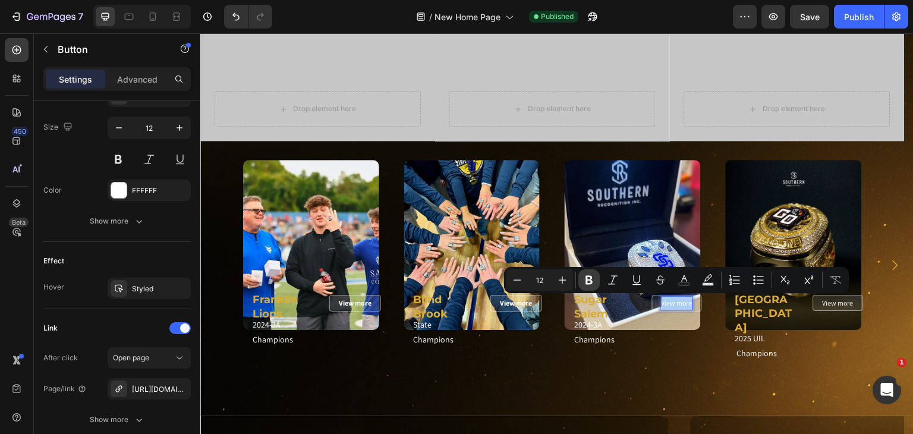
click at [590, 287] on button "Bold" at bounding box center [589, 279] width 21 height 21
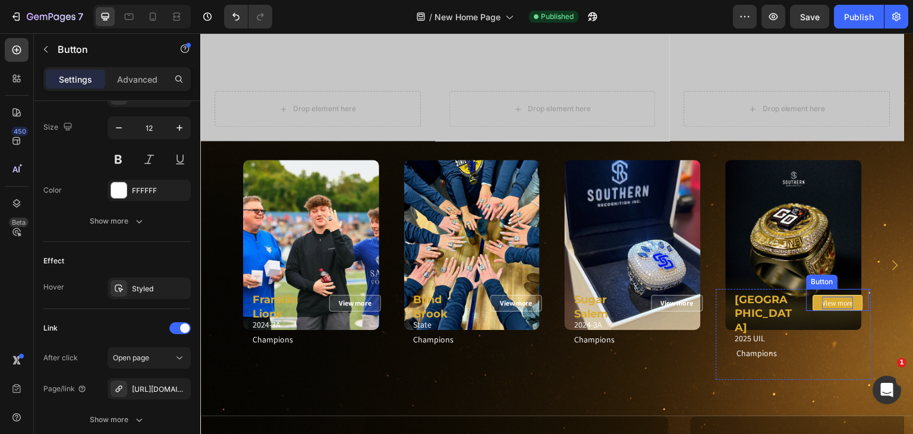
click at [847, 301] on p "View more" at bounding box center [838, 303] width 31 height 13
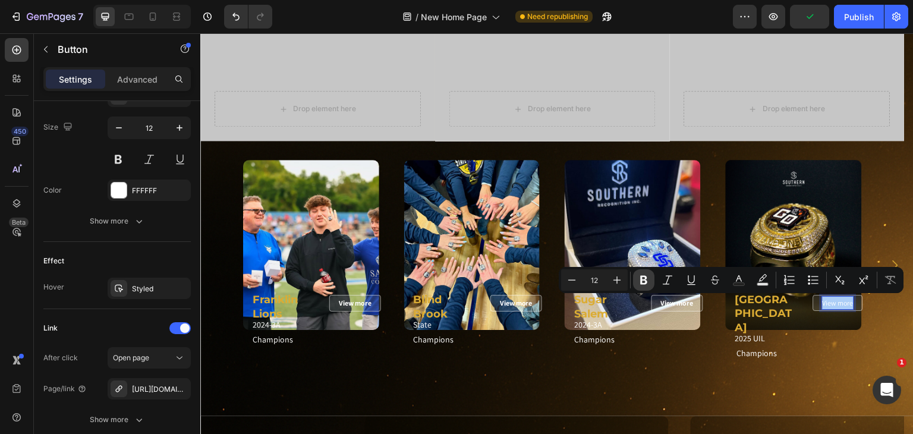
click at [646, 279] on icon "Editor contextual toolbar" at bounding box center [644, 280] width 12 height 12
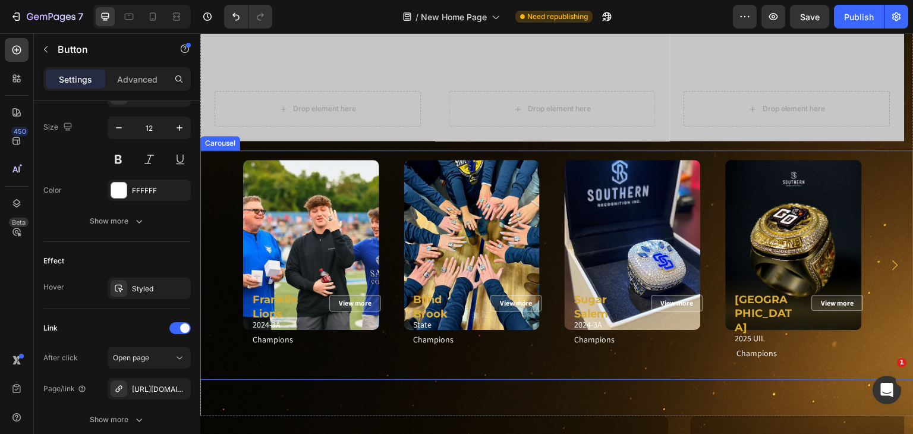
click at [893, 260] on icon "Carousel Next Arrow" at bounding box center [895, 265] width 5 height 10
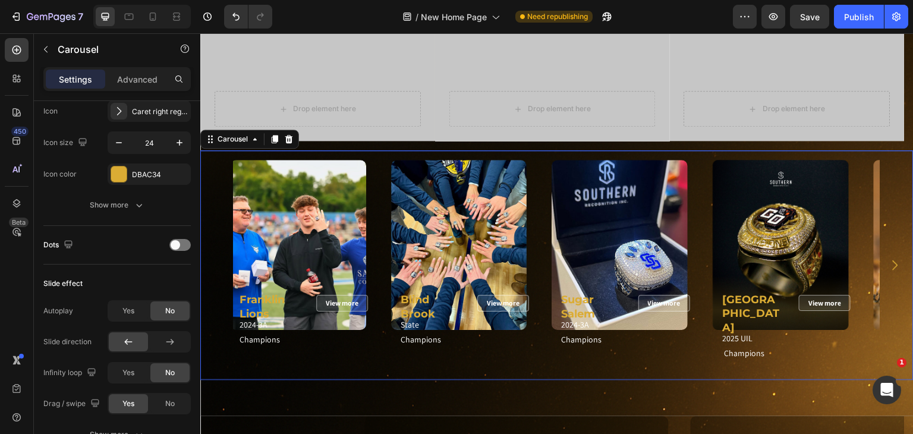
scroll to position [0, 0]
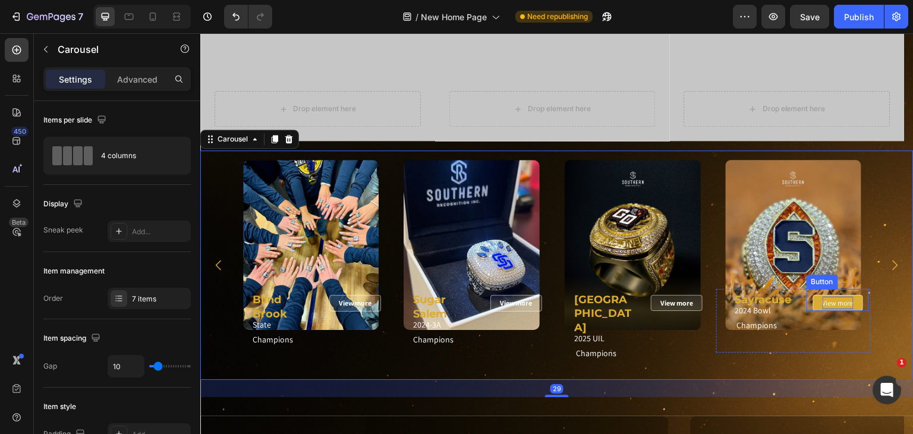
click at [845, 301] on p "View more" at bounding box center [838, 303] width 31 height 13
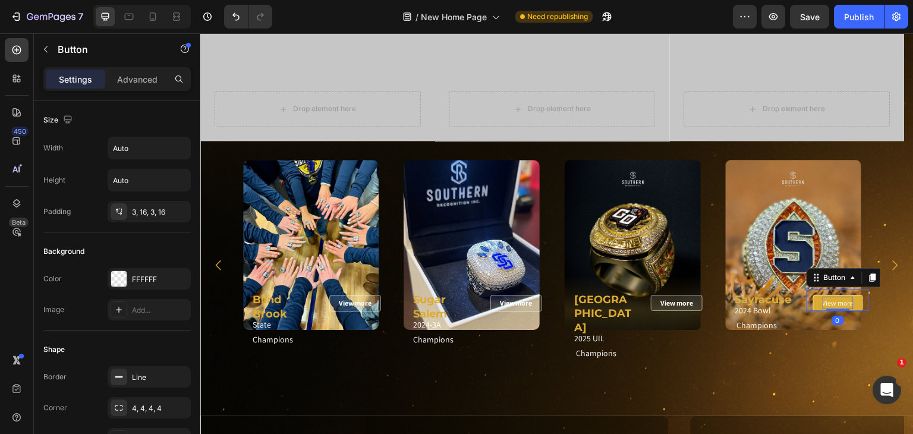
click at [845, 301] on p "View more" at bounding box center [838, 303] width 31 height 13
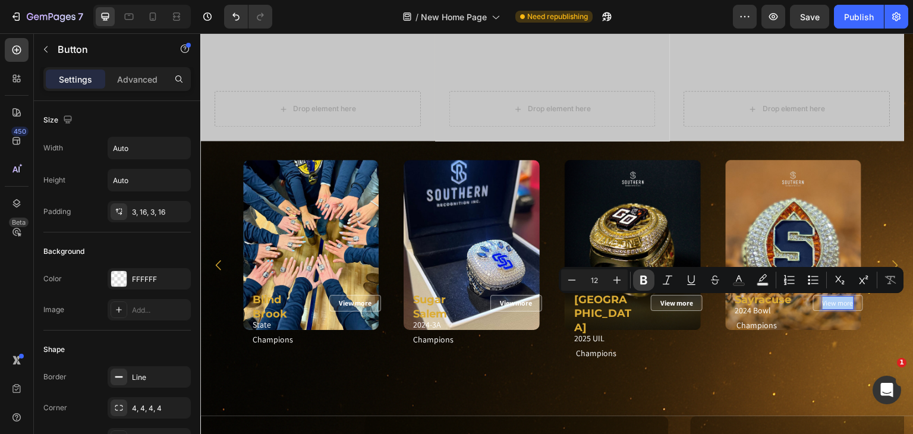
click at [645, 272] on button "Bold" at bounding box center [643, 279] width 21 height 21
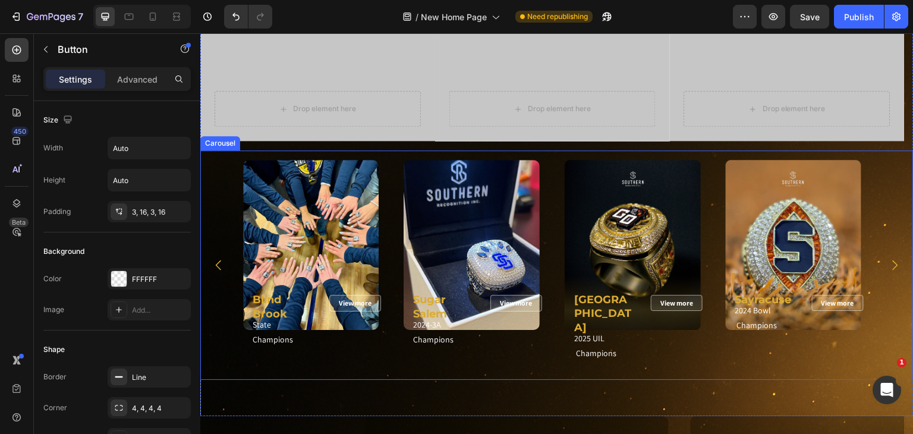
click at [888, 258] on icon "Carousel Next Arrow" at bounding box center [895, 265] width 14 height 14
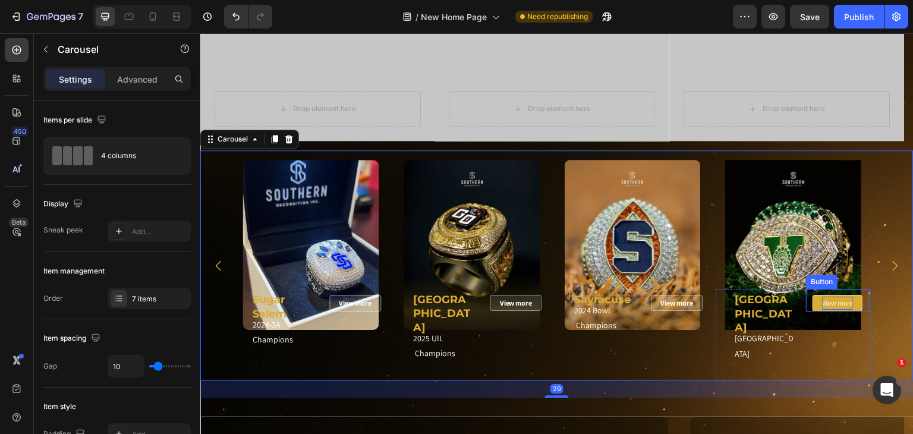
click at [837, 301] on p "View more" at bounding box center [838, 303] width 31 height 13
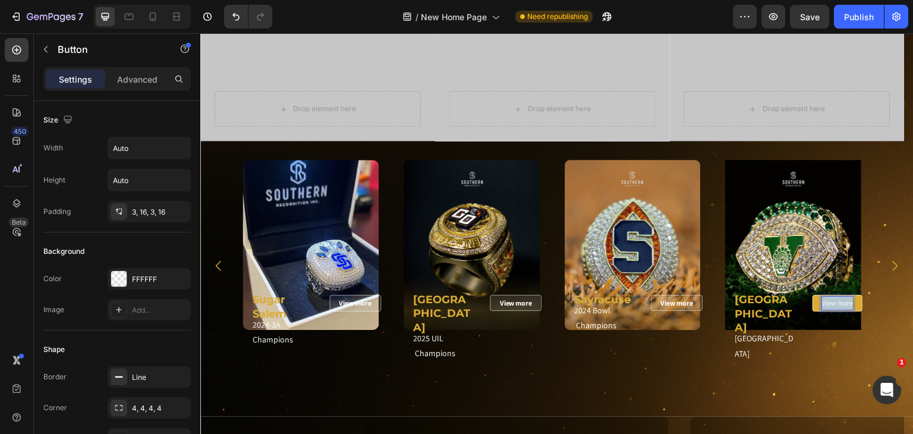
click at [837, 301] on p "View more" at bounding box center [838, 303] width 31 height 13
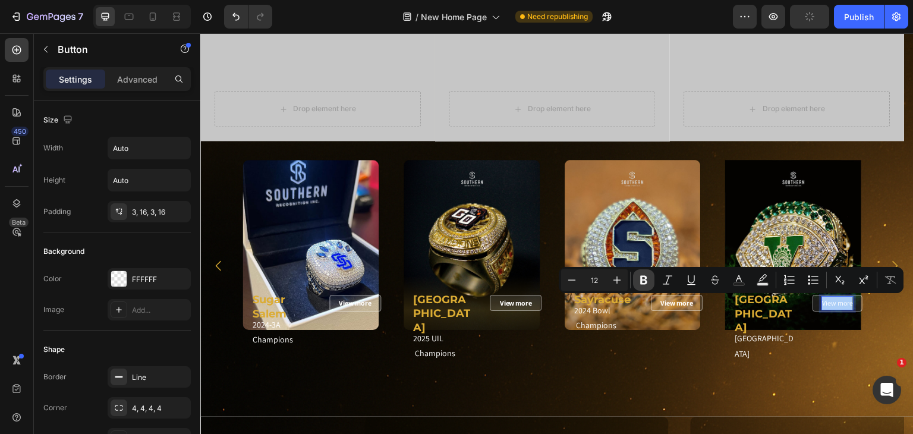
click at [653, 279] on button "Bold" at bounding box center [643, 279] width 21 height 21
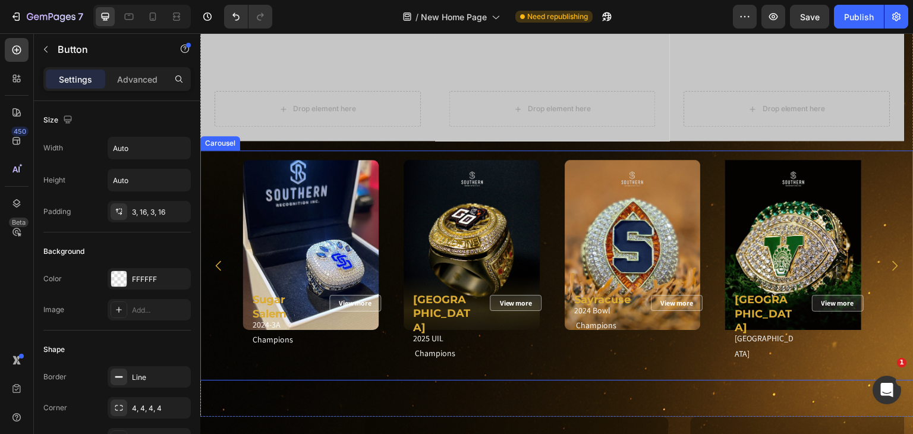
click at [888, 259] on icon "Carousel Next Arrow" at bounding box center [895, 266] width 14 height 14
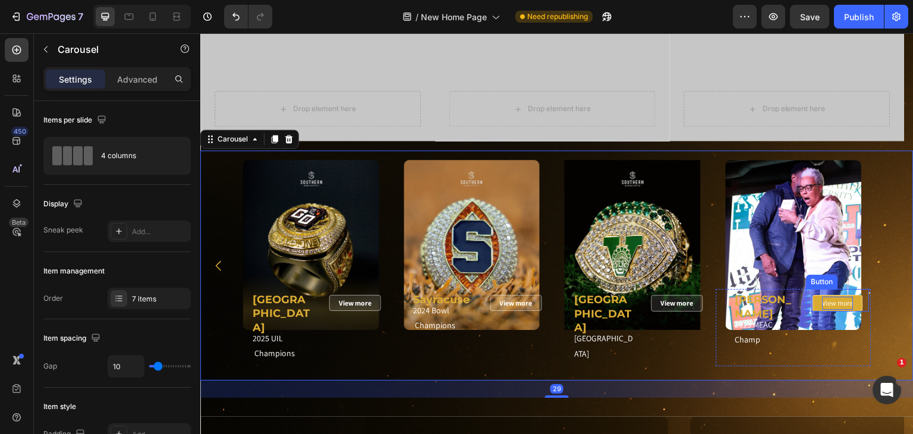
click at [834, 302] on p "View more" at bounding box center [838, 303] width 31 height 13
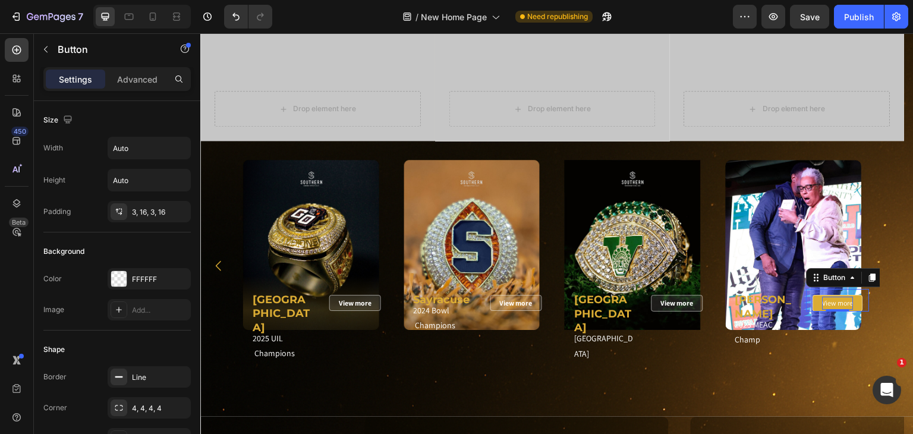
click at [834, 302] on p "View more" at bounding box center [838, 303] width 31 height 13
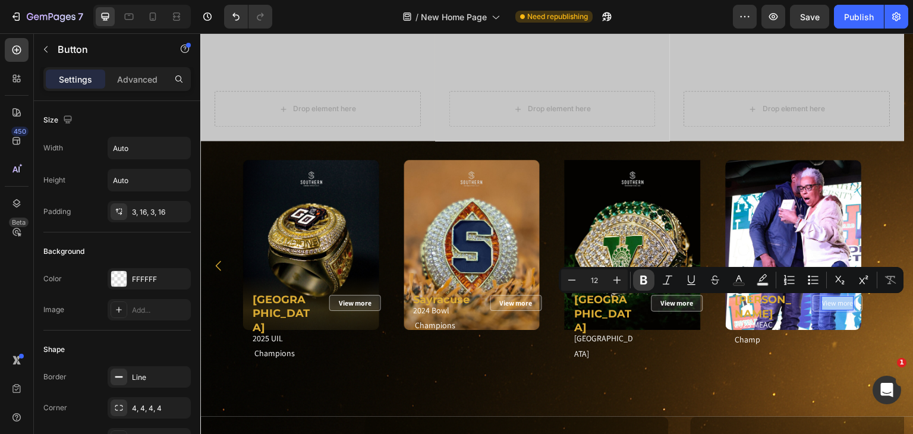
click at [648, 284] on icon "Editor contextual toolbar" at bounding box center [644, 280] width 12 height 12
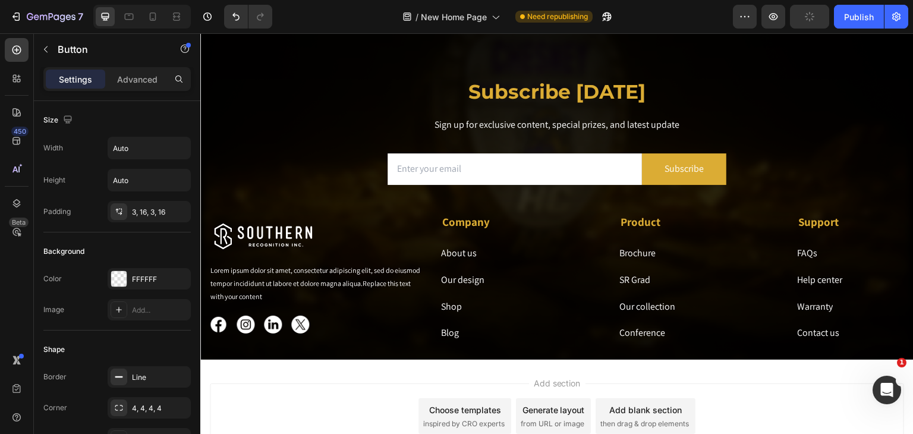
scroll to position [2557, 0]
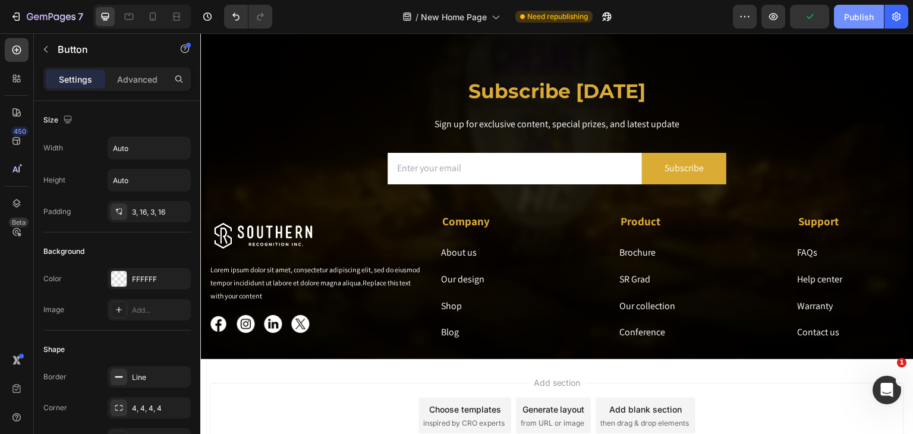
click at [854, 26] on button "Publish" at bounding box center [859, 17] width 50 height 24
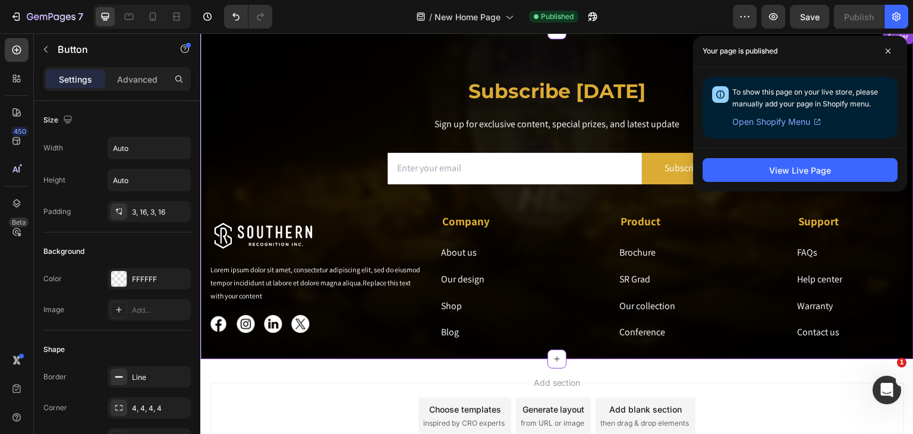
scroll to position [2319, 0]
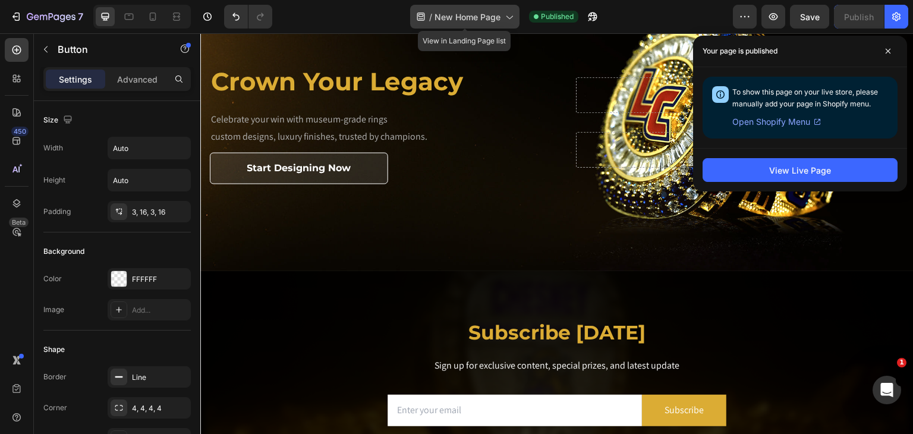
click at [499, 21] on span "New Home Page" at bounding box center [468, 17] width 66 height 12
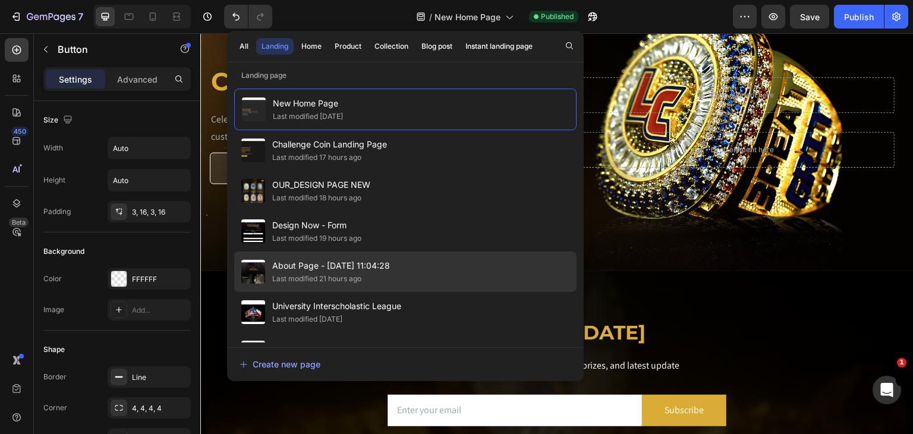
click at [394, 257] on div "About Page - Aug 11, 11:04:28 Last modified 21 hours ago" at bounding box center [405, 272] width 343 height 40
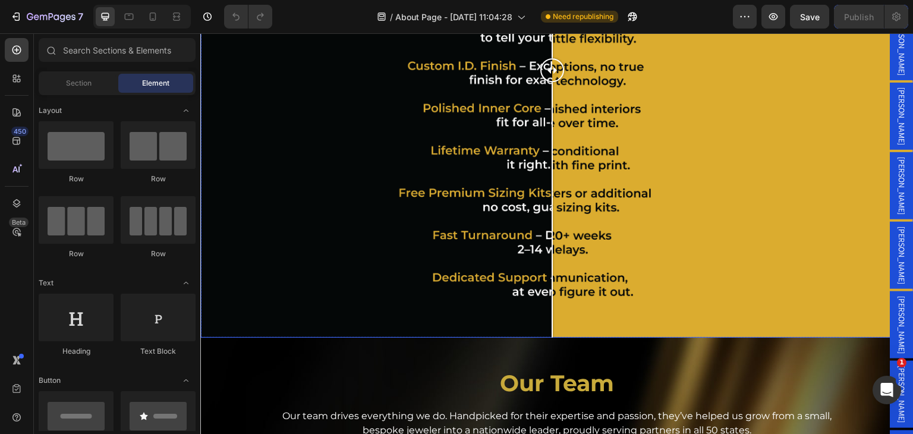
scroll to position [1487, 0]
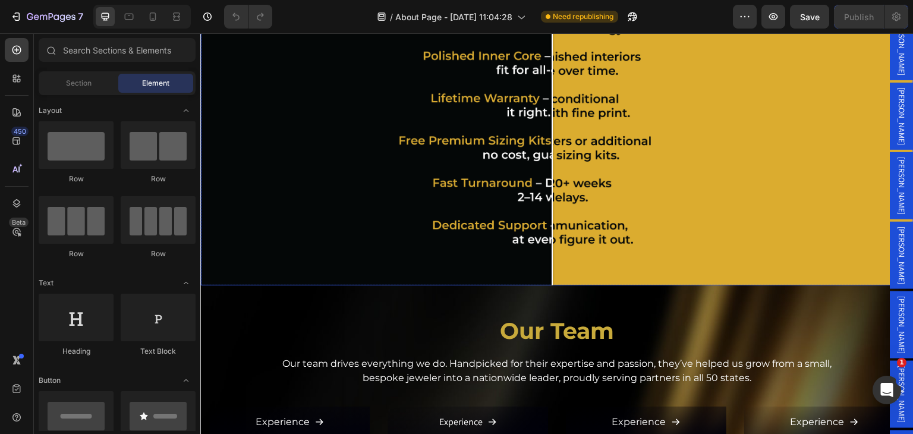
click at [514, 193] on div at bounding box center [557, 17] width 714 height 535
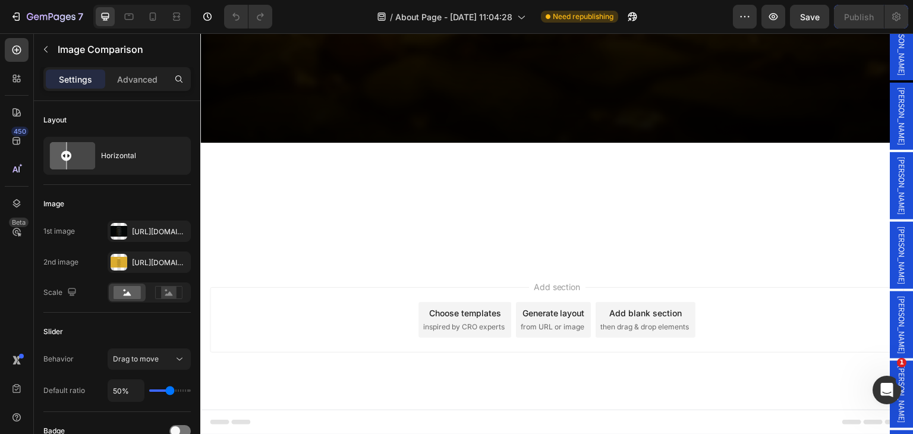
scroll to position [3568, 0]
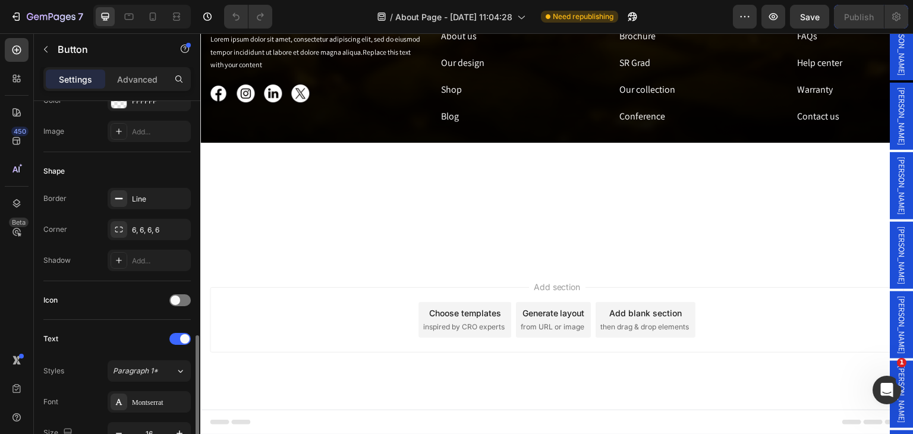
scroll to position [357, 0]
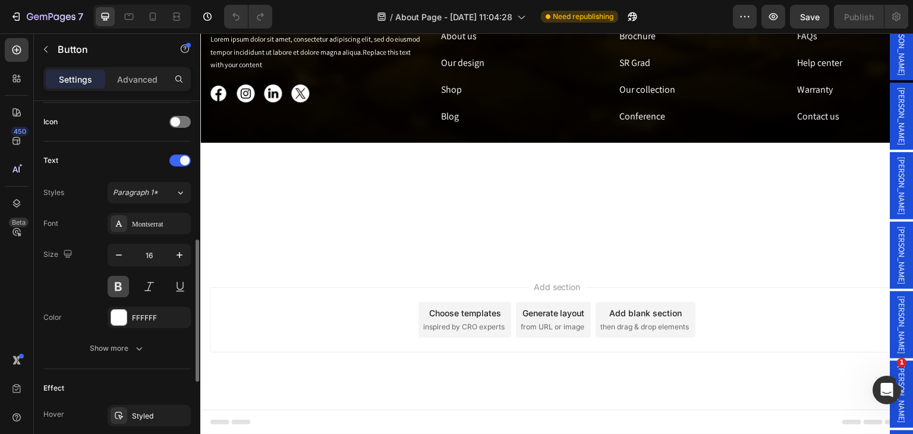
click at [120, 282] on button at bounding box center [118, 286] width 21 height 21
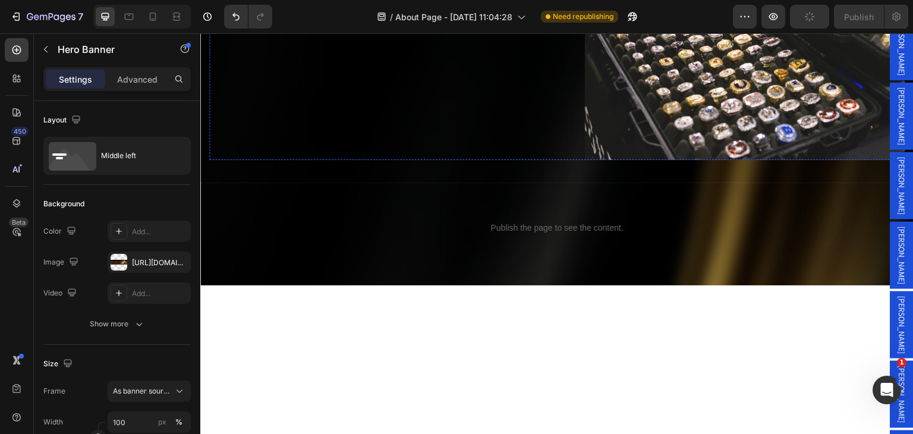
scroll to position [773, 0]
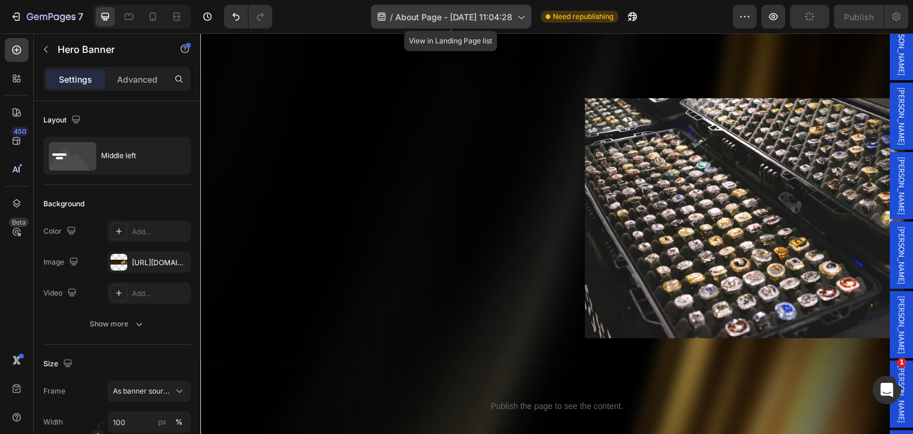
click at [417, 22] on span "About Page - [DATE] 11:04:28" at bounding box center [453, 17] width 117 height 12
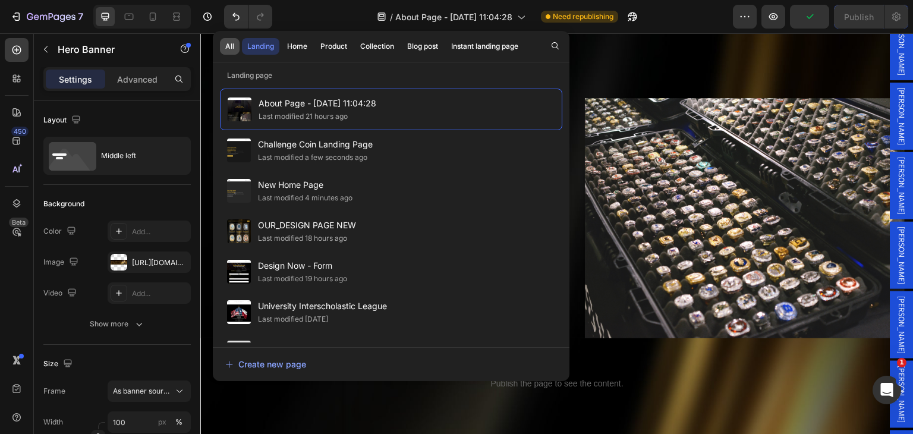
click at [231, 53] on button "All" at bounding box center [230, 46] width 20 height 17
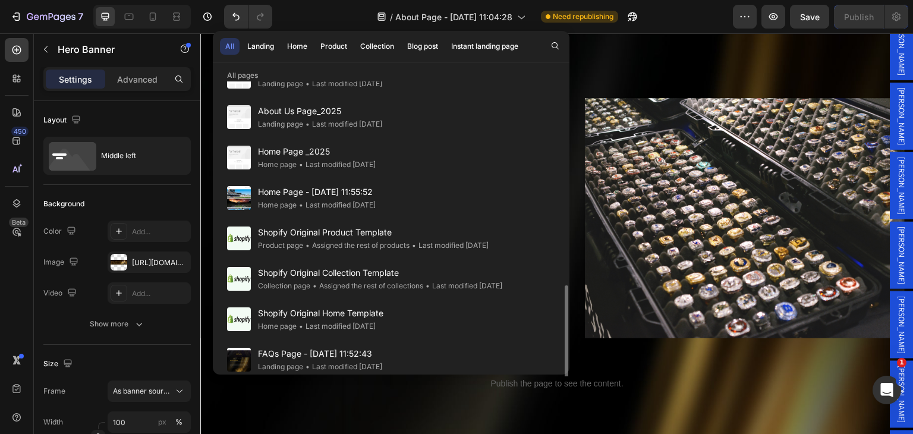
scroll to position [416, 0]
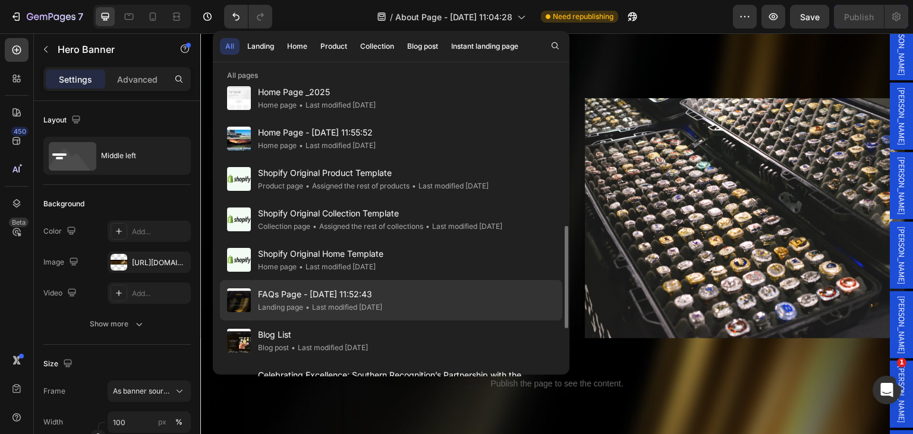
click at [329, 296] on span "FAQs Page - [DATE] 11:52:43" at bounding box center [320, 294] width 124 height 14
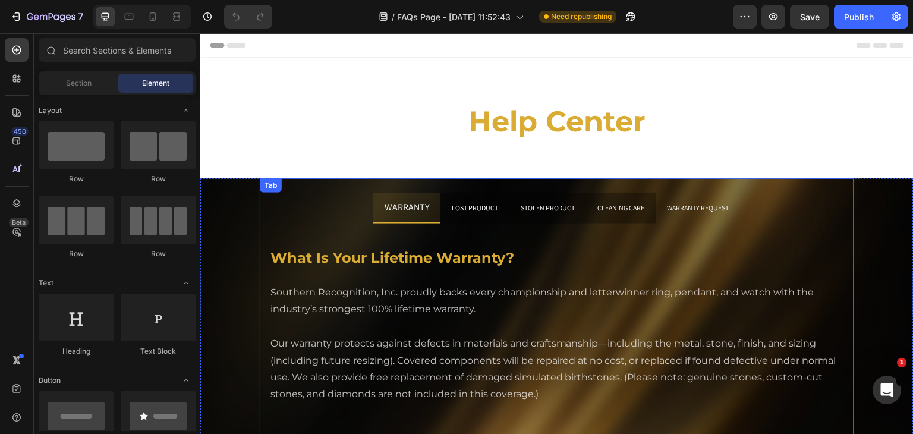
click at [688, 215] on p "WARRANTY REQUEST" at bounding box center [699, 208] width 62 height 18
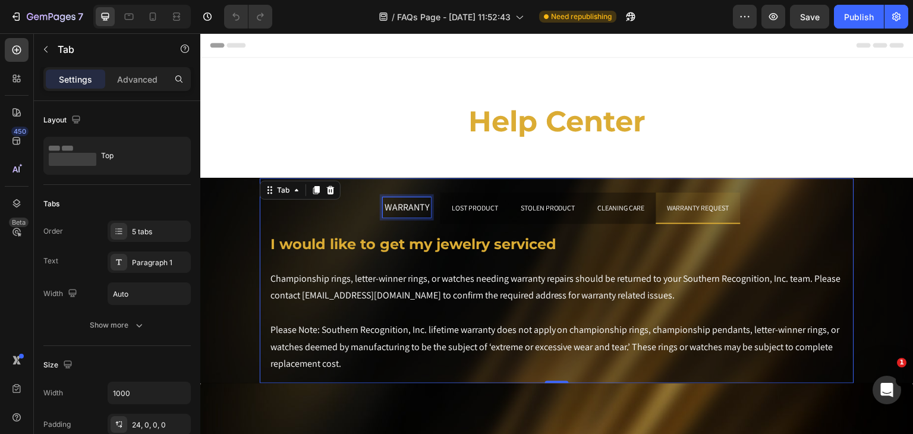
click at [409, 208] on span "WARRANTY" at bounding box center [407, 207] width 45 height 12
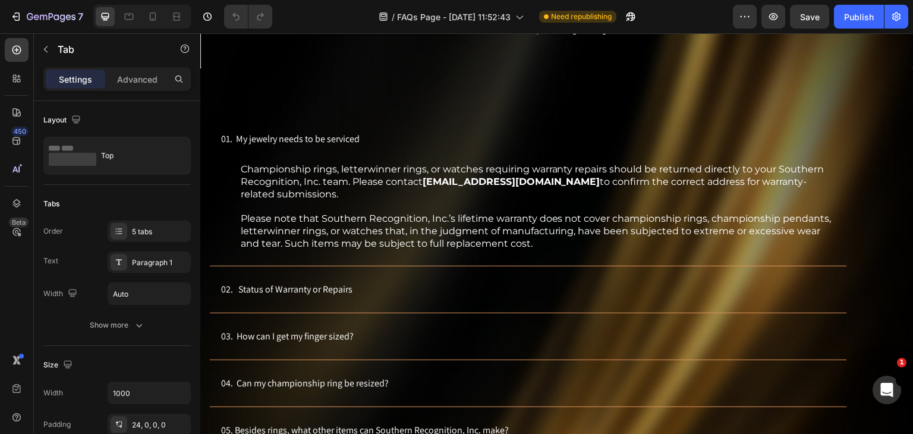
scroll to position [595, 0]
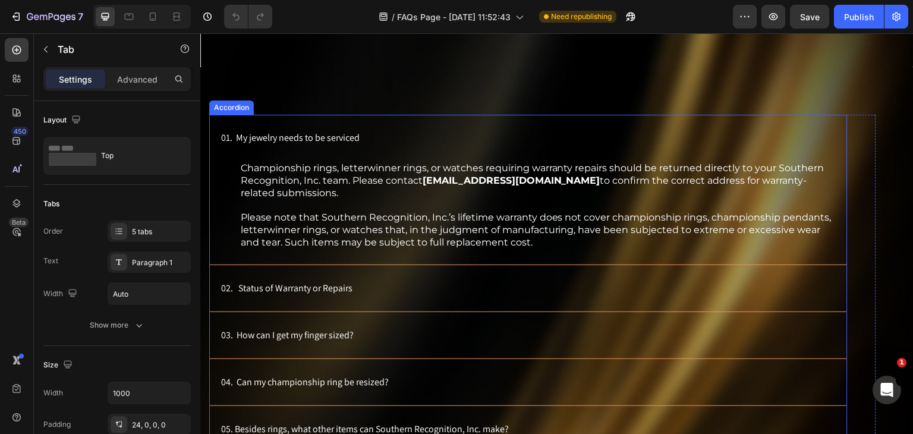
click at [429, 143] on div "01. My jewelry needs to be serviced" at bounding box center [518, 138] width 599 height 18
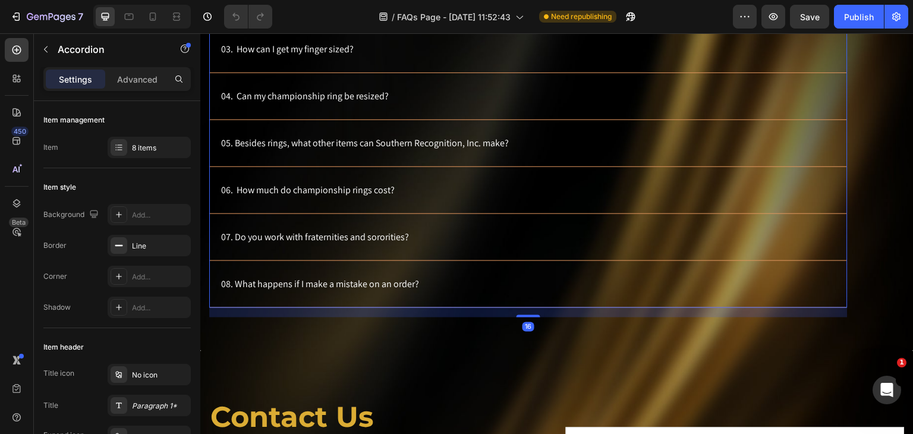
scroll to position [832, 0]
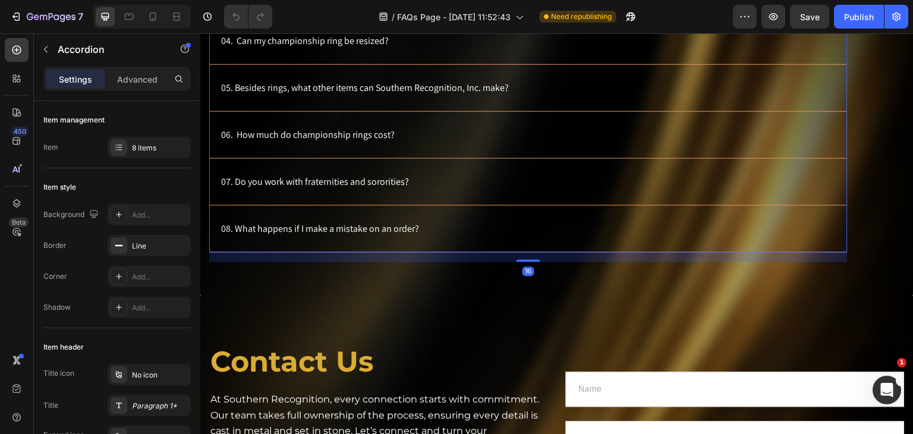
click at [425, 185] on div "07. Do you work with fraternities and sororities?" at bounding box center [518, 182] width 599 height 18
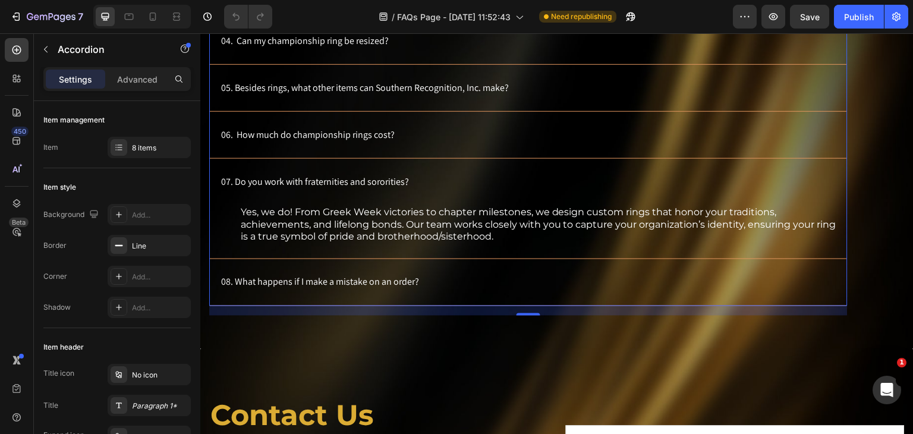
click at [425, 186] on div "07. Do you work with fraternities and sororities?" at bounding box center [518, 182] width 599 height 18
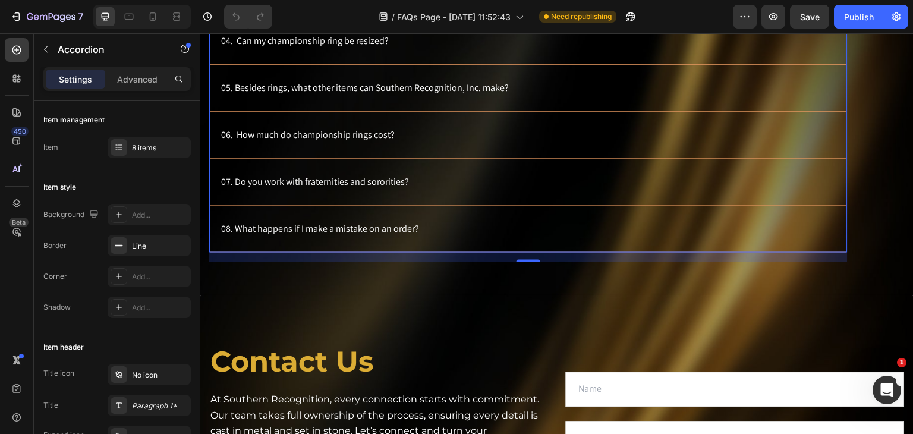
click at [420, 216] on div "08. What happens if I make a mistake on an order?" at bounding box center [528, 229] width 637 height 46
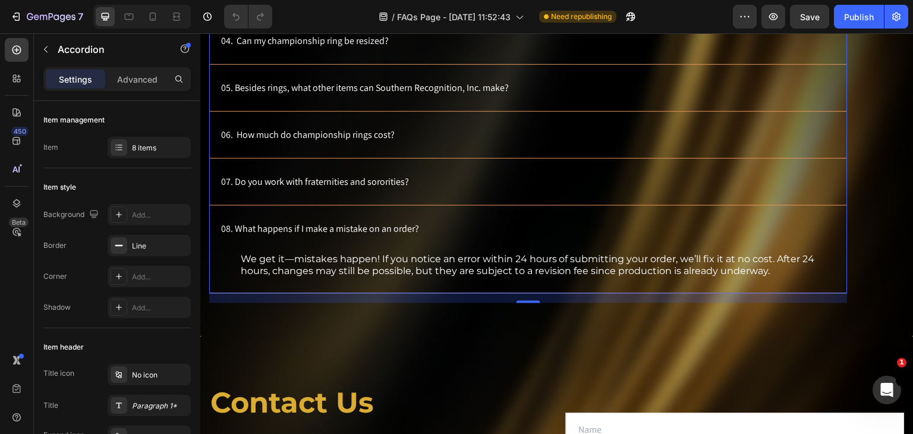
click at [419, 220] on div "08. What happens if I make a mistake on an order?" at bounding box center [518, 229] width 599 height 18
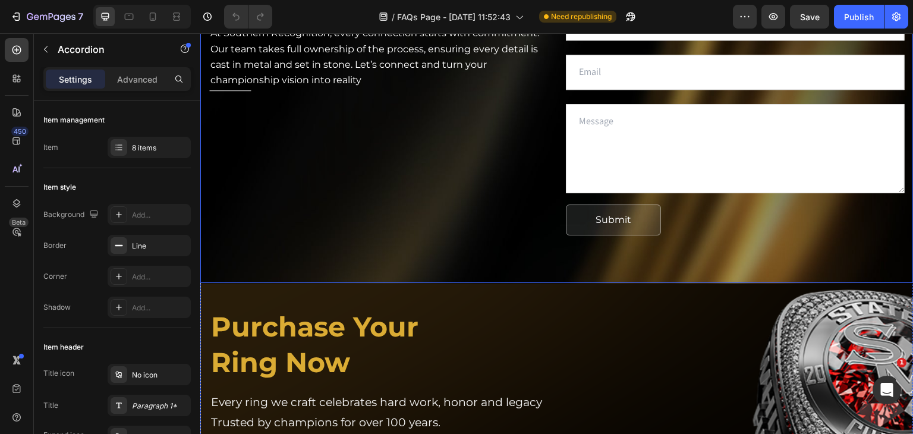
scroll to position [1249, 0]
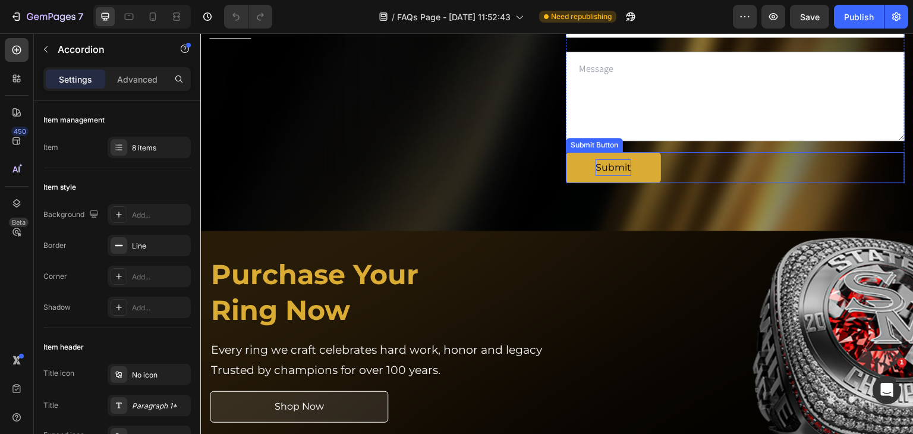
click at [608, 169] on div "Submit" at bounding box center [614, 167] width 36 height 17
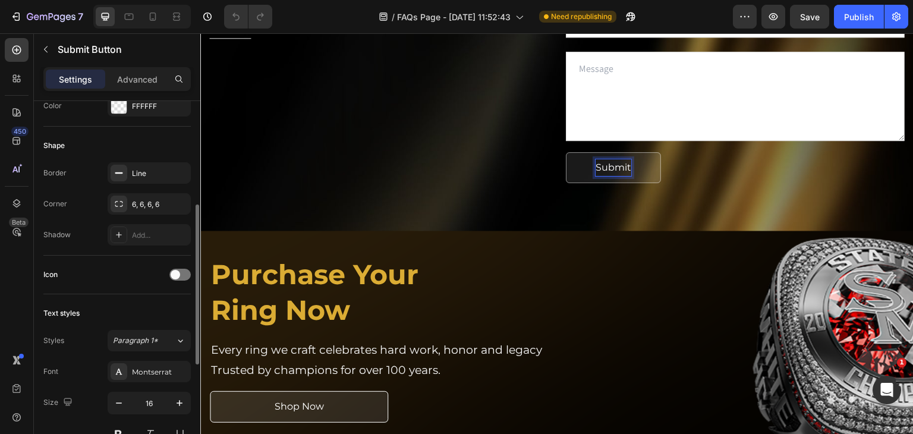
scroll to position [416, 0]
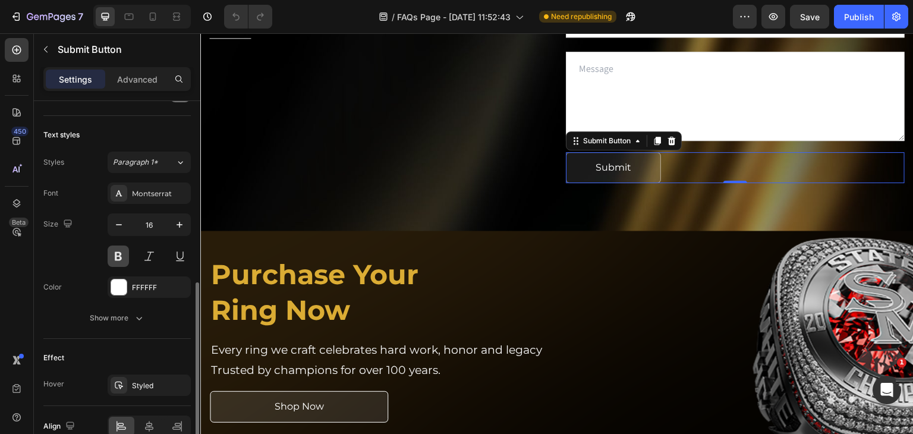
click at [116, 250] on button at bounding box center [118, 256] width 21 height 21
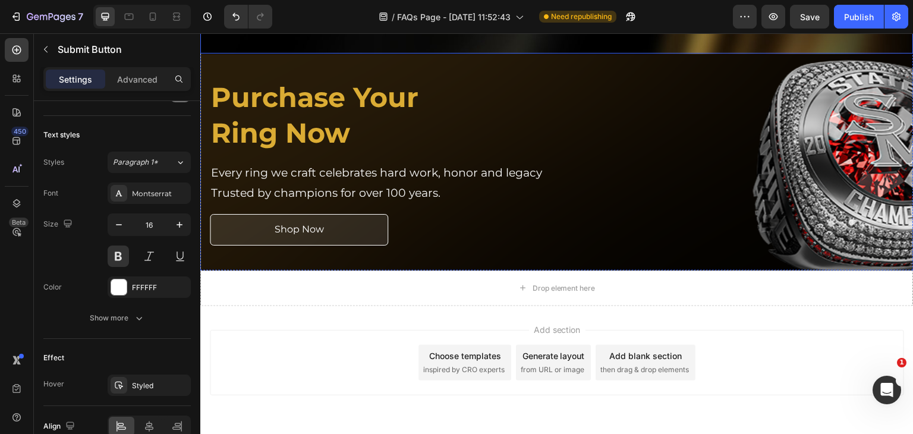
scroll to position [1427, 0]
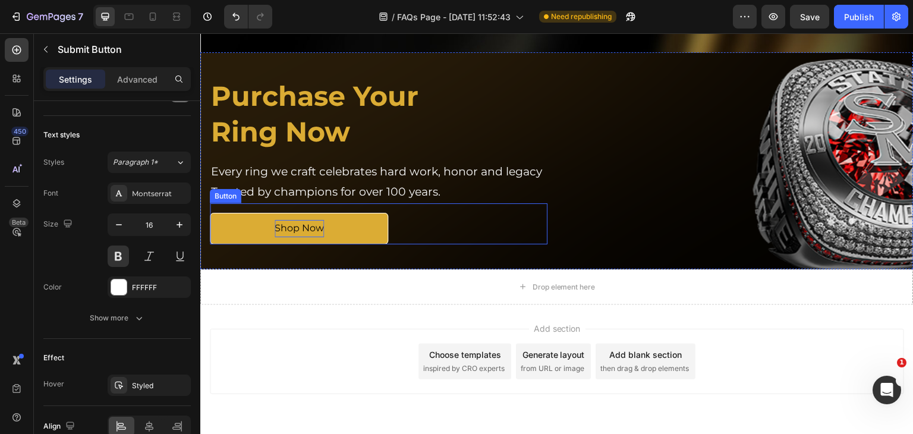
click at [319, 237] on p "Shop Now" at bounding box center [299, 228] width 49 height 17
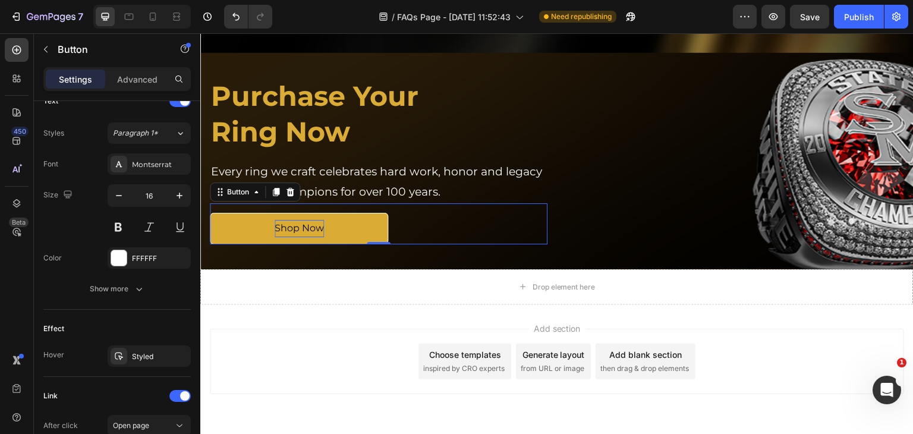
scroll to position [0, 0]
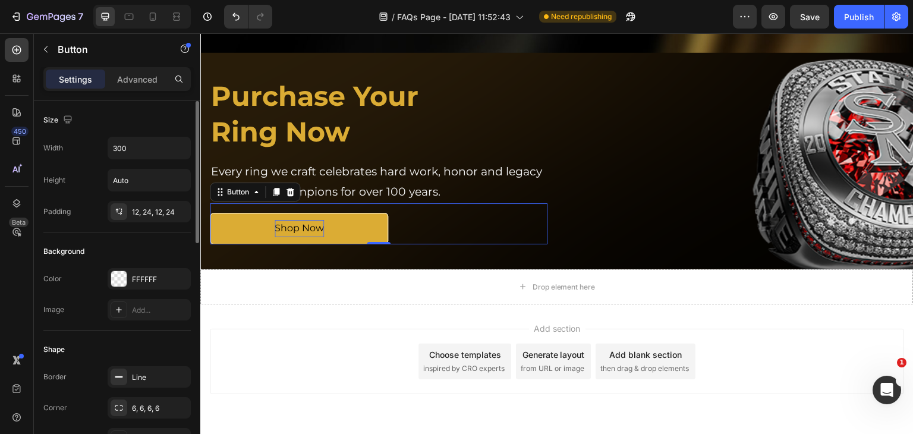
click at [319, 237] on p "Shop Now" at bounding box center [299, 228] width 49 height 17
click at [284, 227] on link "Shop Now" at bounding box center [299, 229] width 178 height 32
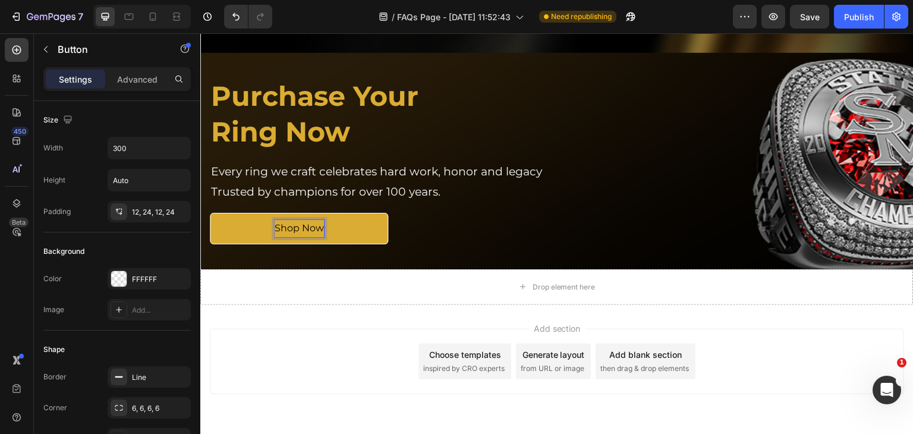
click at [282, 237] on p "Shop Now" at bounding box center [299, 228] width 49 height 17
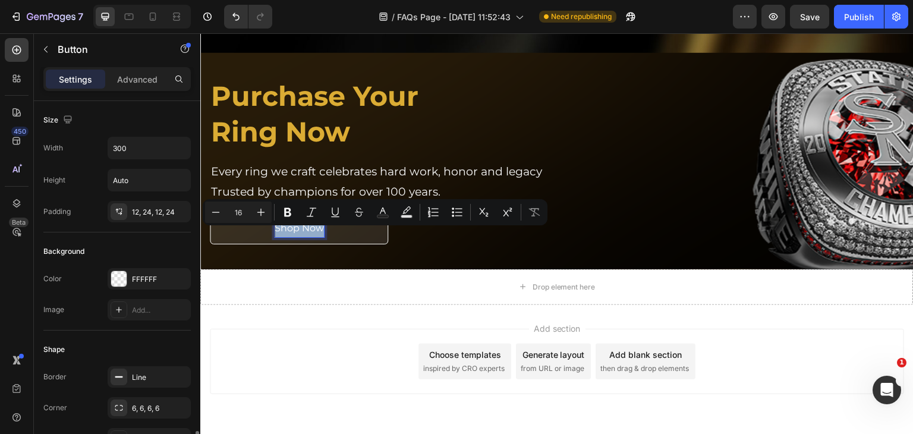
scroll to position [297, 0]
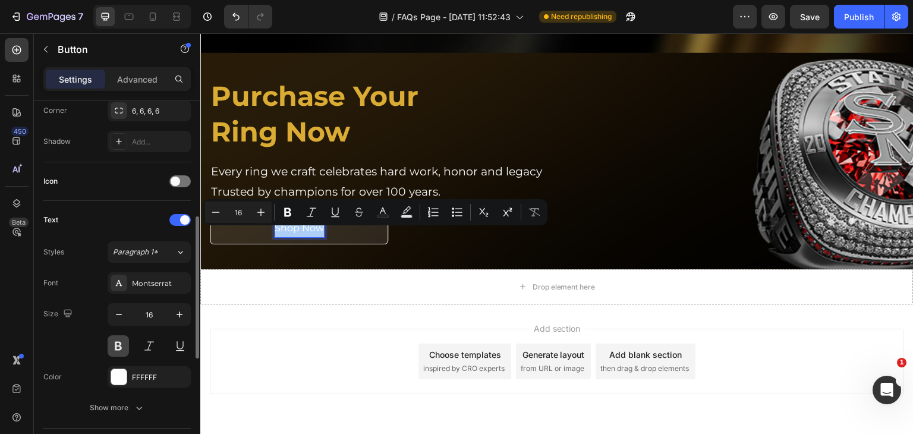
click at [121, 350] on button at bounding box center [118, 345] width 21 height 21
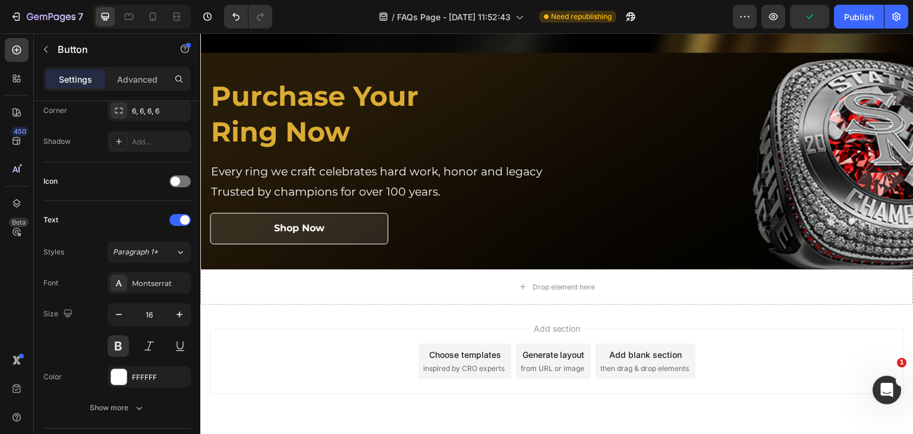
click at [350, 313] on div "Add section Choose templates inspired by CRO experts Generate layout from URL o…" at bounding box center [557, 378] width 714 height 146
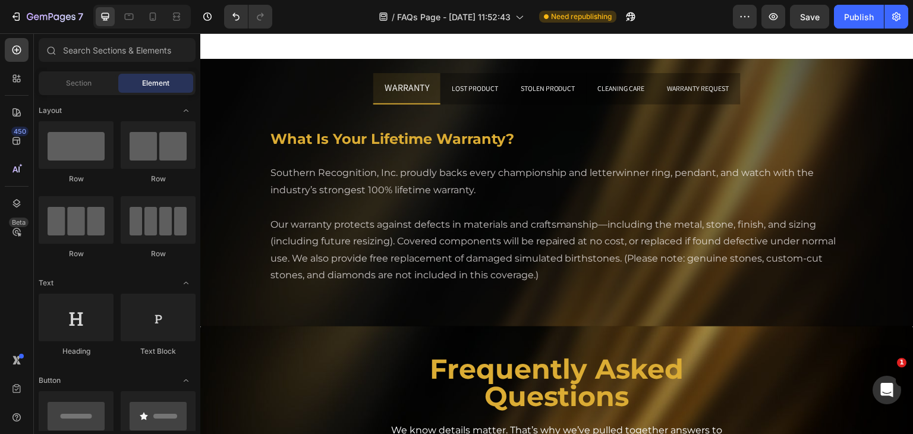
scroll to position [0, 0]
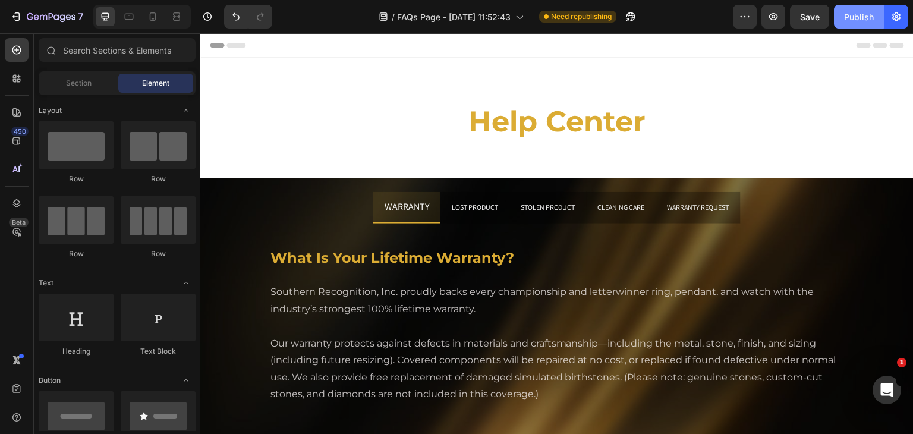
click at [859, 13] on div "Publish" at bounding box center [859, 17] width 30 height 12
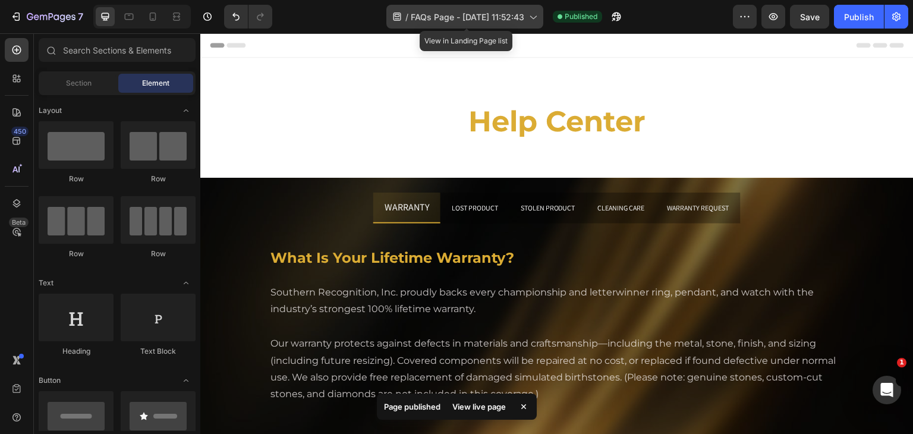
click at [524, 20] on span "FAQs Page - [DATE] 11:52:43" at bounding box center [468, 17] width 114 height 12
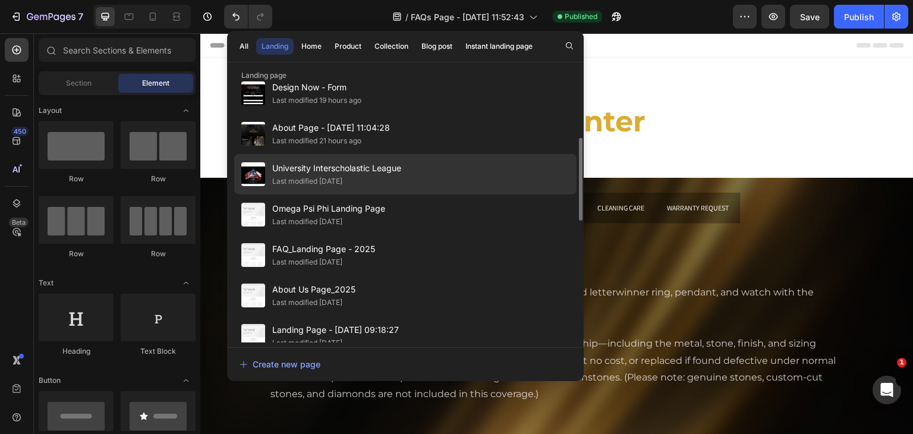
scroll to position [238, 0]
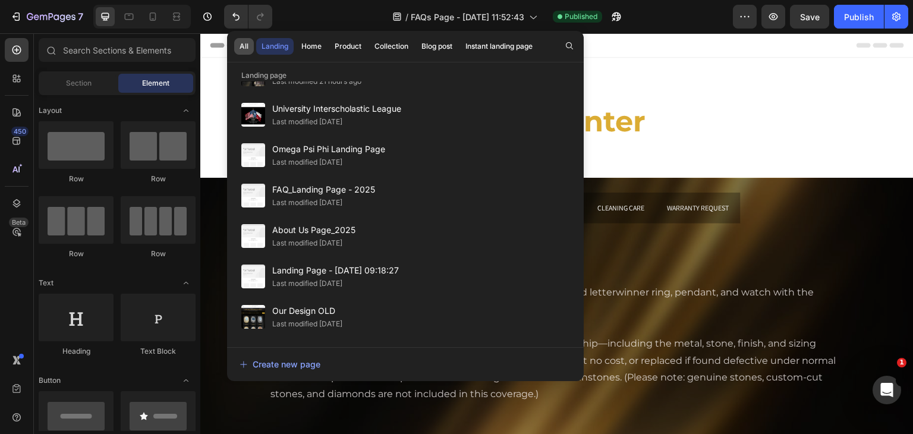
click at [237, 39] on button "All" at bounding box center [244, 46] width 20 height 17
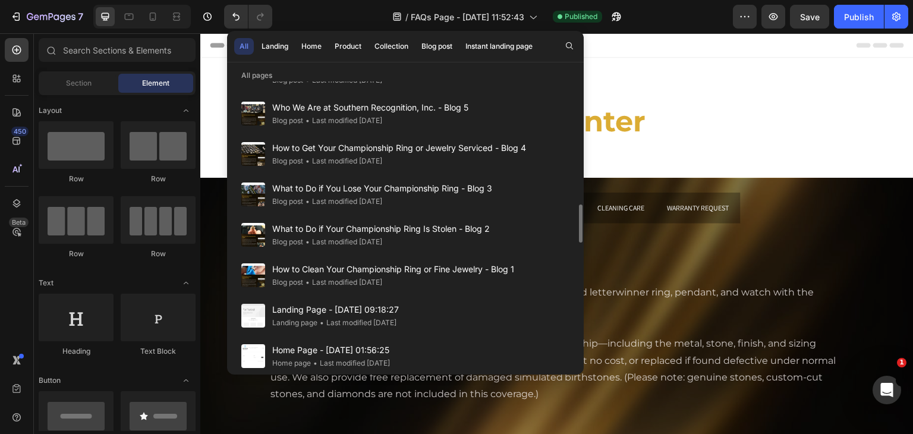
scroll to position [765, 0]
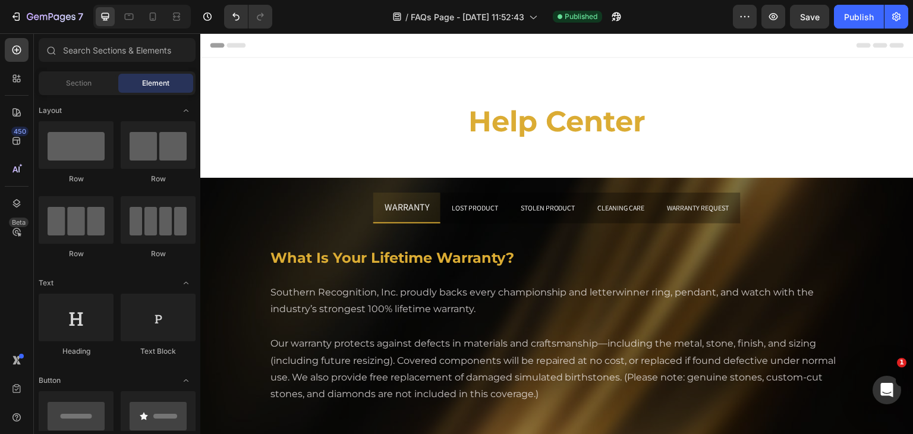
click at [664, 28] on div "/ FAQs Page - Aug 22, 11:52:43 Published" at bounding box center [507, 17] width 451 height 24
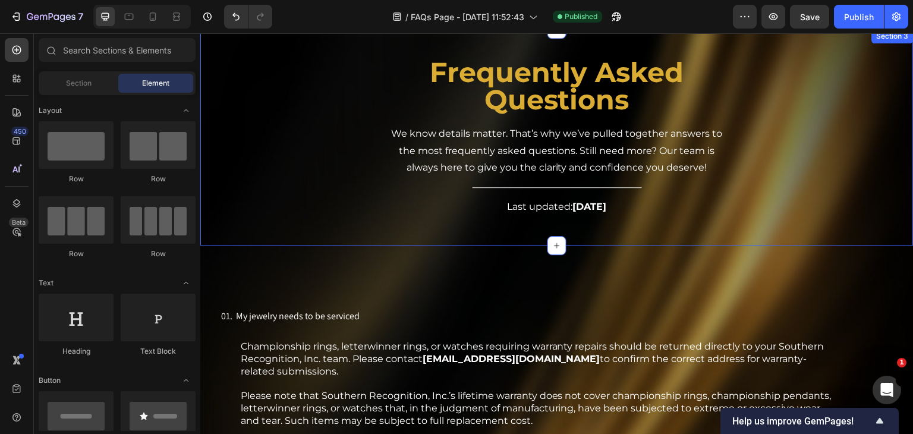
scroll to position [357, 0]
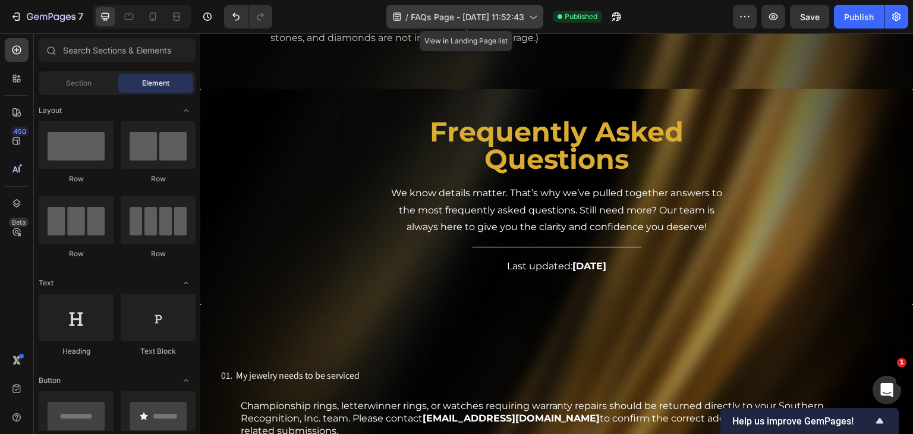
click at [440, 20] on span "FAQs Page - [DATE] 11:52:43" at bounding box center [468, 17] width 114 height 12
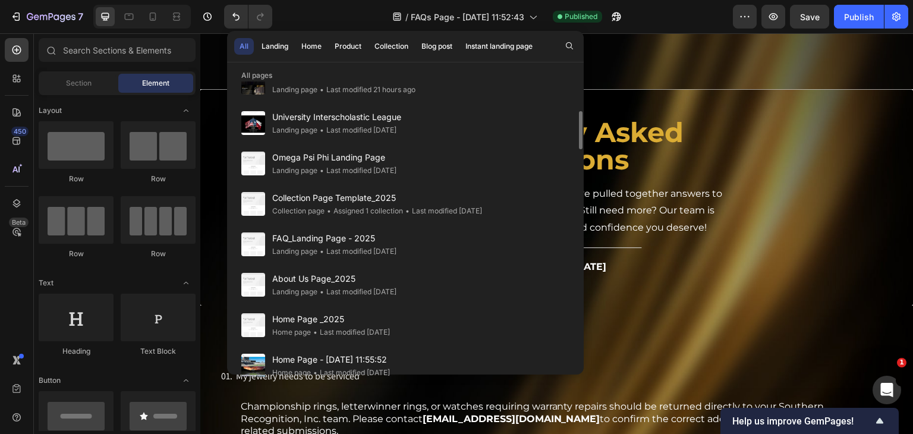
scroll to position [0, 0]
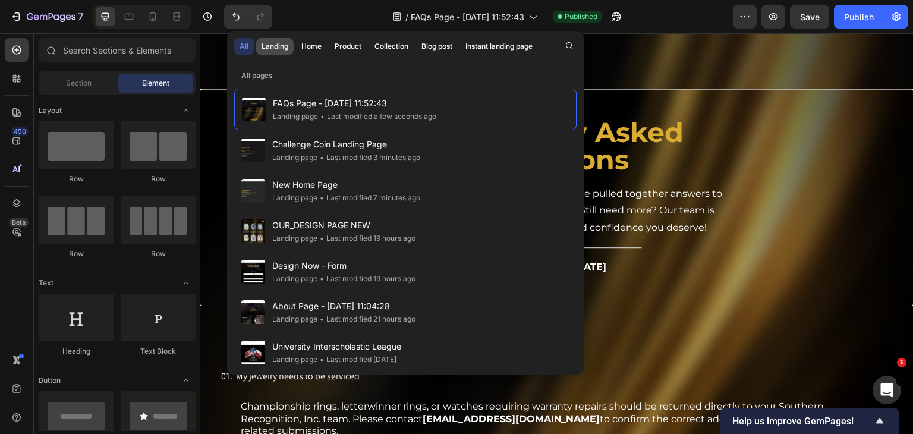
click at [277, 48] on div "Landing" at bounding box center [275, 46] width 27 height 11
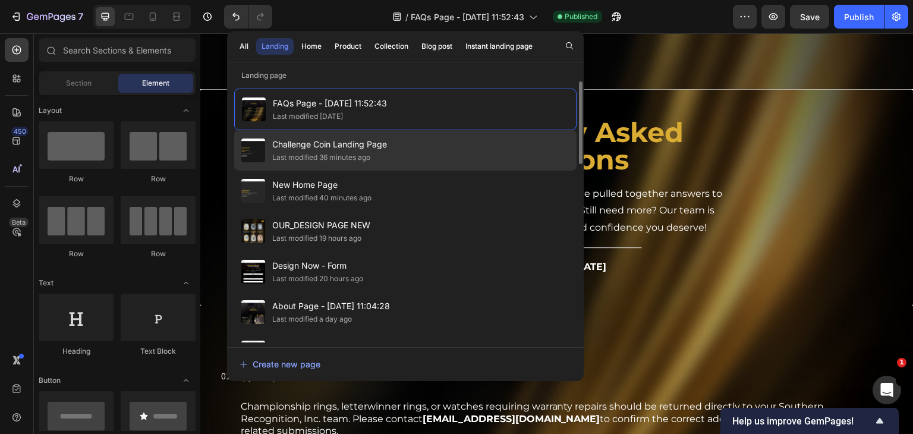
click at [334, 155] on div "Last modified 36 minutes ago" at bounding box center [321, 158] width 98 height 12
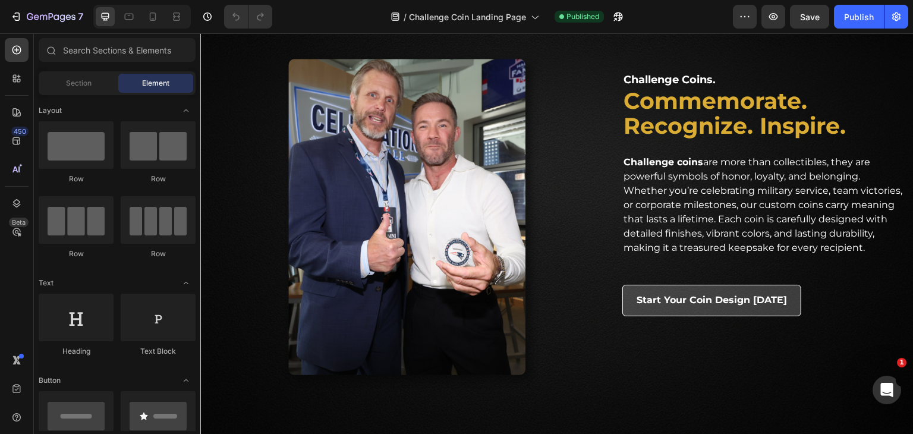
scroll to position [832, 0]
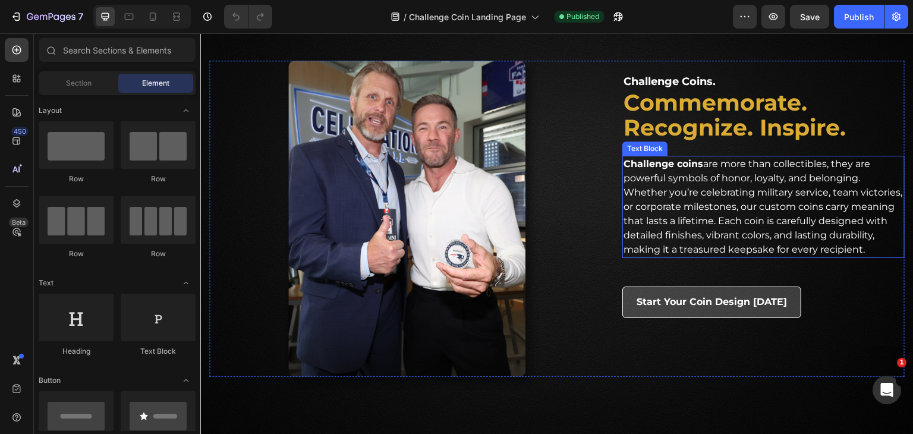
click at [780, 179] on p "Challenge coins are more than collectibles, they are powerful symbols of honor,…" at bounding box center [764, 207] width 280 height 100
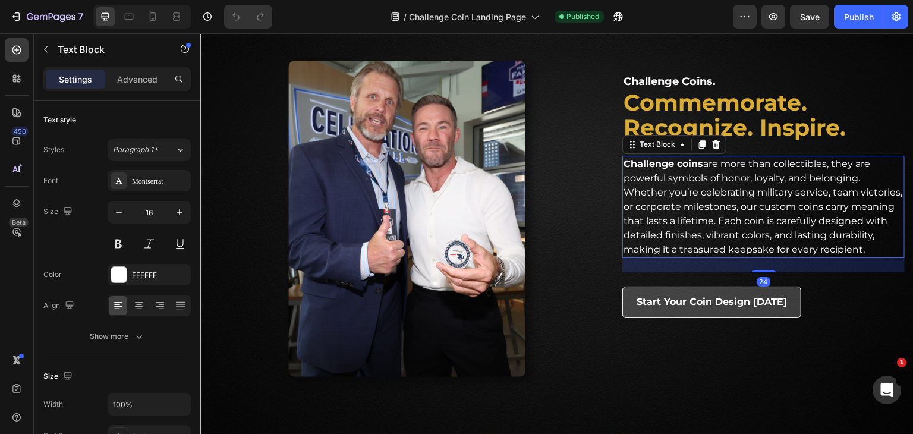
click at [780, 179] on p "Challenge coins are more than collectibles, they are powerful symbols of honor,…" at bounding box center [764, 207] width 280 height 100
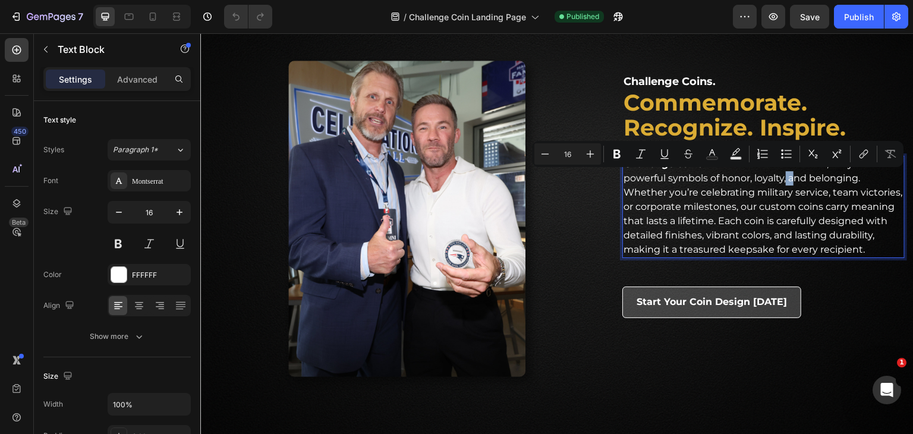
click at [780, 181] on p "Challenge coins are more than collectibles, they are powerful symbols of honor,…" at bounding box center [764, 207] width 280 height 100
click at [783, 181] on p "Challenge coins are more than collectibles, they are powerful symbols of honor,…" at bounding box center [764, 207] width 280 height 100
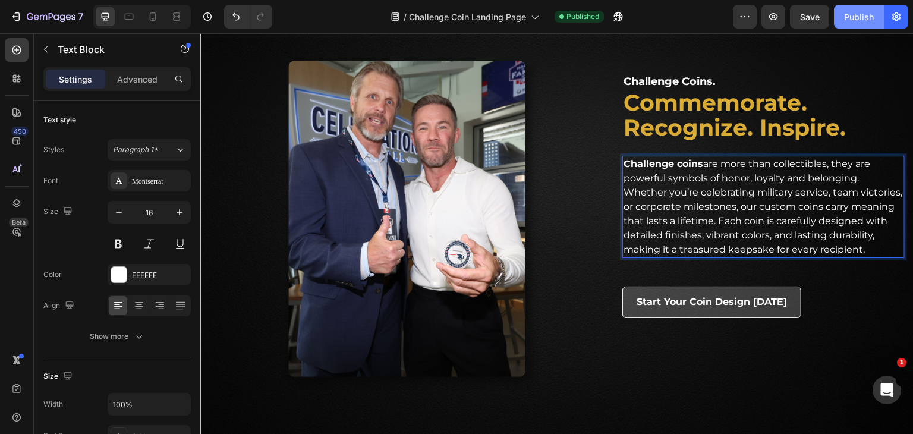
click at [855, 16] on div "Publish" at bounding box center [859, 17] width 30 height 12
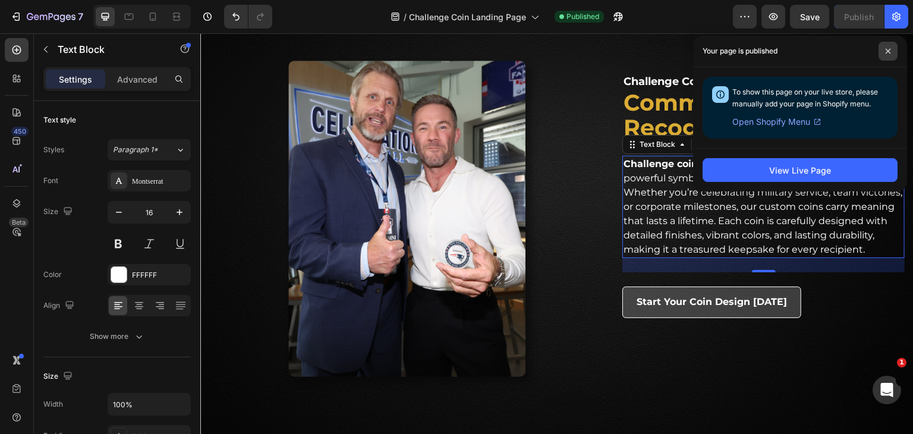
click at [890, 56] on span at bounding box center [888, 51] width 19 height 19
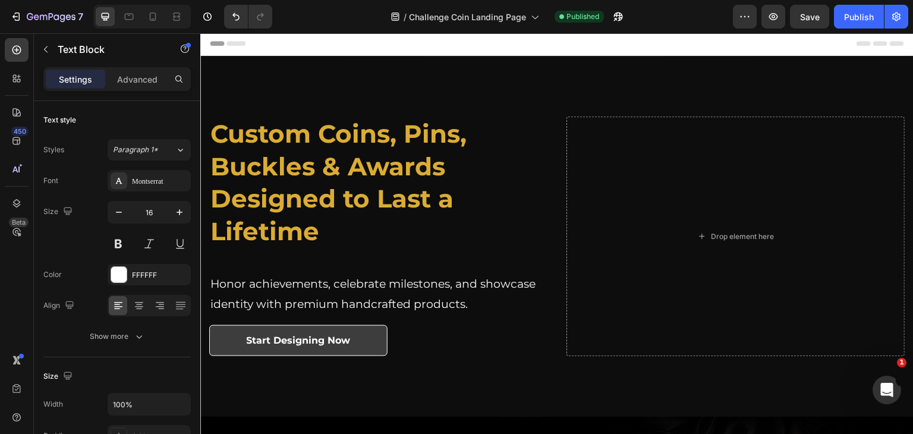
scroll to position [0, 0]
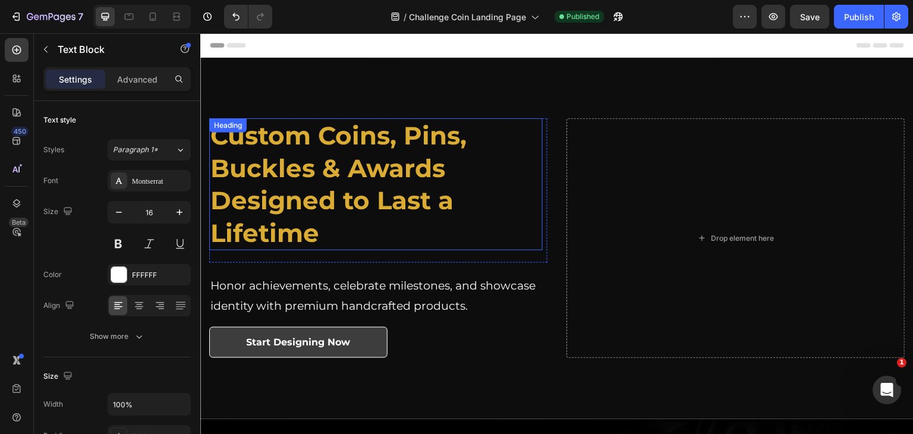
click at [347, 174] on strong "Custom Coins, Pins, Buckles & Awards" at bounding box center [339, 152] width 256 height 64
